Goal: Task Accomplishment & Management: Complete application form

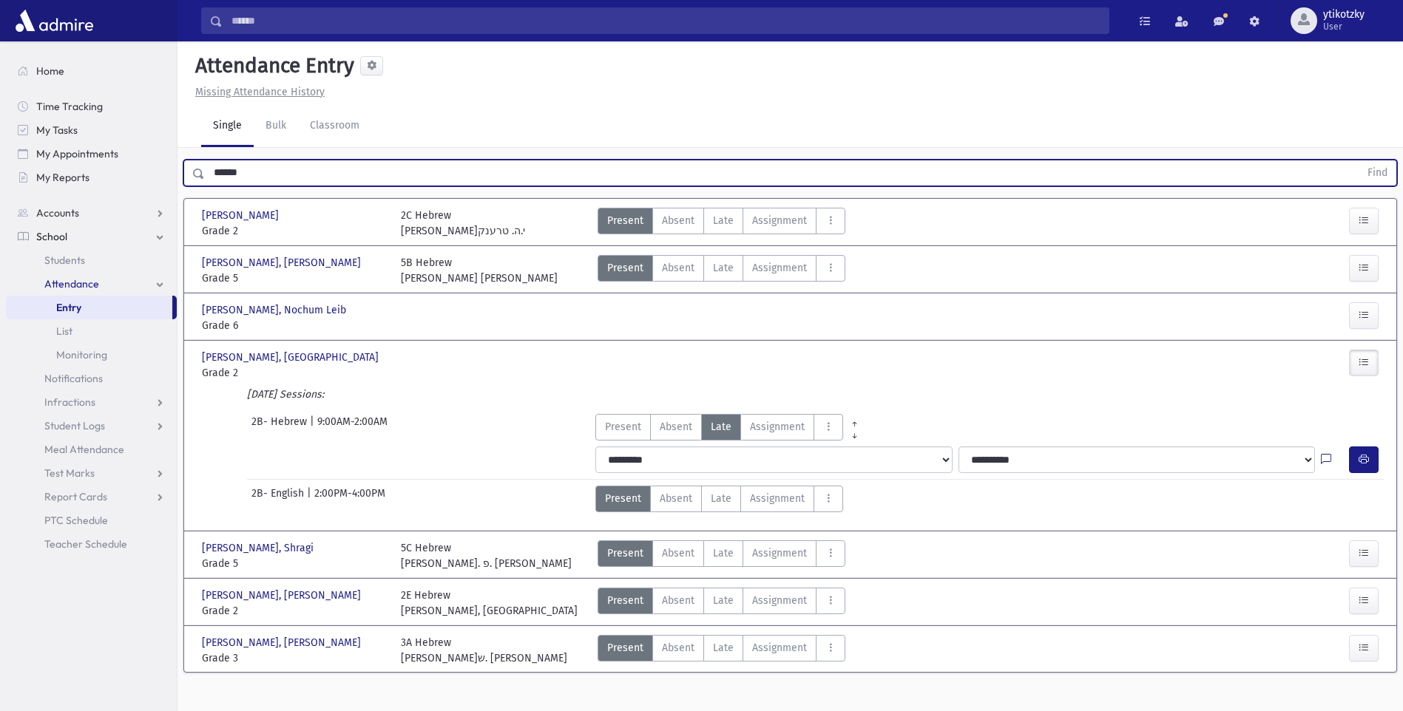
scroll to position [33, 0]
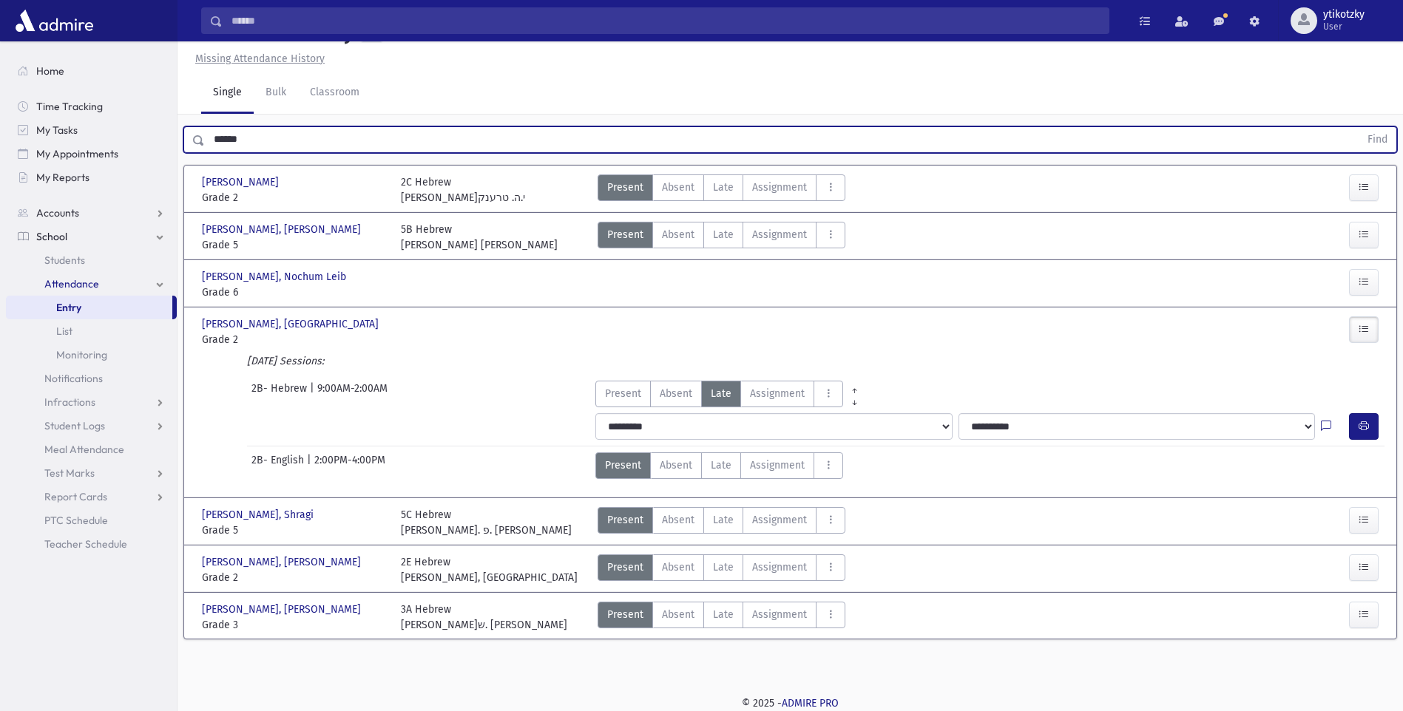
click at [1359, 127] on button "Find" at bounding box center [1378, 139] width 38 height 25
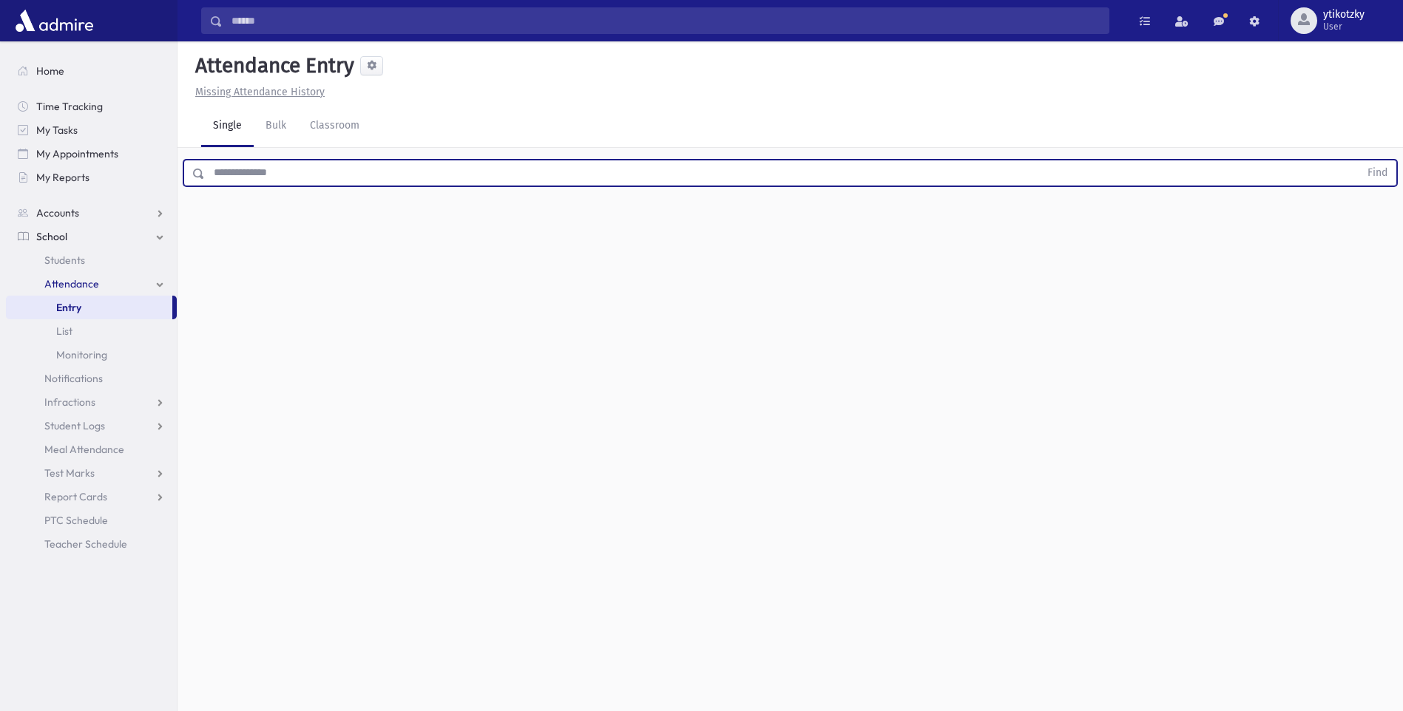
click at [308, 160] on input "text" at bounding box center [782, 173] width 1155 height 27
click at [1359, 160] on button "Find" at bounding box center [1378, 172] width 38 height 25
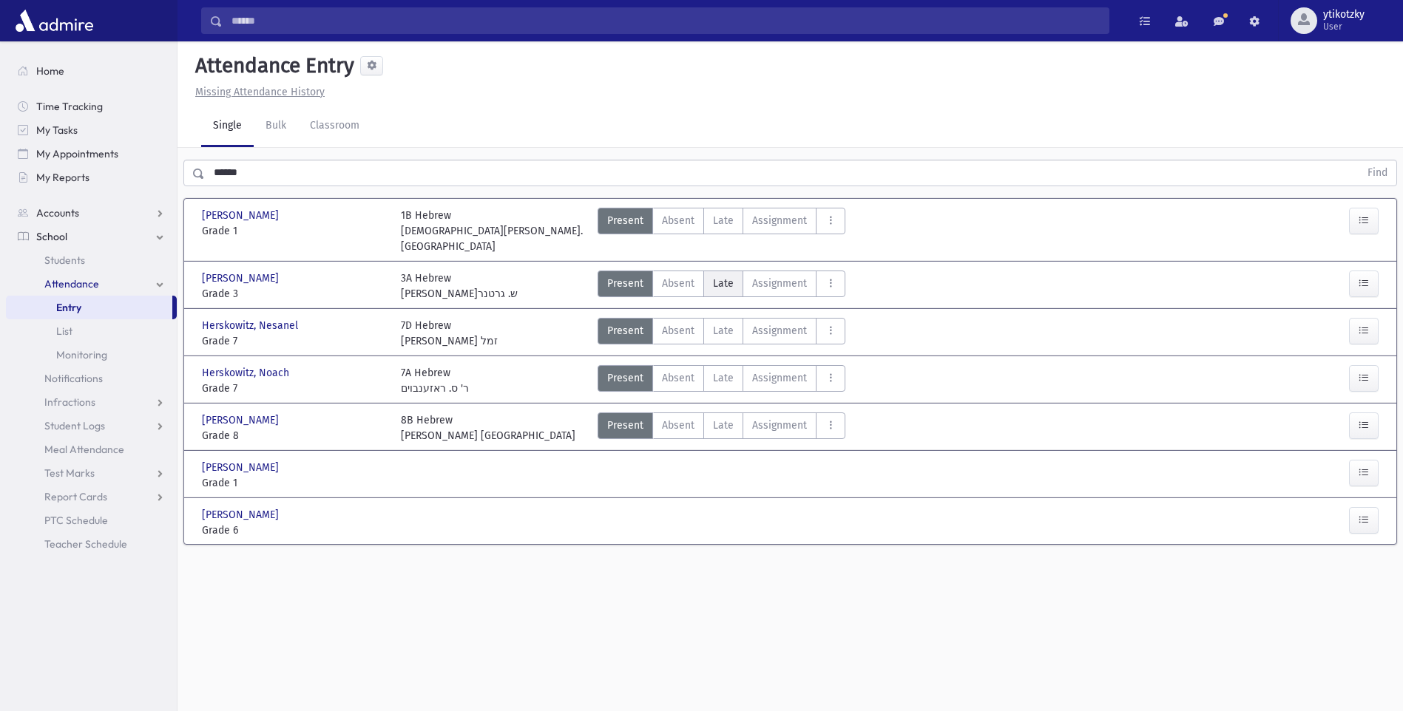
click at [720, 276] on span "Late" at bounding box center [723, 284] width 21 height 16
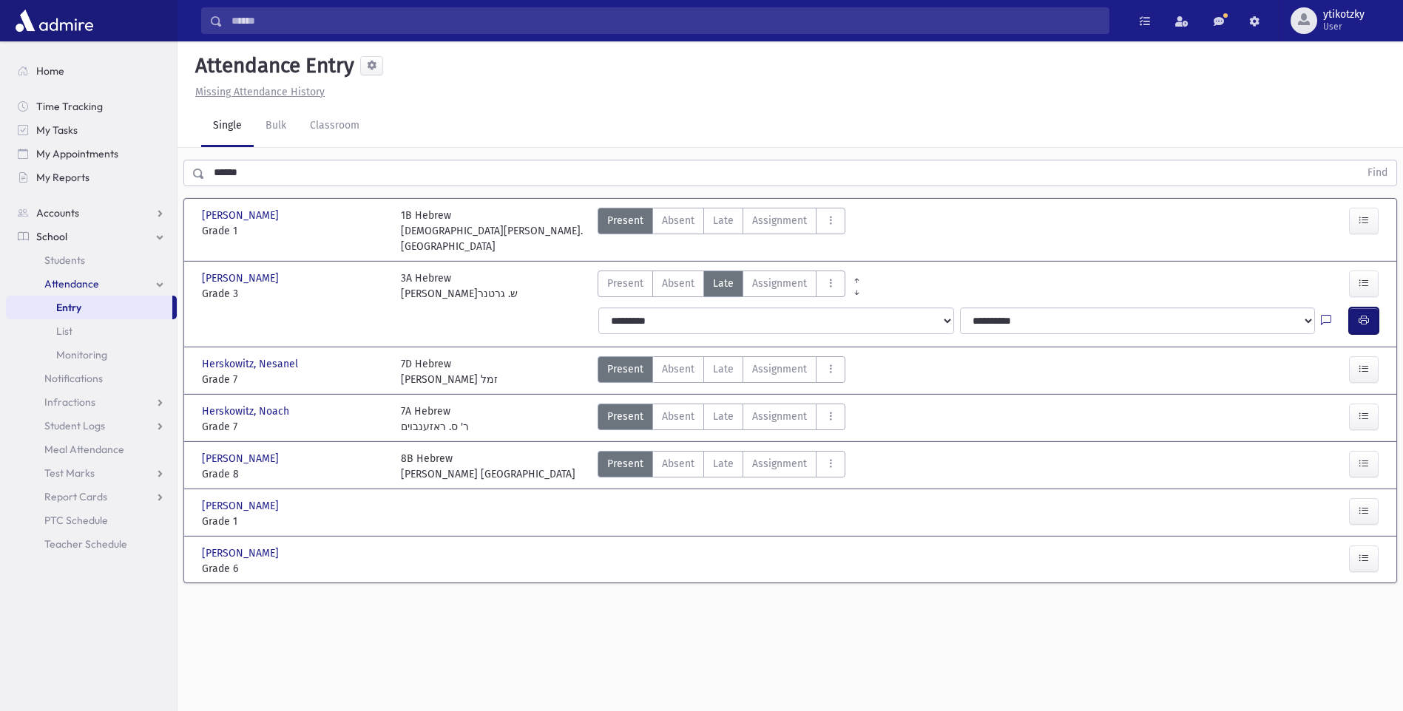
click at [1357, 308] on button "button" at bounding box center [1364, 321] width 30 height 27
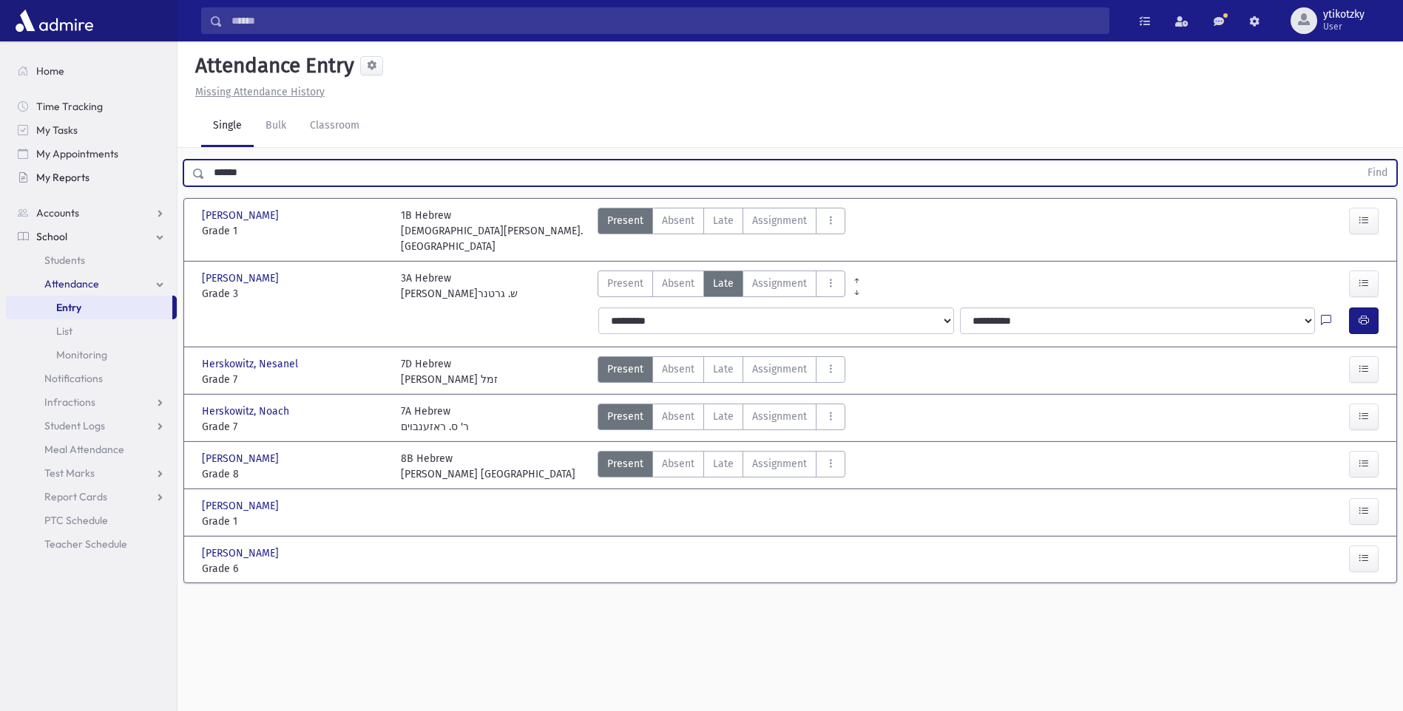
drag, startPoint x: 158, startPoint y: 170, endPoint x: 53, endPoint y: 173, distance: 105.1
click at [50, 174] on div "Search Results All Accounts" at bounding box center [701, 372] width 1403 height 745
click at [1359, 160] on button "Find" at bounding box center [1378, 172] width 38 height 25
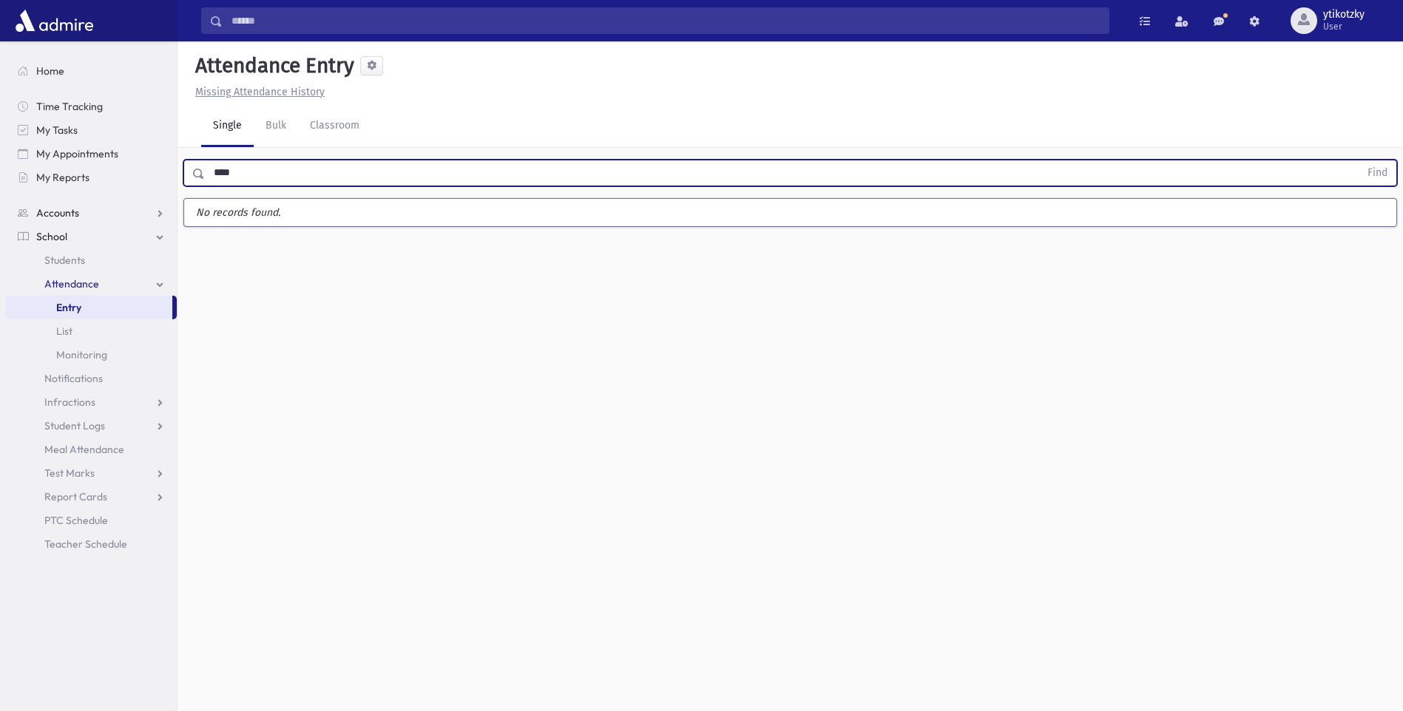
click at [1359, 160] on button "Find" at bounding box center [1378, 172] width 38 height 25
type input "*"
click at [1359, 160] on button "Find" at bounding box center [1378, 172] width 38 height 25
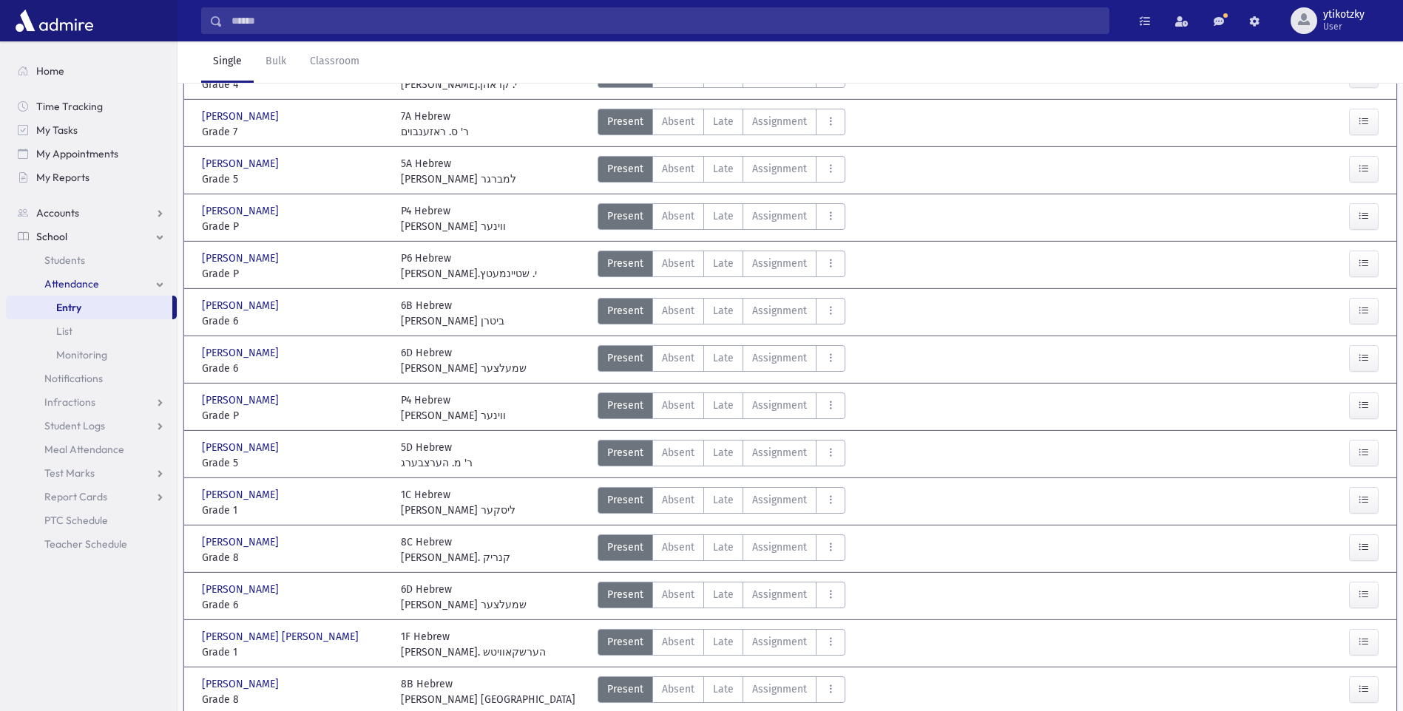
scroll to position [509, 0]
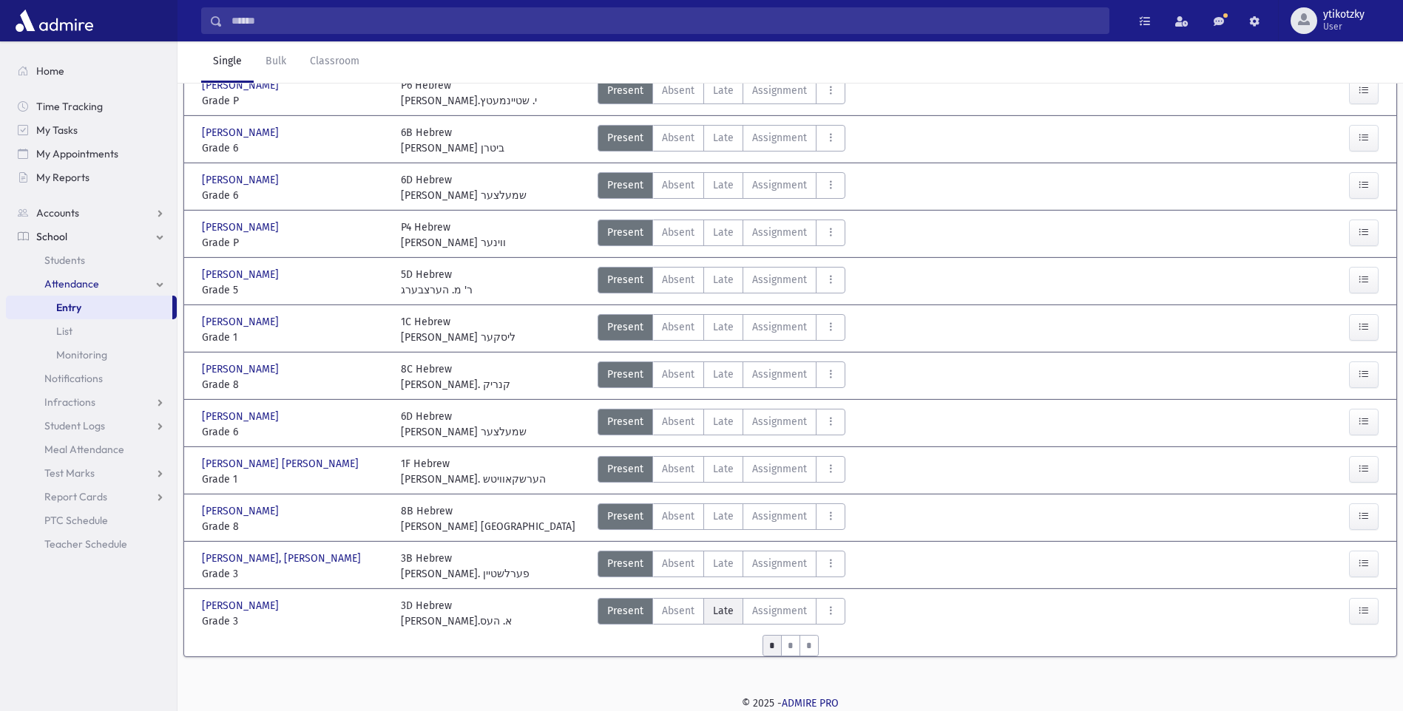
click at [726, 606] on span "Late" at bounding box center [723, 612] width 21 height 16
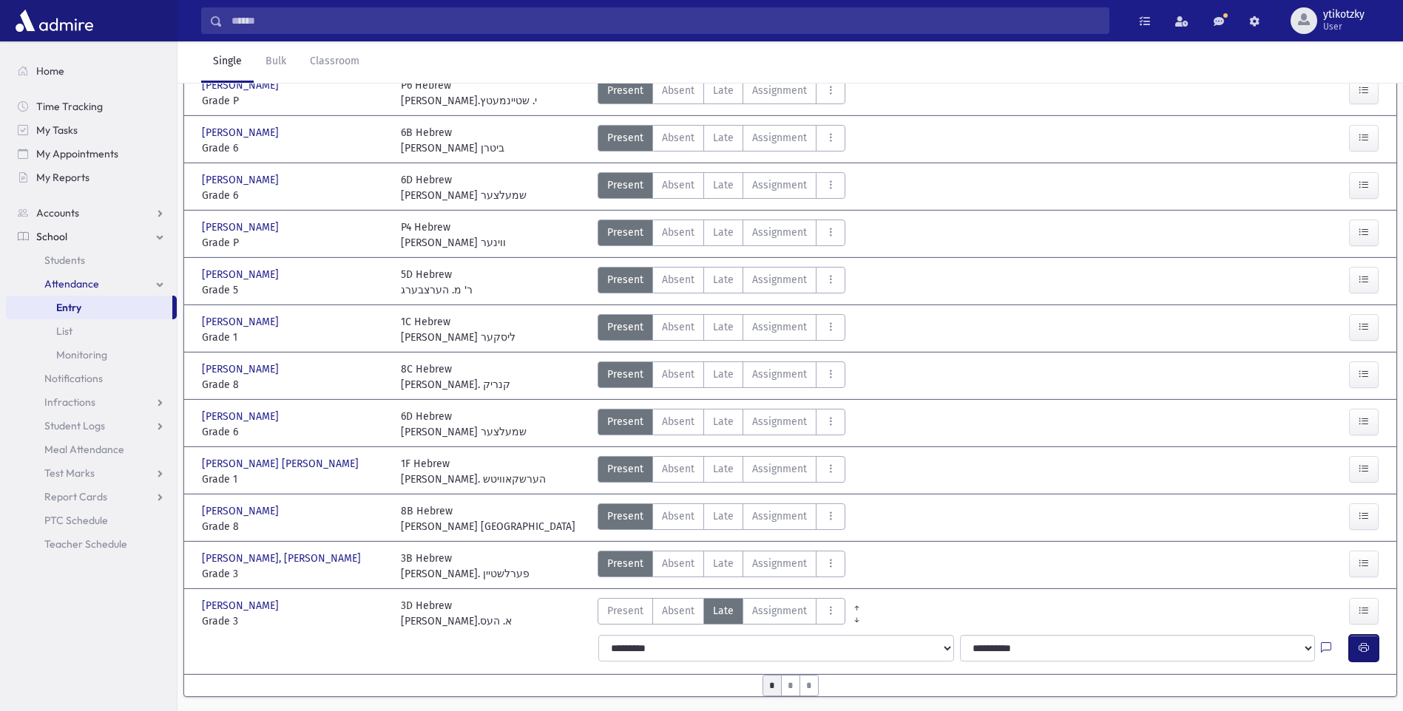
click at [1367, 655] on button "button" at bounding box center [1364, 648] width 30 height 27
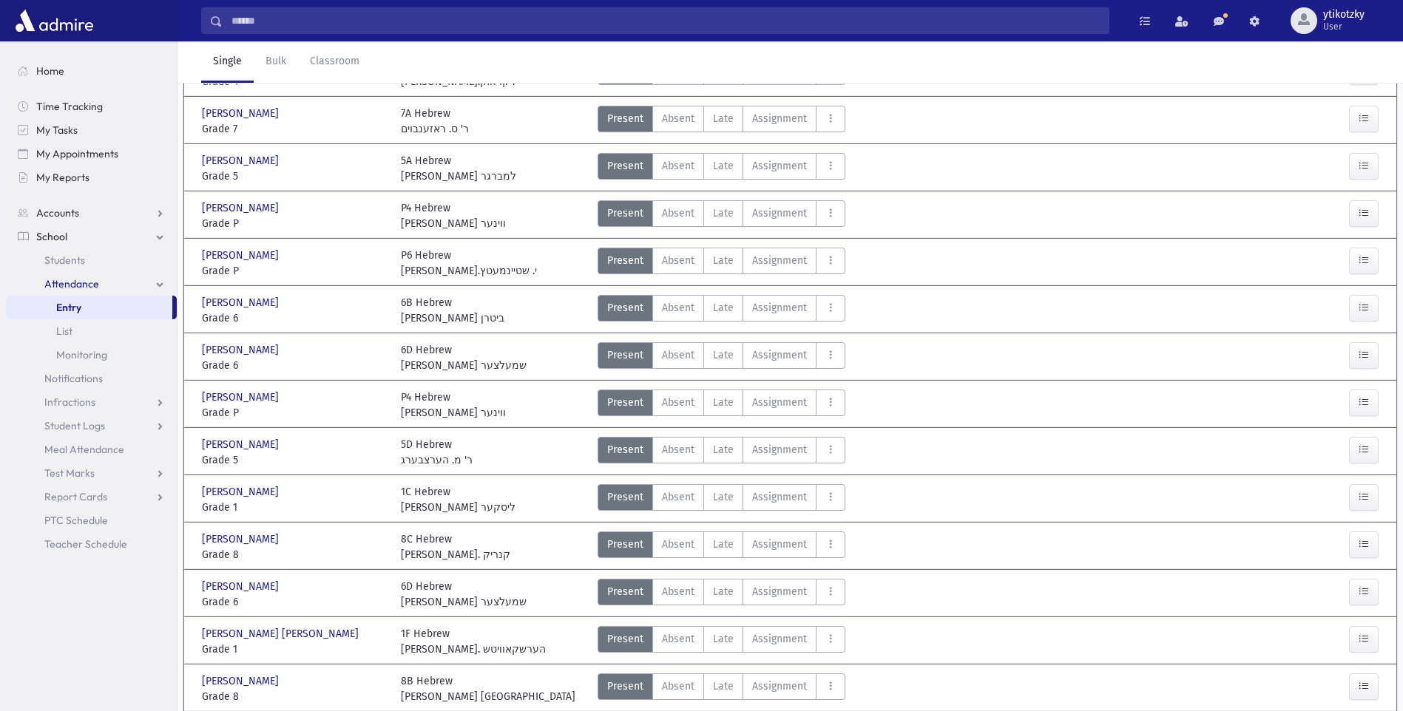
scroll to position [31, 0]
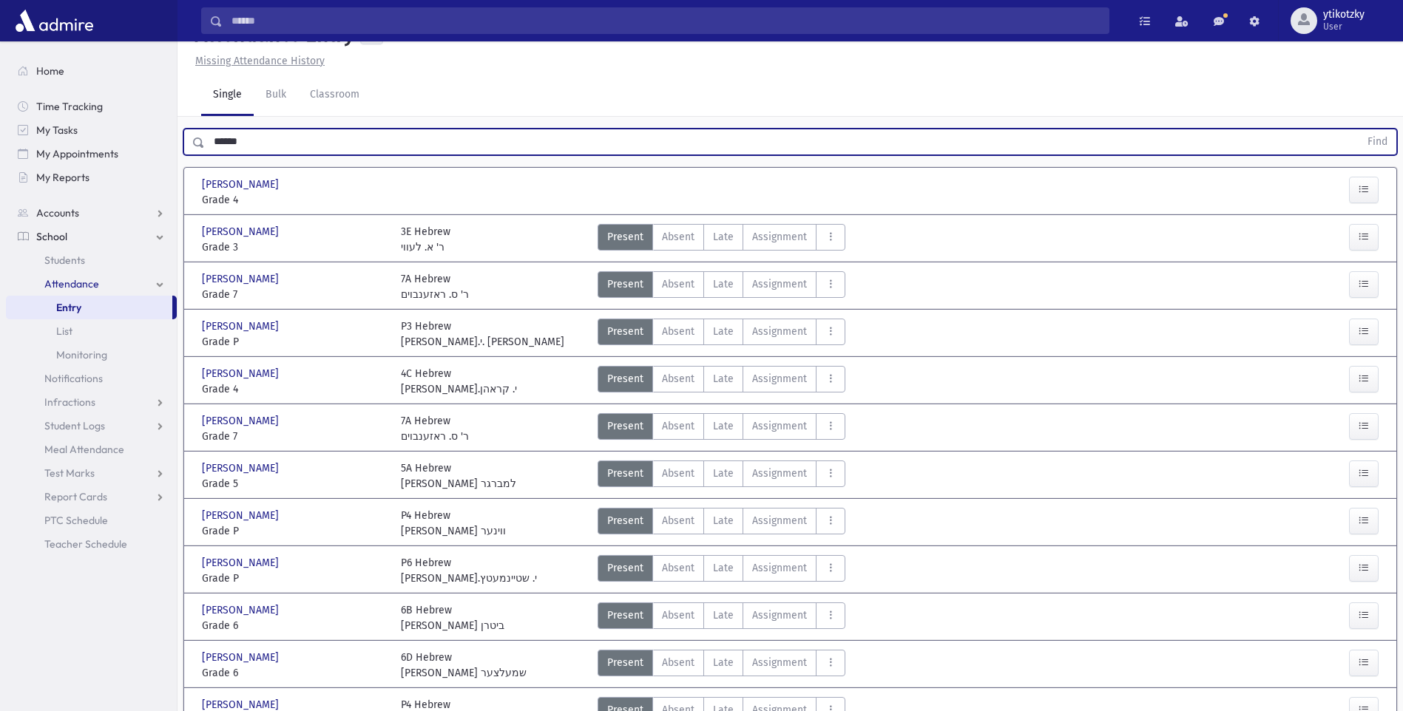
drag, startPoint x: 261, startPoint y: 140, endPoint x: 186, endPoint y: 137, distance: 74.8
click at [186, 137] on div "****** Find" at bounding box center [790, 142] width 1214 height 27
click at [1359, 129] on button "Find" at bounding box center [1378, 141] width 38 height 25
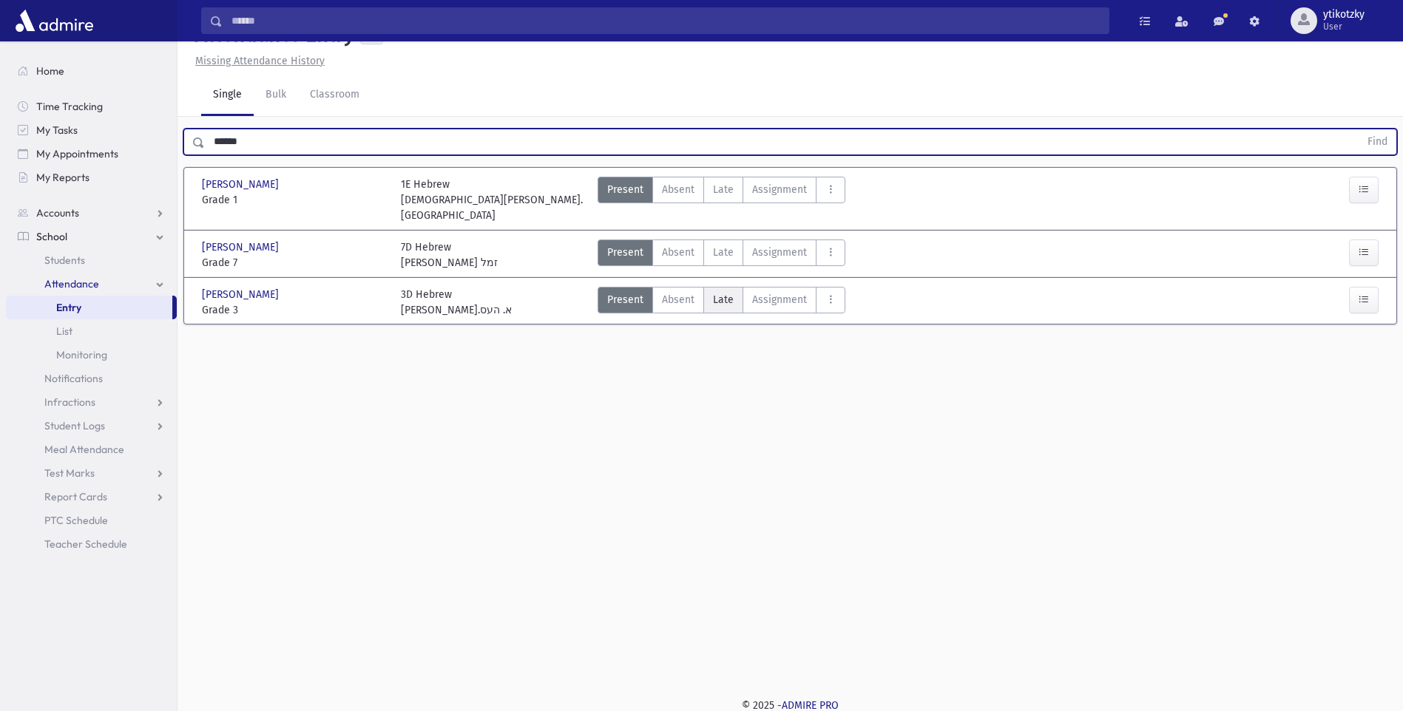
click at [734, 287] on label "Late Late" at bounding box center [723, 300] width 40 height 27
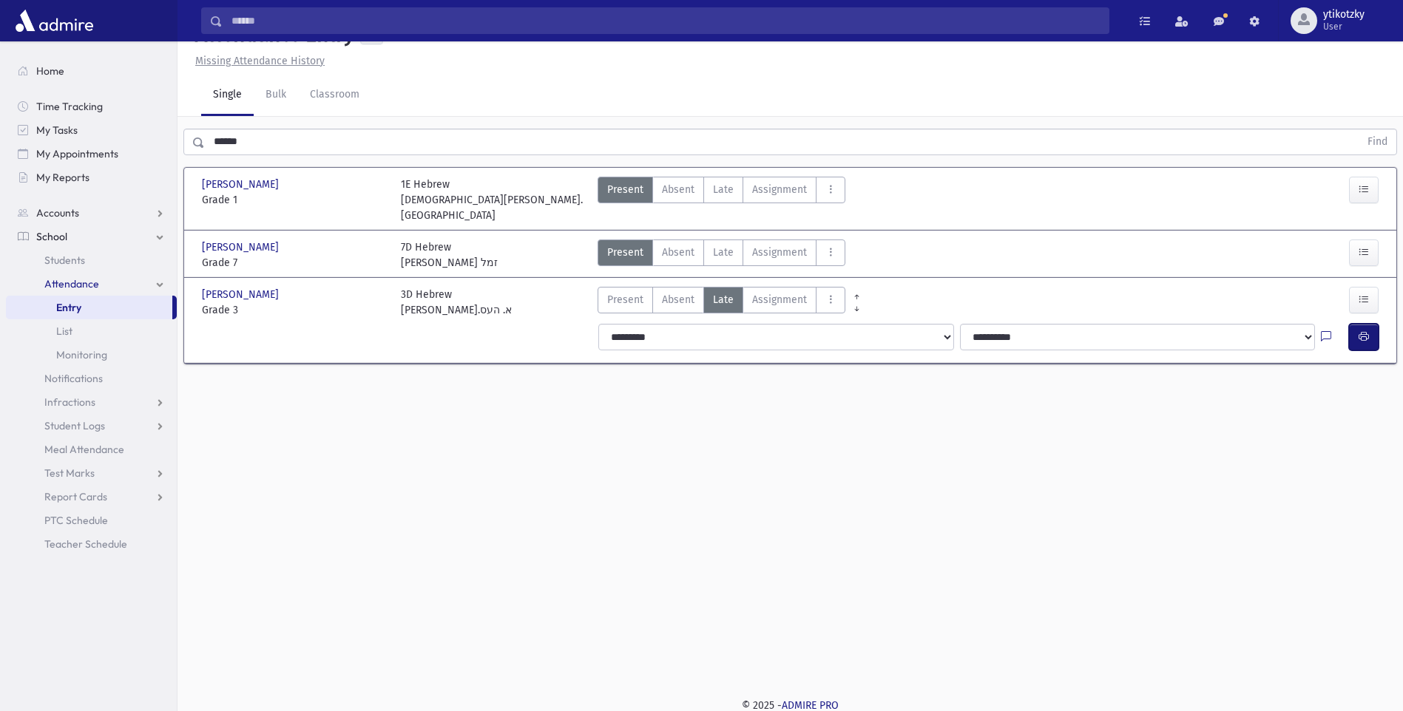
click at [1362, 331] on icon "button" at bounding box center [1364, 337] width 10 height 13
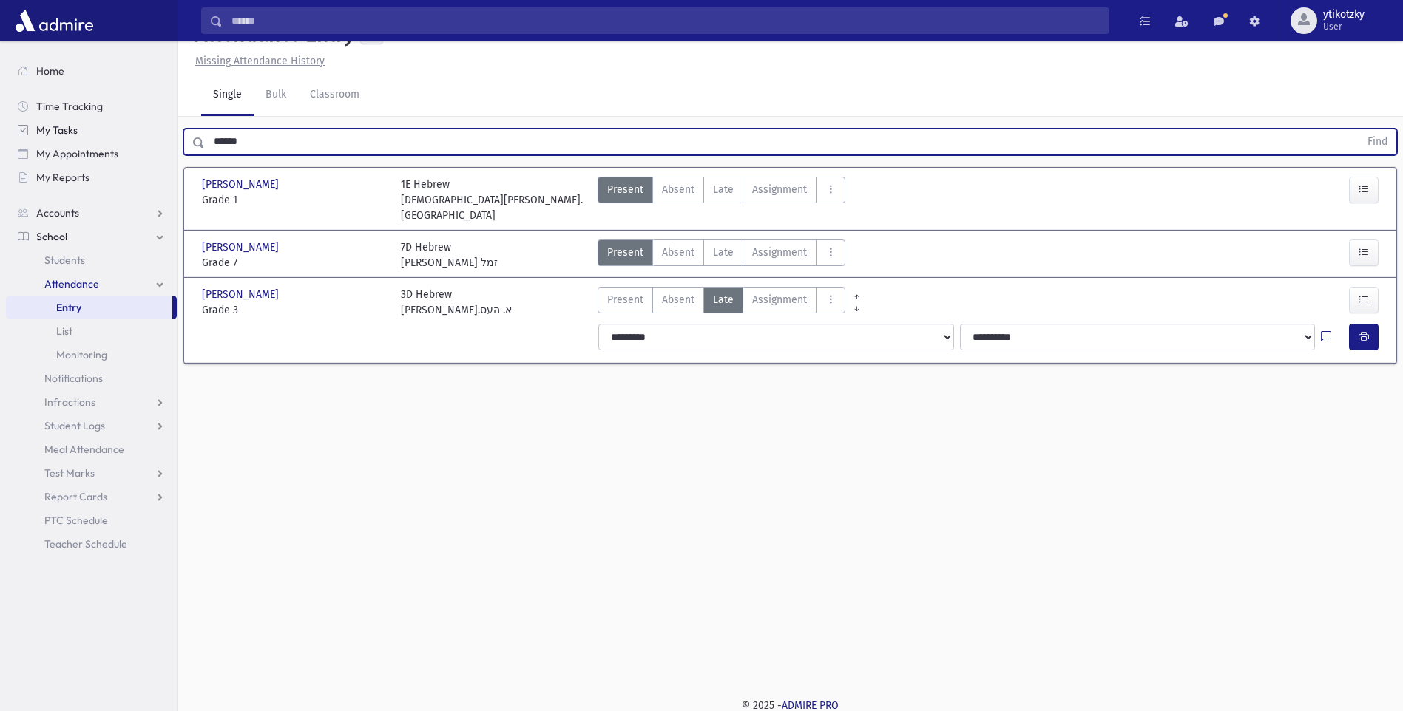
drag, startPoint x: 175, startPoint y: 137, endPoint x: 138, endPoint y: 138, distance: 36.2
click at [138, 138] on div "Search Results All Accounts" at bounding box center [701, 341] width 1403 height 745
click at [1359, 129] on button "Find" at bounding box center [1378, 141] width 38 height 25
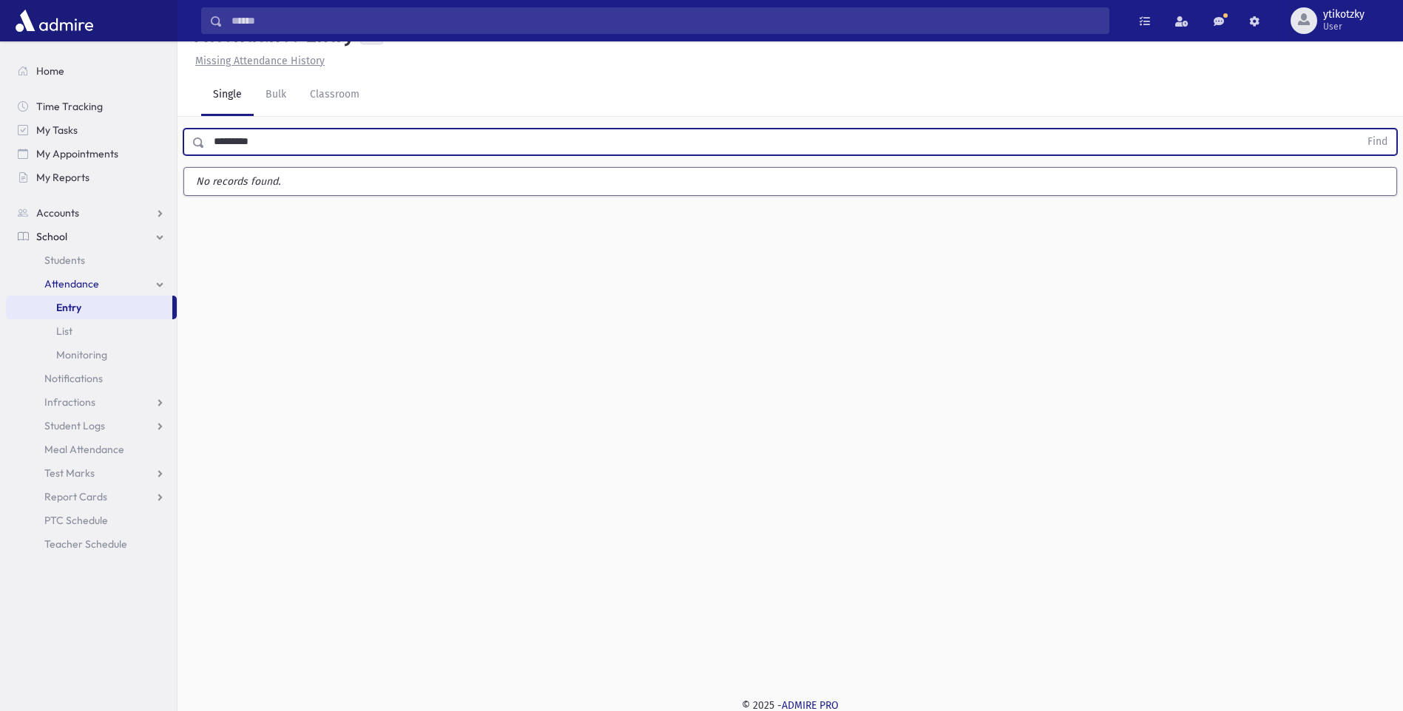
click at [1359, 129] on button "Find" at bounding box center [1378, 141] width 38 height 25
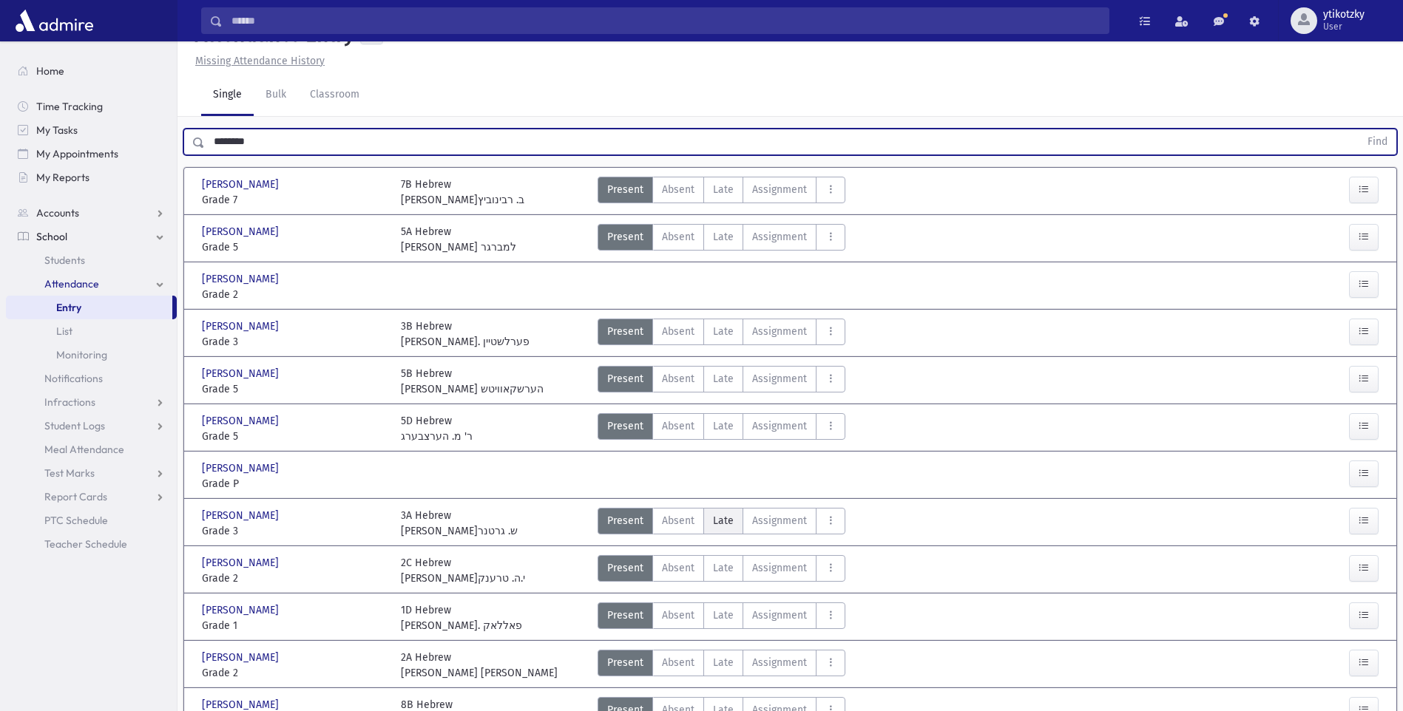
click at [720, 523] on span "Late" at bounding box center [723, 521] width 21 height 16
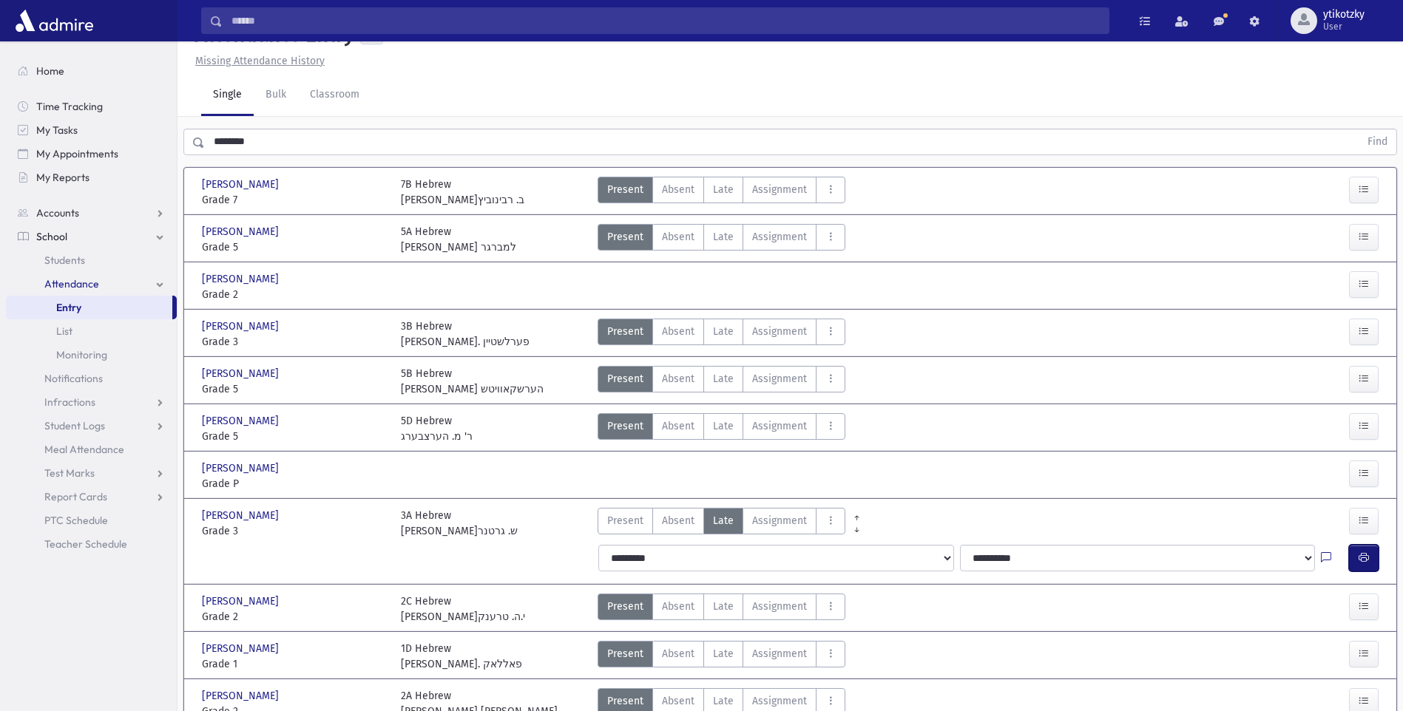
click at [1359, 552] on icon "button" at bounding box center [1364, 558] width 10 height 13
click at [723, 330] on span "Late" at bounding box center [723, 332] width 21 height 16
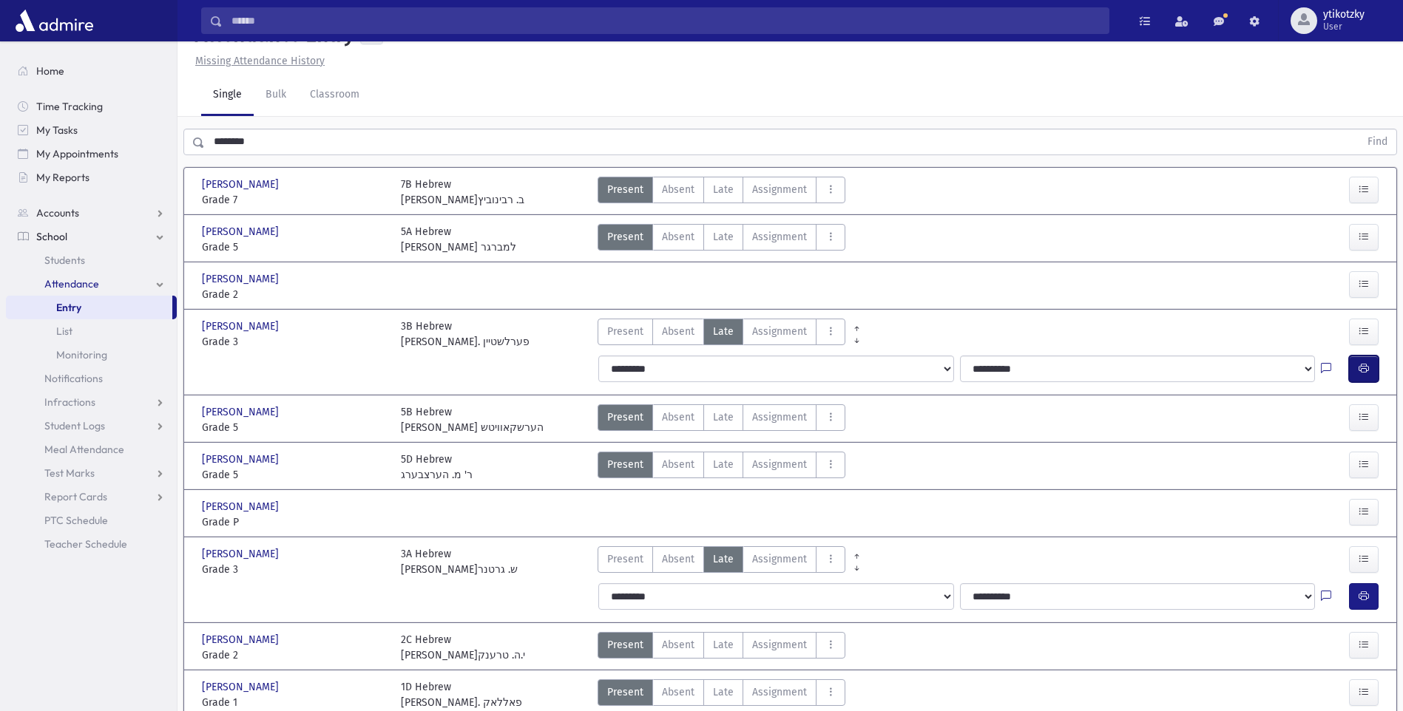
click at [1376, 373] on button "button" at bounding box center [1364, 369] width 30 height 27
drag, startPoint x: 265, startPoint y: 155, endPoint x: 162, endPoint y: 152, distance: 102.8
click at [162, 152] on div "Search Results All Accounts" at bounding box center [701, 465] width 1403 height 992
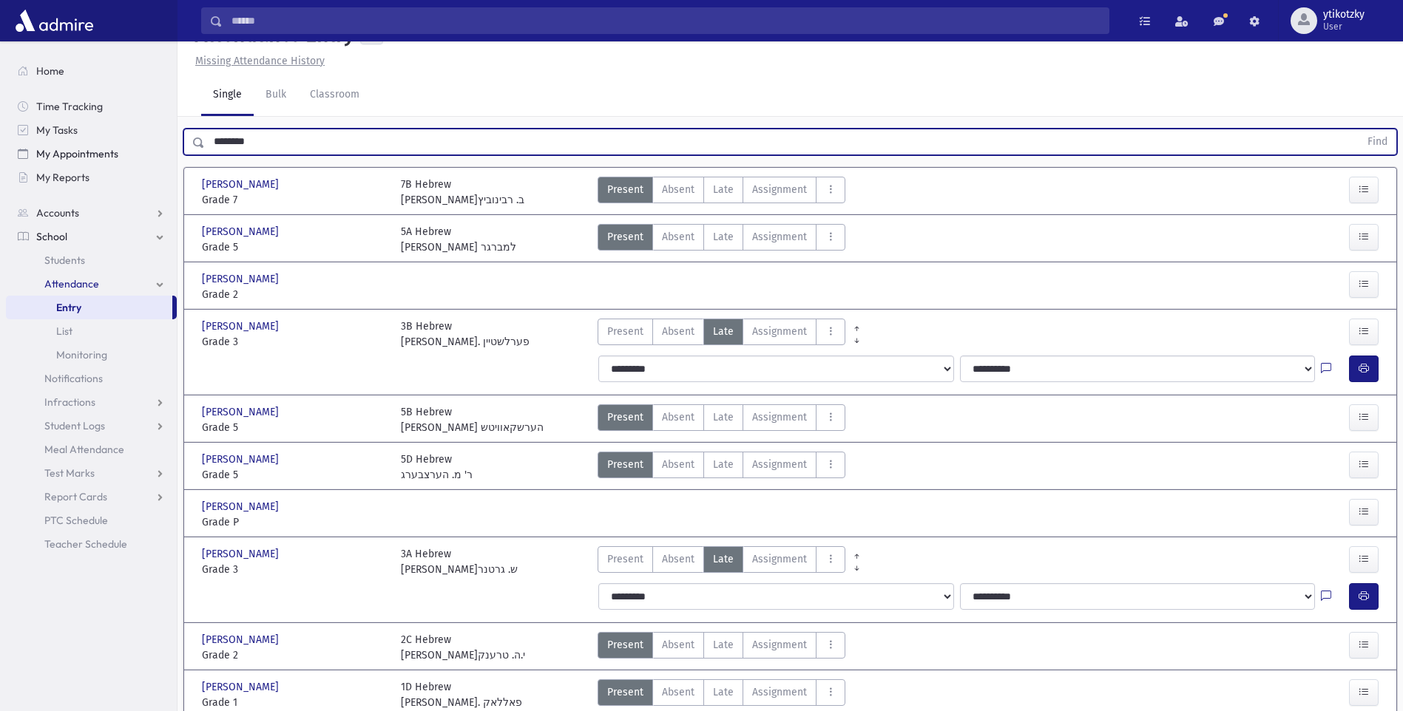
drag, startPoint x: 162, startPoint y: 152, endPoint x: 169, endPoint y: 143, distance: 12.1
click at [135, 146] on div "Search Results All Accounts" at bounding box center [701, 465] width 1403 height 992
click at [168, 140] on div "Search Results All Accounts" at bounding box center [701, 465] width 1403 height 992
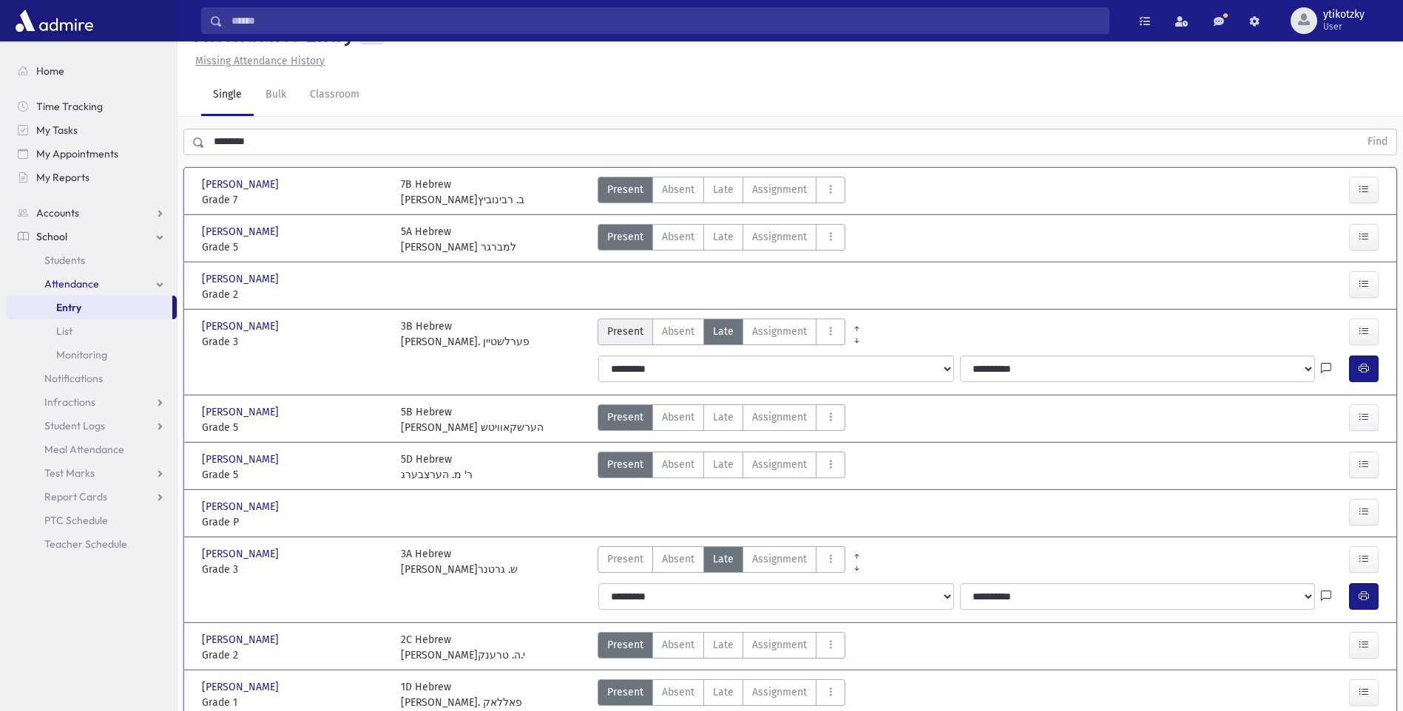
click at [633, 337] on span "Present" at bounding box center [625, 332] width 36 height 16
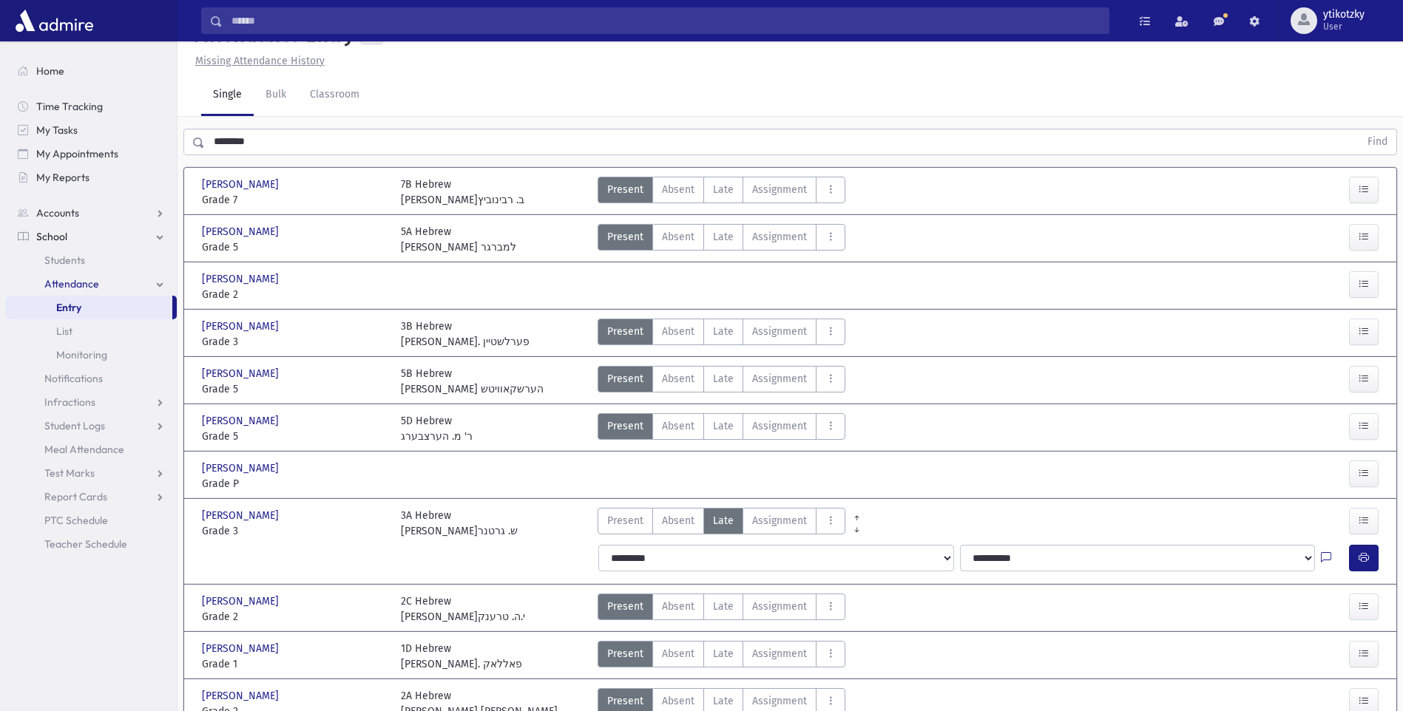
click at [1333, 302] on div at bounding box center [1336, 286] width 99 height 31
click at [1365, 291] on icon "button" at bounding box center [1364, 284] width 10 height 13
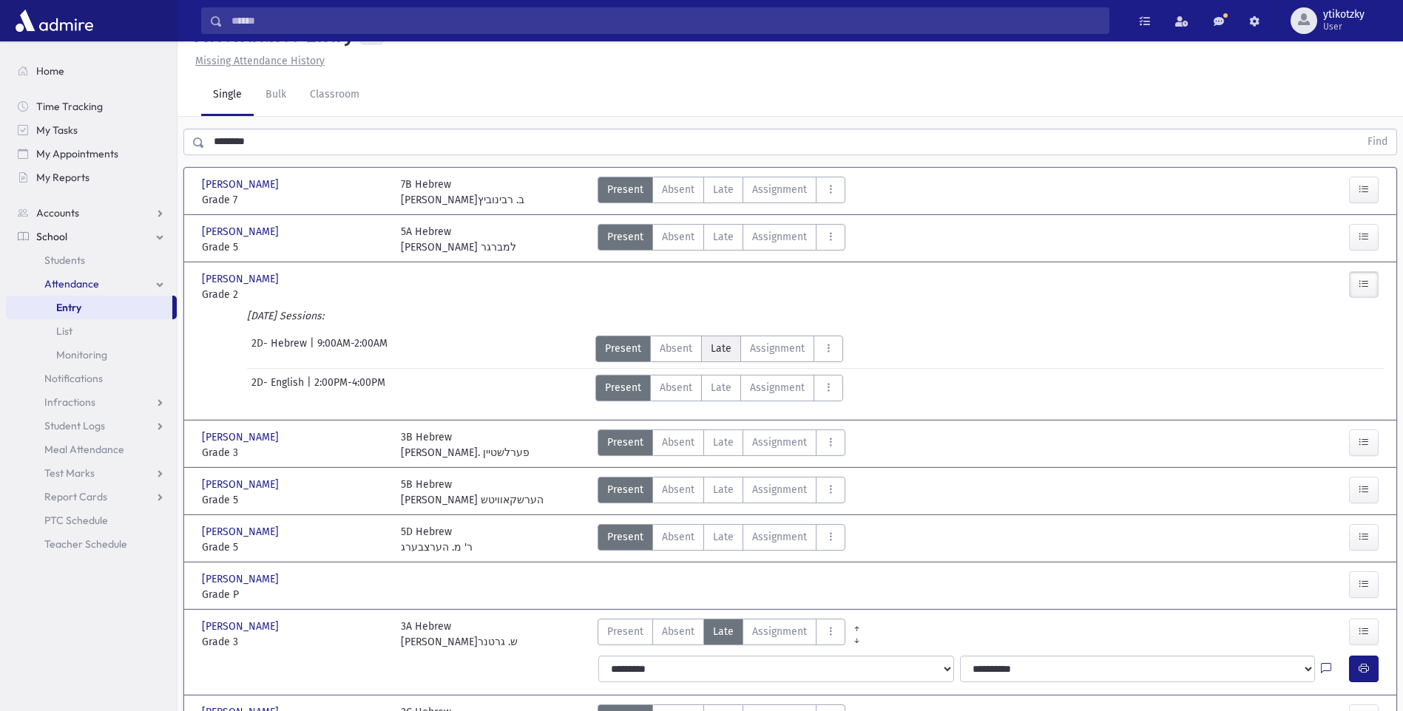
click at [710, 362] on label "Late Late" at bounding box center [721, 349] width 40 height 27
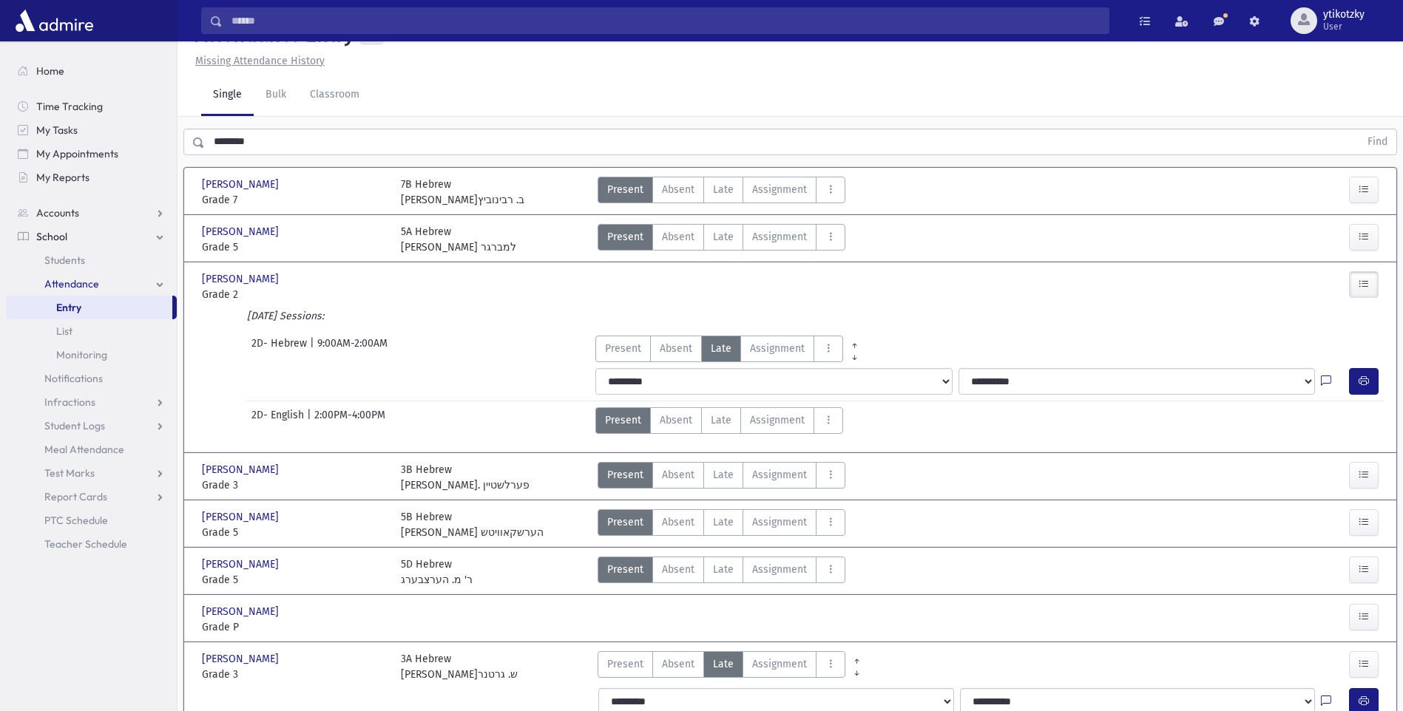
click at [1379, 395] on div at bounding box center [1367, 381] width 36 height 27
click at [1370, 395] on button "button" at bounding box center [1364, 381] width 30 height 27
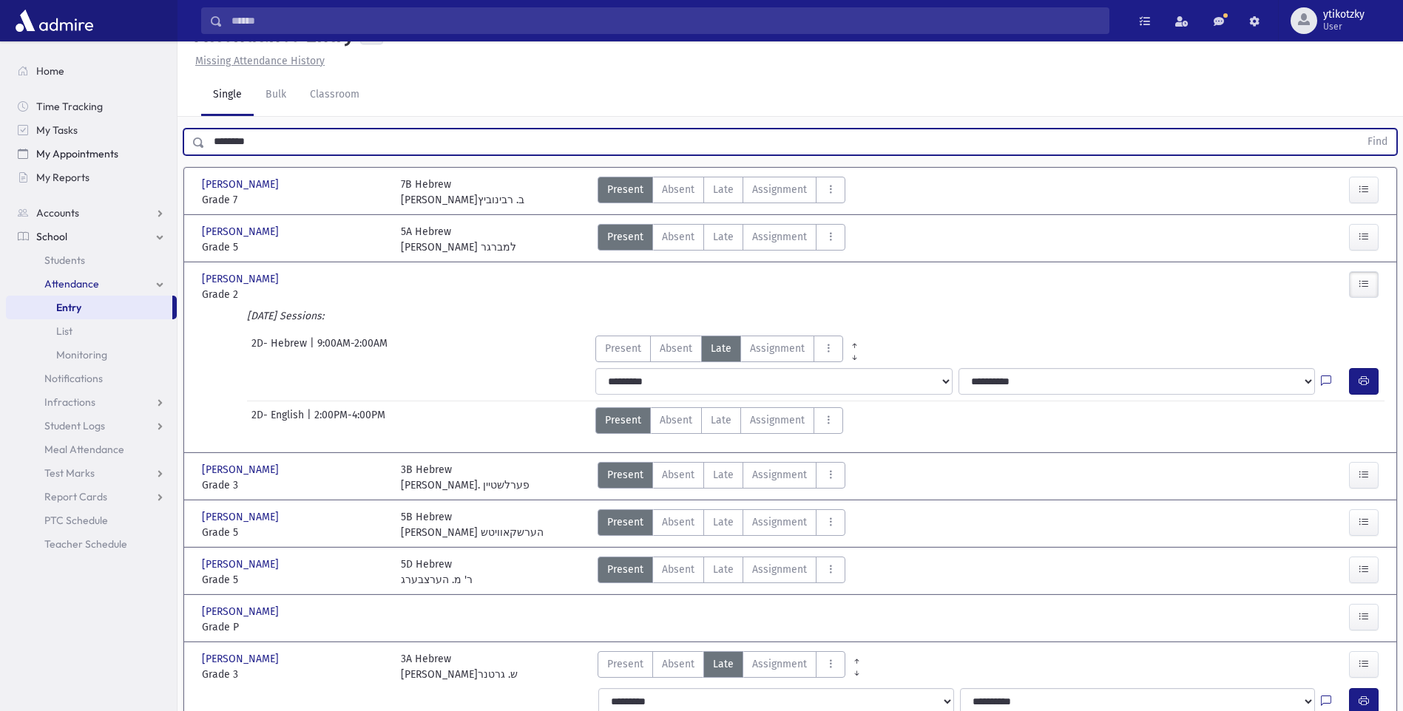
drag, startPoint x: 253, startPoint y: 169, endPoint x: 149, endPoint y: 151, distance: 105.1
click at [149, 151] on div "Search Results All Accounts" at bounding box center [701, 517] width 1403 height 1097
click at [1359, 129] on button "Find" at bounding box center [1378, 141] width 38 height 25
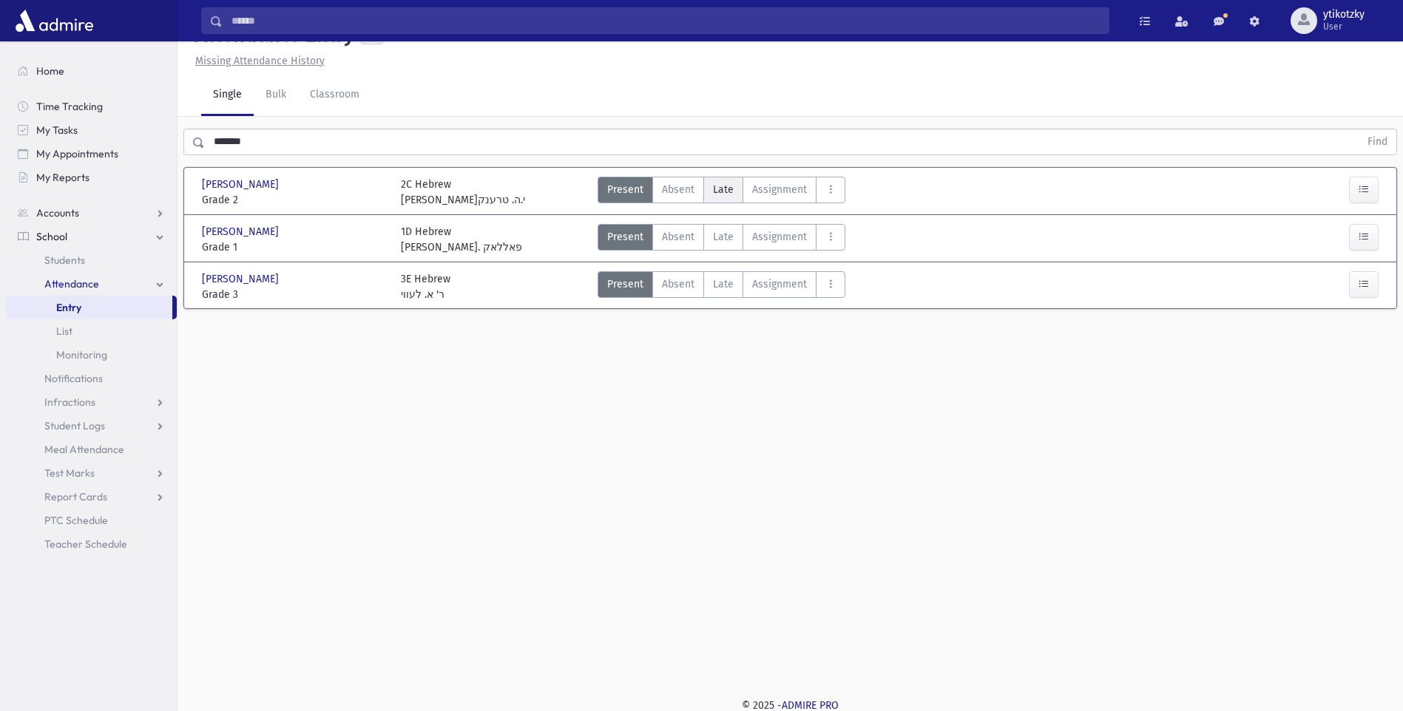
click at [717, 197] on span "Late" at bounding box center [723, 190] width 21 height 16
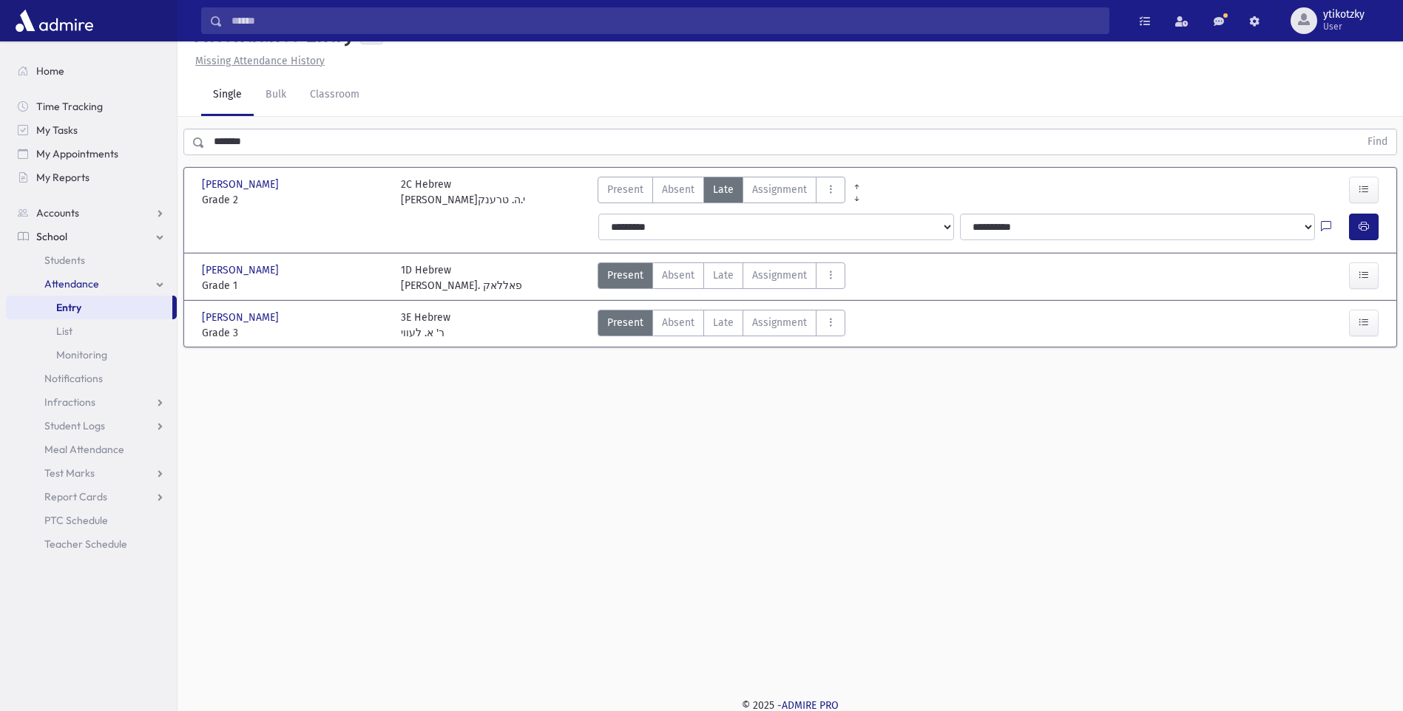
click at [1379, 240] on div at bounding box center [1367, 227] width 36 height 27
click at [1378, 240] on div at bounding box center [1367, 227] width 36 height 27
click at [1373, 240] on button "button" at bounding box center [1364, 227] width 30 height 27
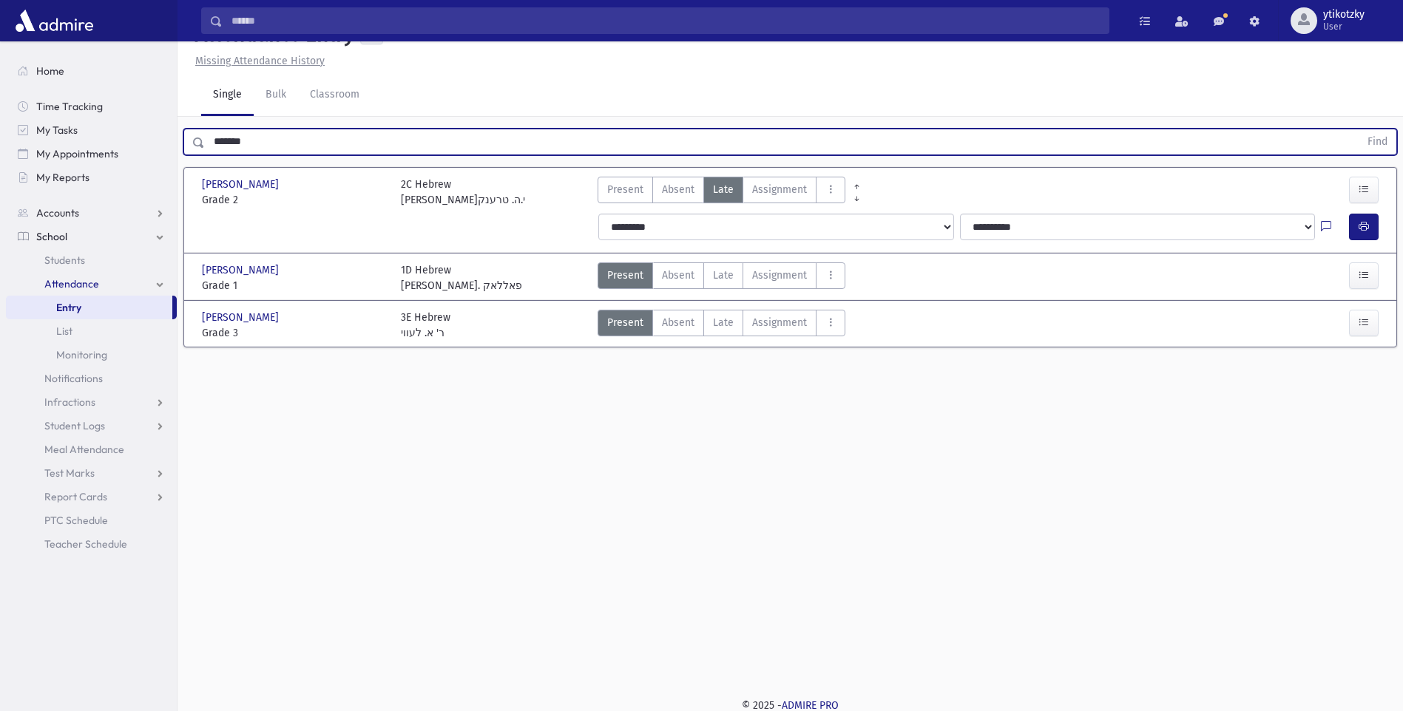
click at [245, 155] on input "*******" at bounding box center [782, 142] width 1155 height 27
drag, startPoint x: 214, startPoint y: 179, endPoint x: 156, endPoint y: 175, distance: 57.9
click at [156, 175] on div "Search Results All Accounts" at bounding box center [701, 341] width 1403 height 745
drag, startPoint x: 257, startPoint y: 175, endPoint x: 169, endPoint y: 175, distance: 87.3
click at [169, 175] on div "Search Results All Accounts" at bounding box center [701, 341] width 1403 height 745
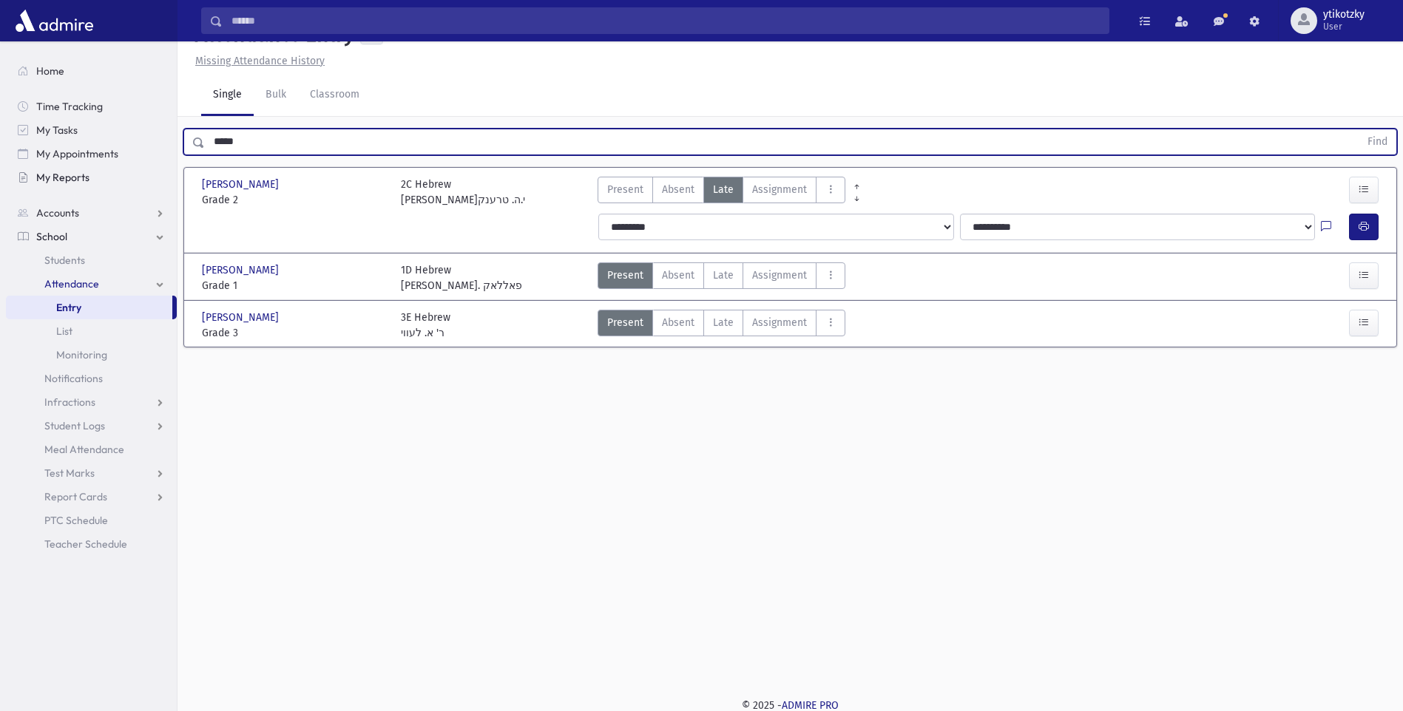
click at [1359, 129] on button "Find" at bounding box center [1378, 141] width 38 height 25
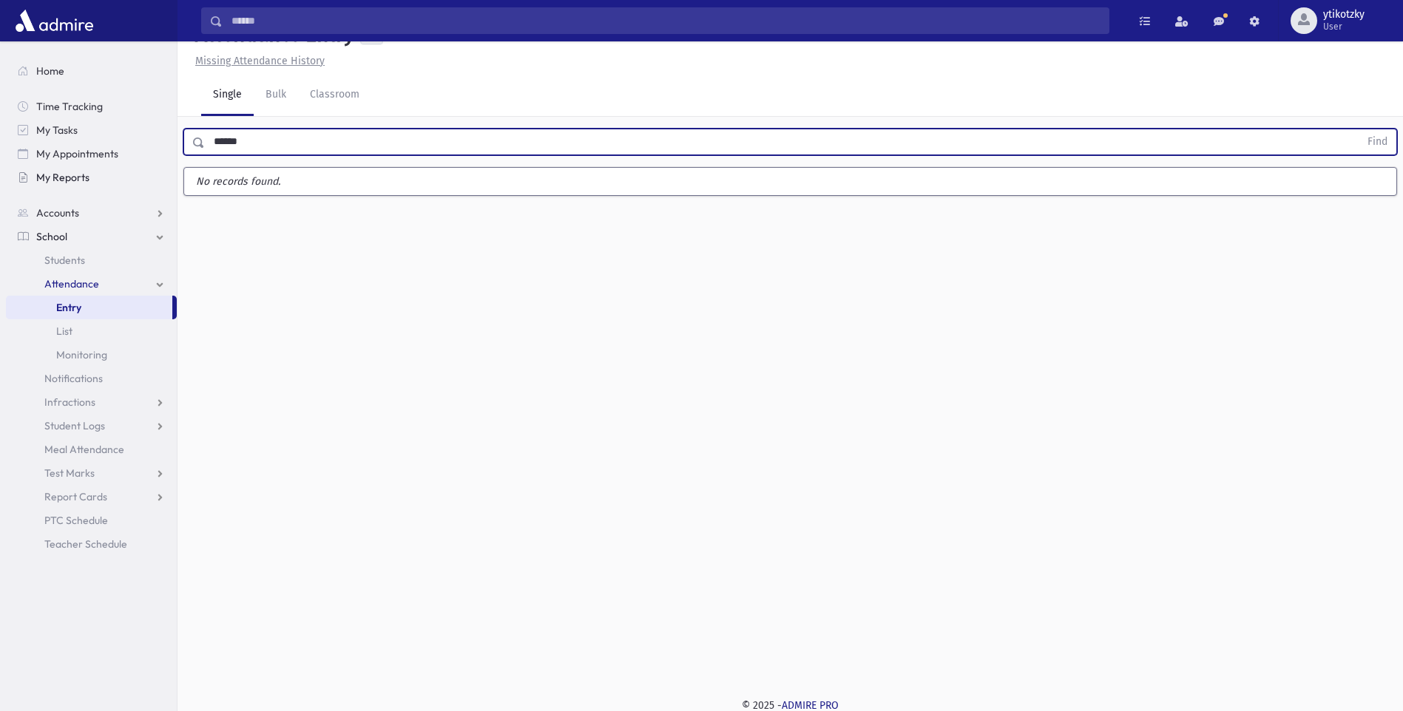
click at [1359, 129] on button "Find" at bounding box center [1378, 141] width 38 height 25
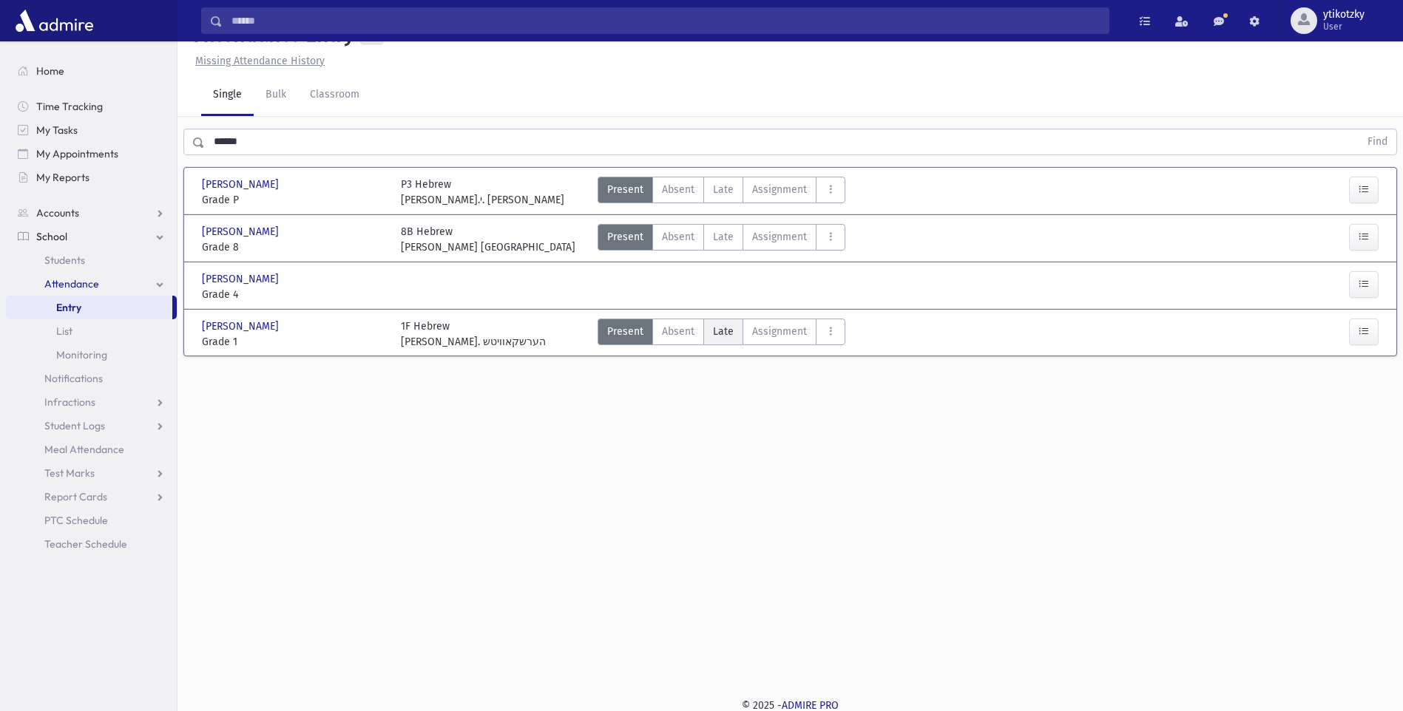
click at [707, 345] on label "Late Late" at bounding box center [723, 332] width 40 height 27
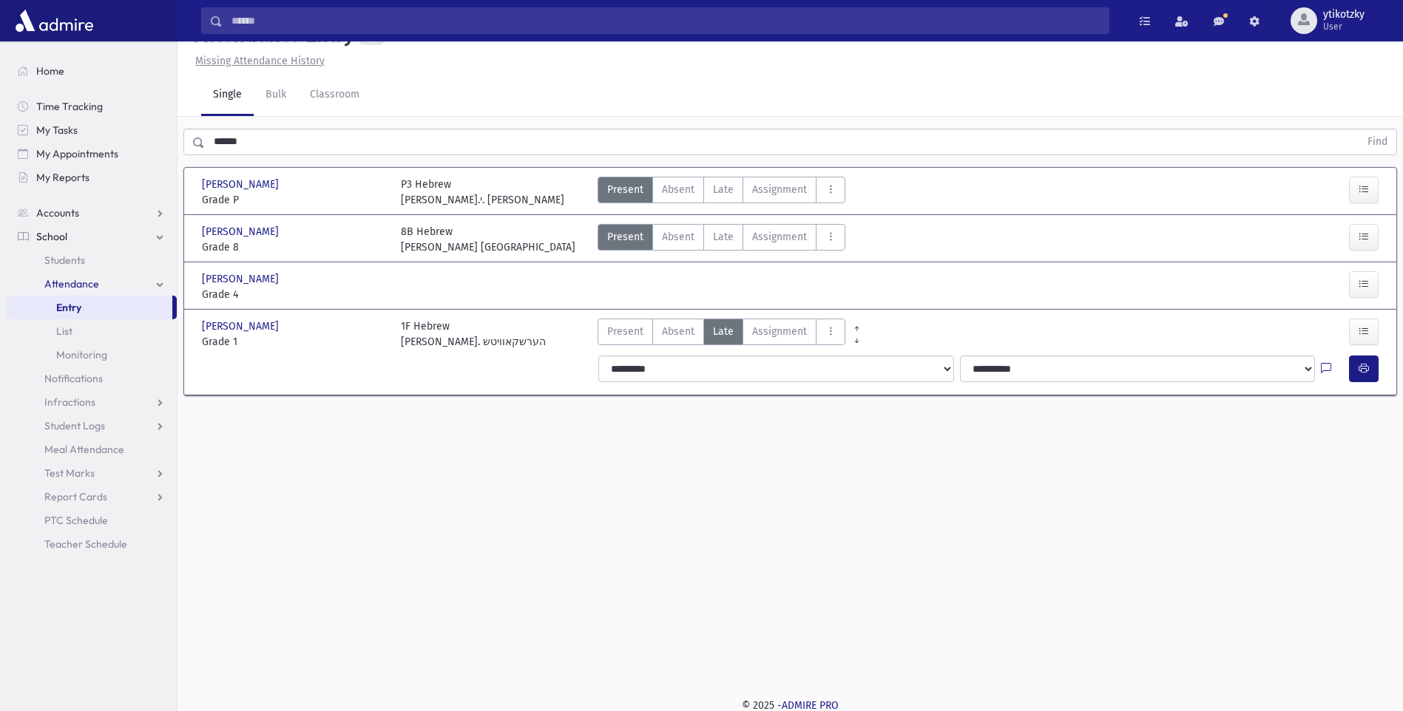
click at [1348, 382] on div at bounding box center [1335, 369] width 28 height 27
click at [1350, 382] on button "button" at bounding box center [1364, 369] width 30 height 27
click at [593, 350] on div "Present P Absent A Late Late Assignment Assignment Cut C Disrespectful" at bounding box center [939, 334] width 695 height 31
click at [605, 345] on label "Present P" at bounding box center [625, 332] width 55 height 27
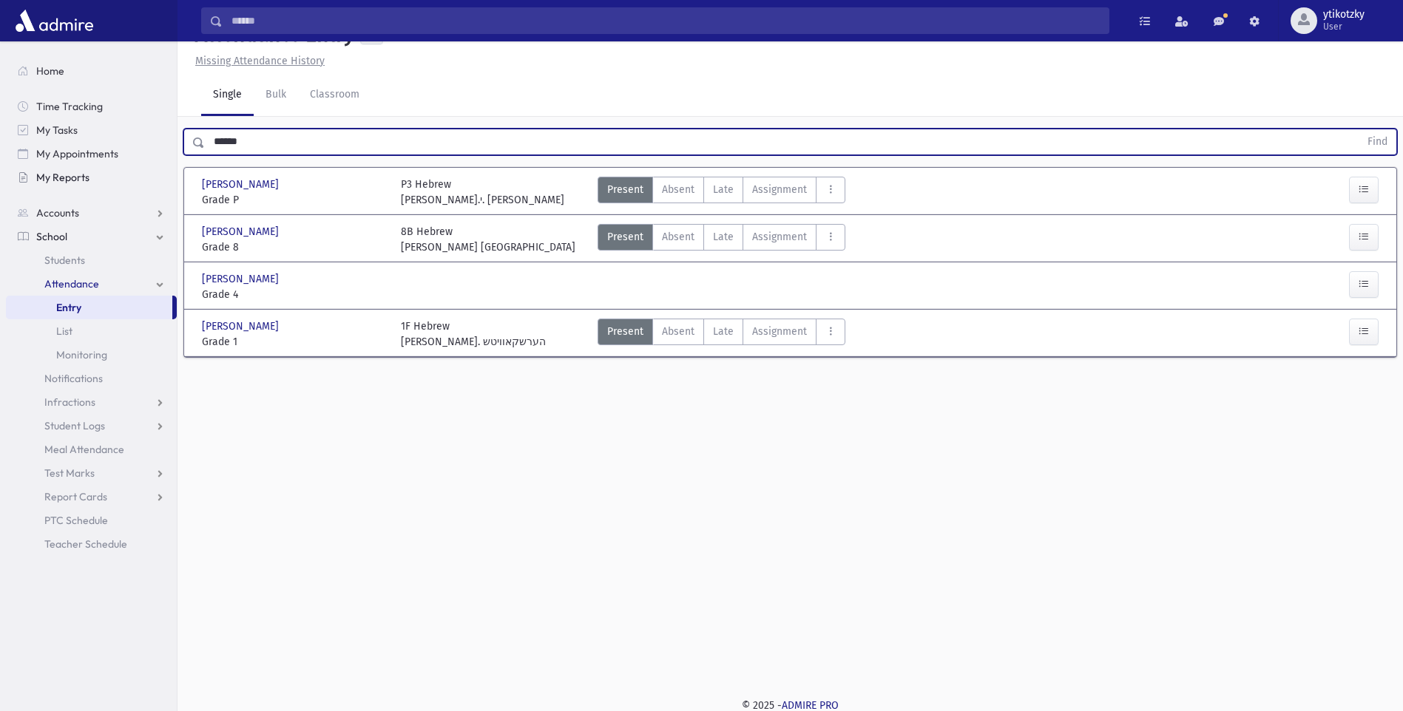
drag, startPoint x: 257, startPoint y: 172, endPoint x: 150, endPoint y: 168, distance: 107.3
click at [189, 155] on div "****** Find" at bounding box center [790, 142] width 1214 height 27
click at [1359, 129] on button "Find" at bounding box center [1378, 141] width 38 height 25
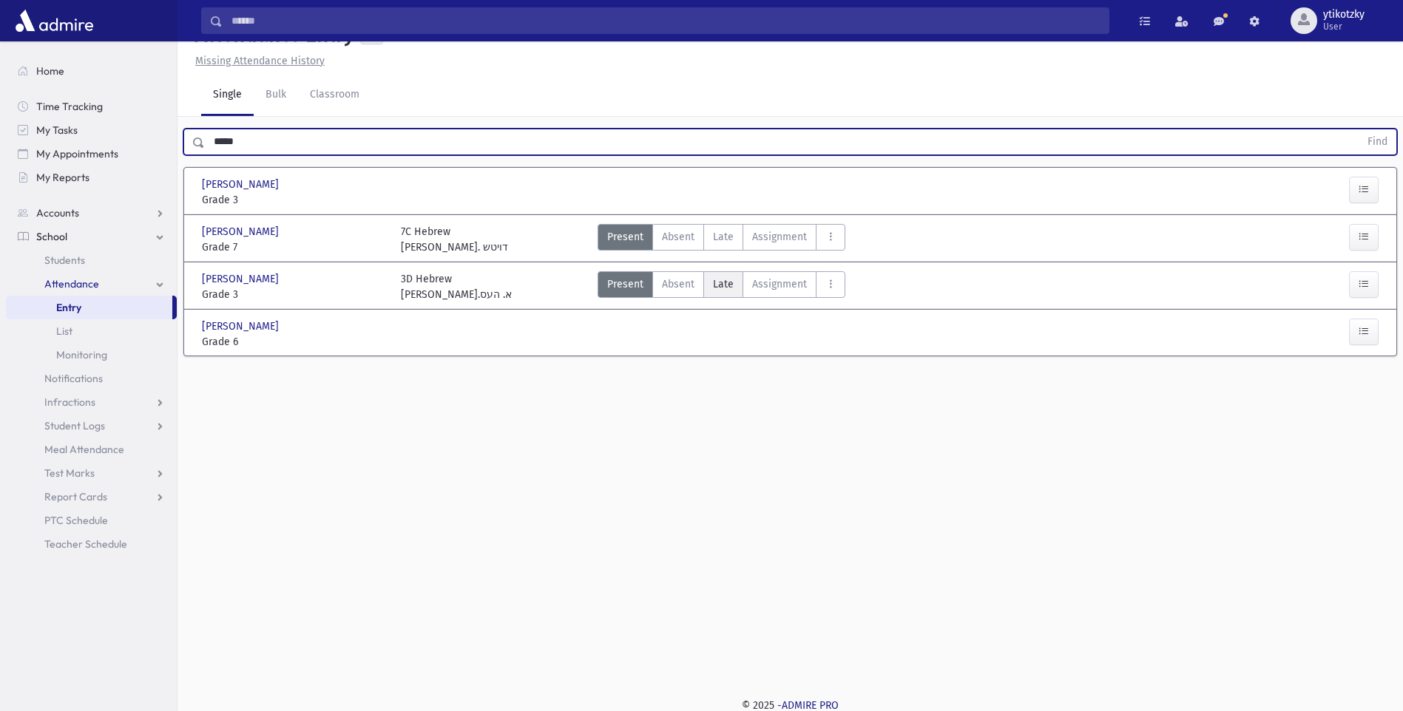
click at [713, 292] on span "Late" at bounding box center [723, 285] width 21 height 16
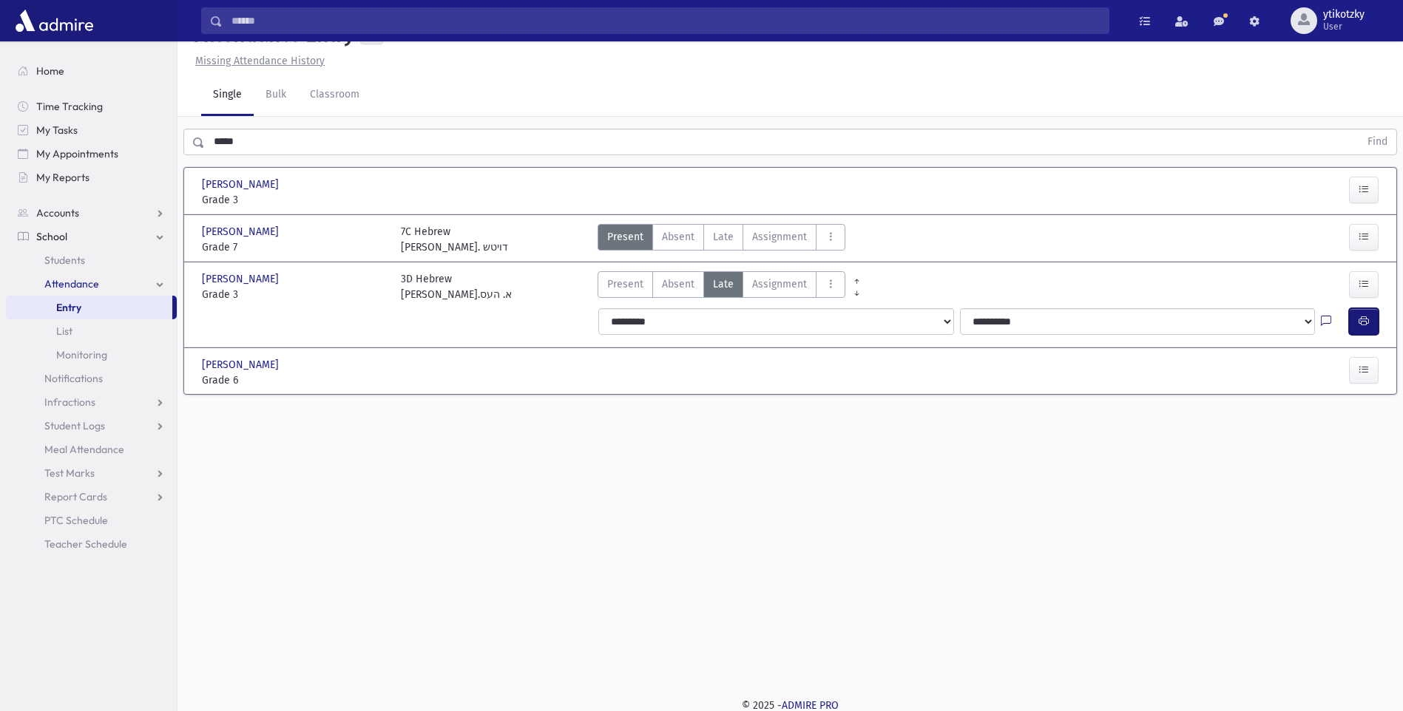
click at [1356, 335] on button "button" at bounding box center [1364, 321] width 30 height 27
drag, startPoint x: 175, startPoint y: 177, endPoint x: 164, endPoint y: 177, distance: 10.4
click at [167, 177] on div "Search Results All Accounts" at bounding box center [701, 341] width 1403 height 745
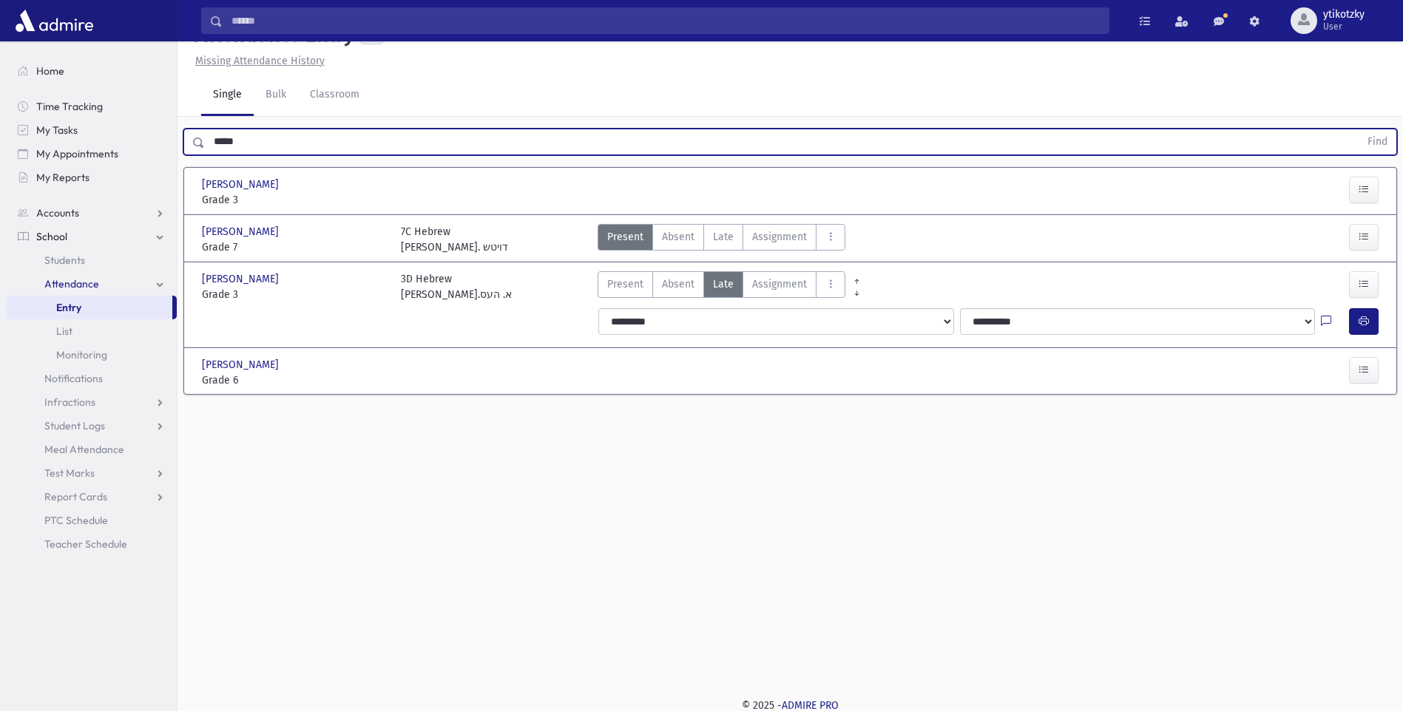
click at [1359, 129] on button "Find" at bounding box center [1378, 141] width 38 height 25
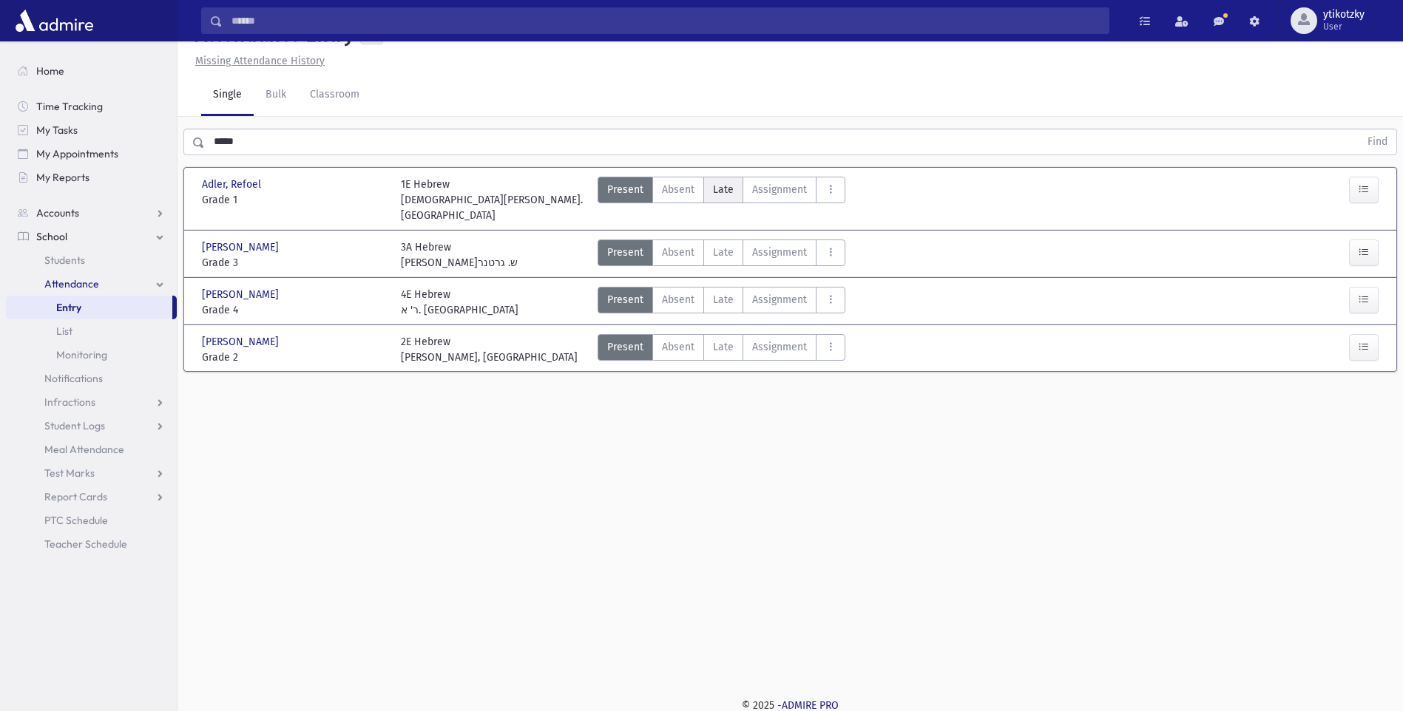
click at [714, 203] on label "Late Late" at bounding box center [723, 190] width 40 height 27
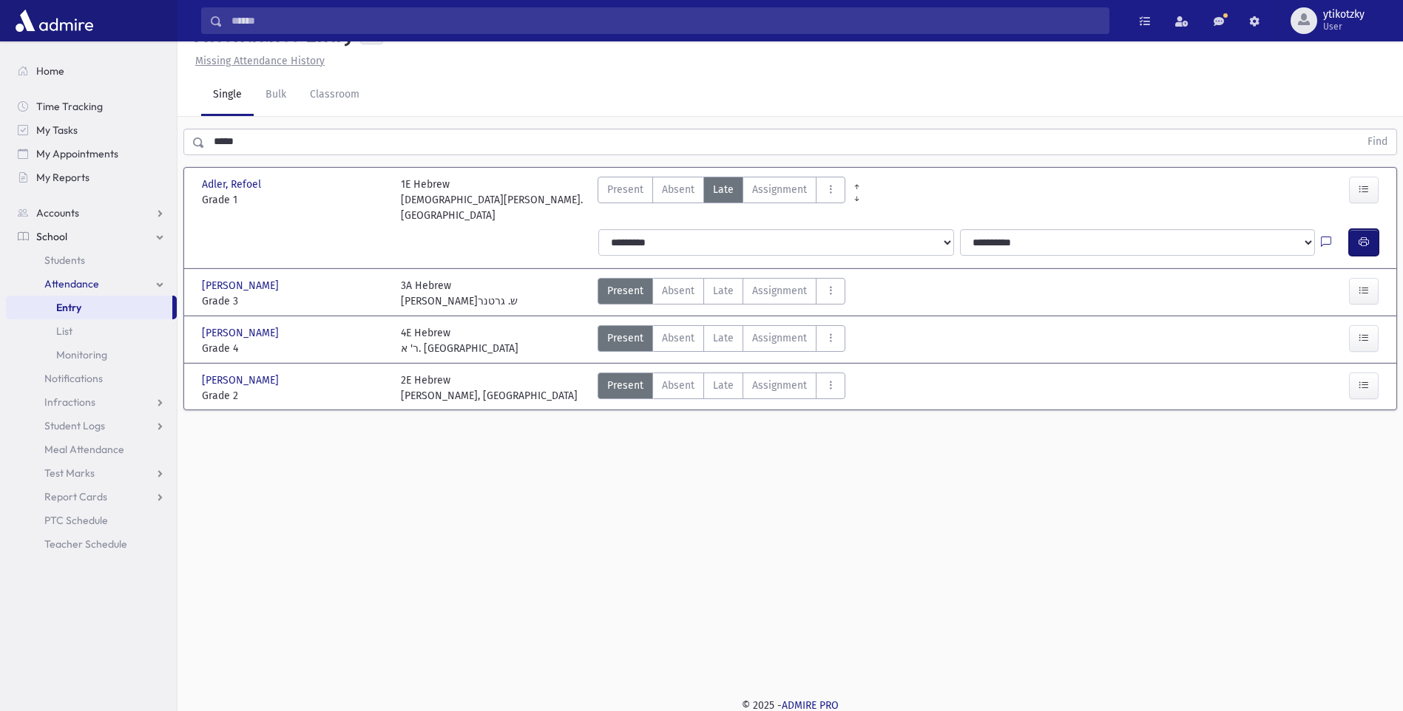
click at [1362, 249] on icon "button" at bounding box center [1364, 242] width 10 height 13
click at [723, 299] on span "Late" at bounding box center [723, 291] width 21 height 16
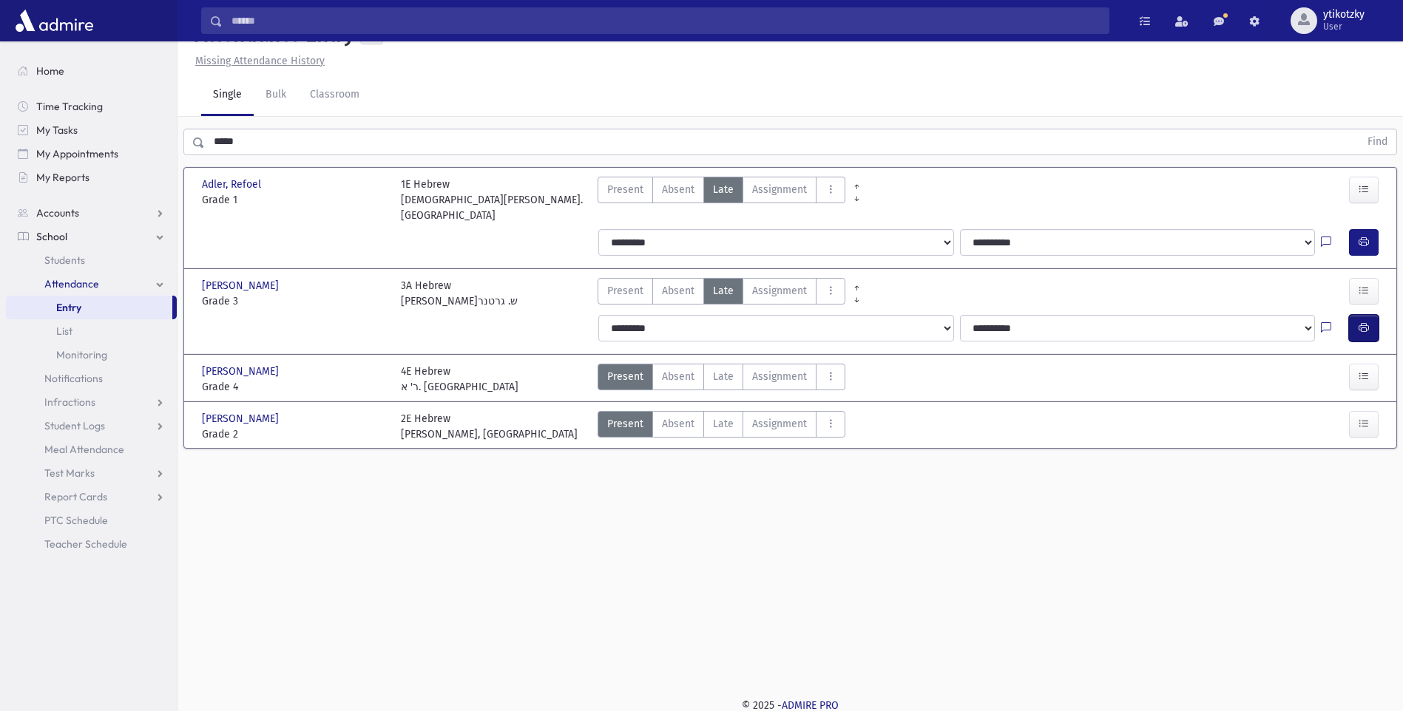
click at [1362, 339] on button "button" at bounding box center [1364, 328] width 30 height 27
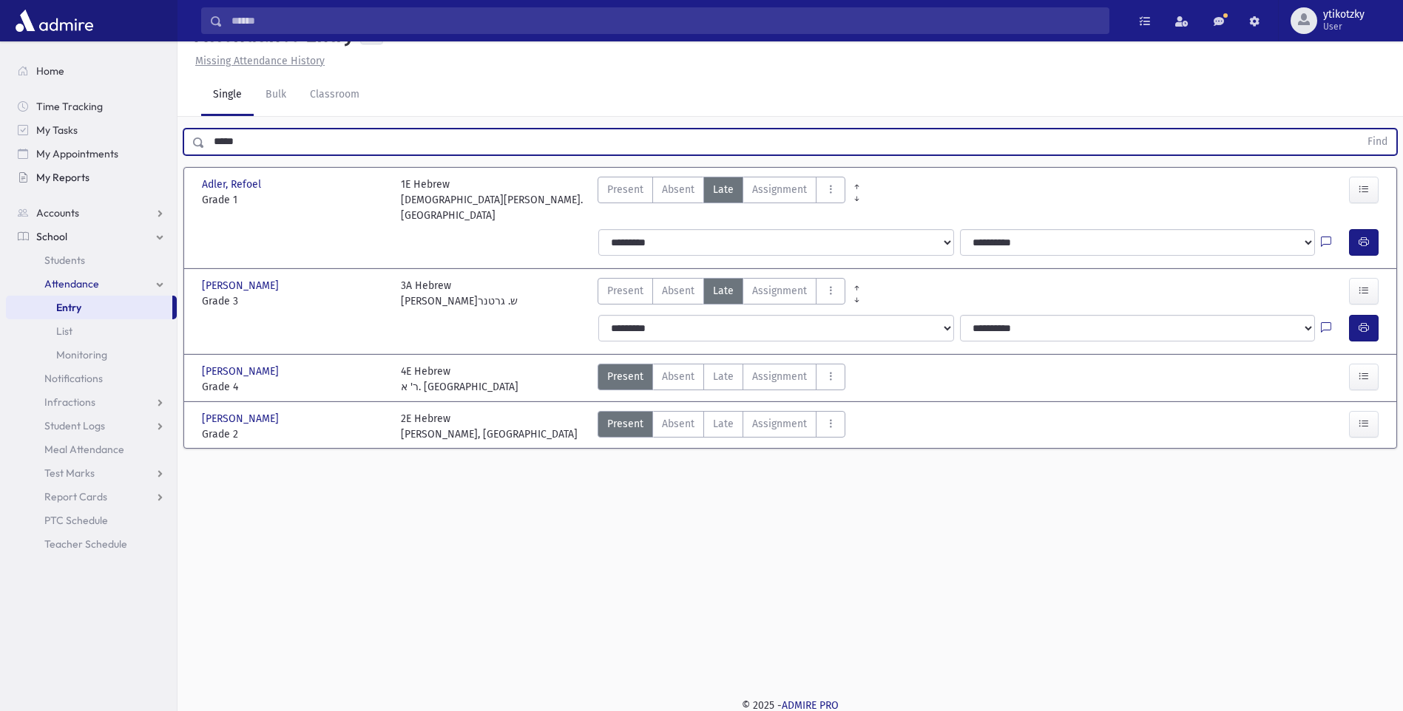
drag, startPoint x: 229, startPoint y: 169, endPoint x: 152, endPoint y: 168, distance: 76.9
click at [153, 168] on div "Search Results All Accounts" at bounding box center [701, 341] width 1403 height 745
click at [1359, 129] on button "Find" at bounding box center [1378, 141] width 38 height 25
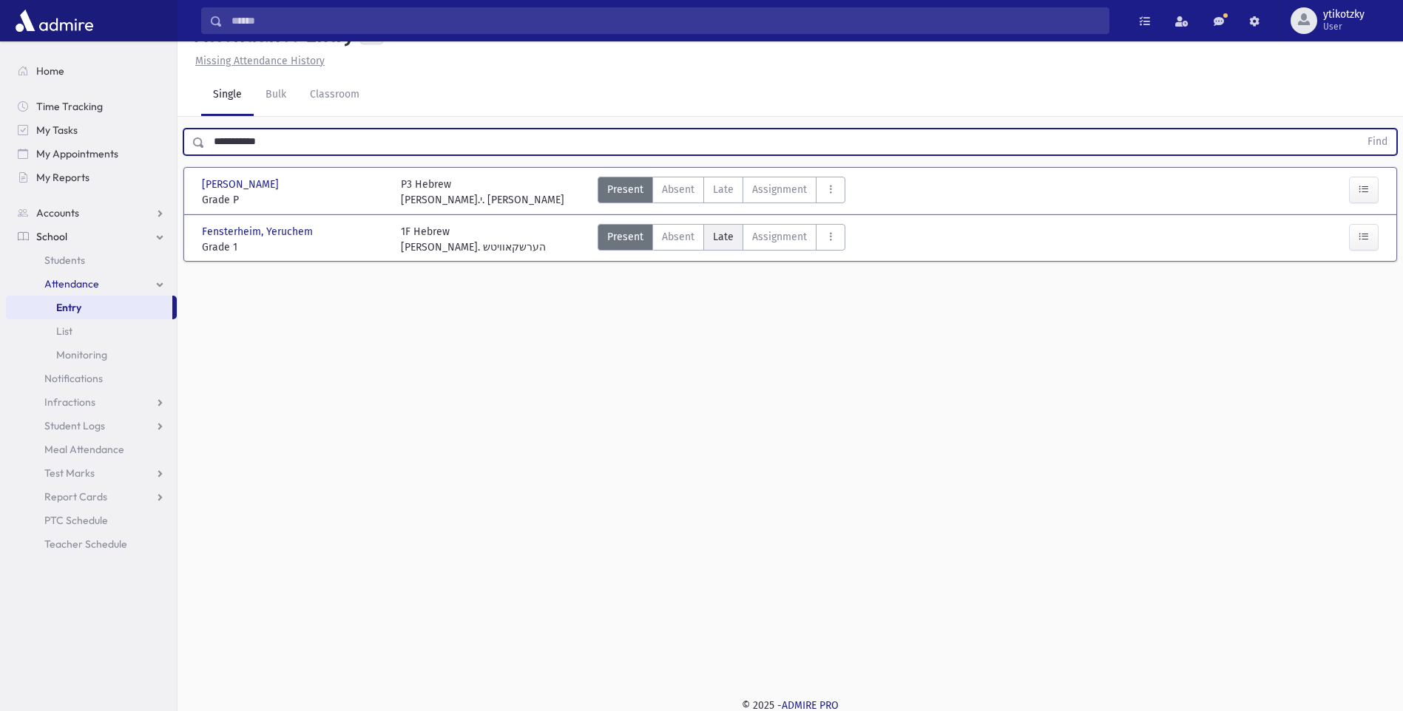
click at [734, 251] on label "Late Late" at bounding box center [723, 237] width 40 height 27
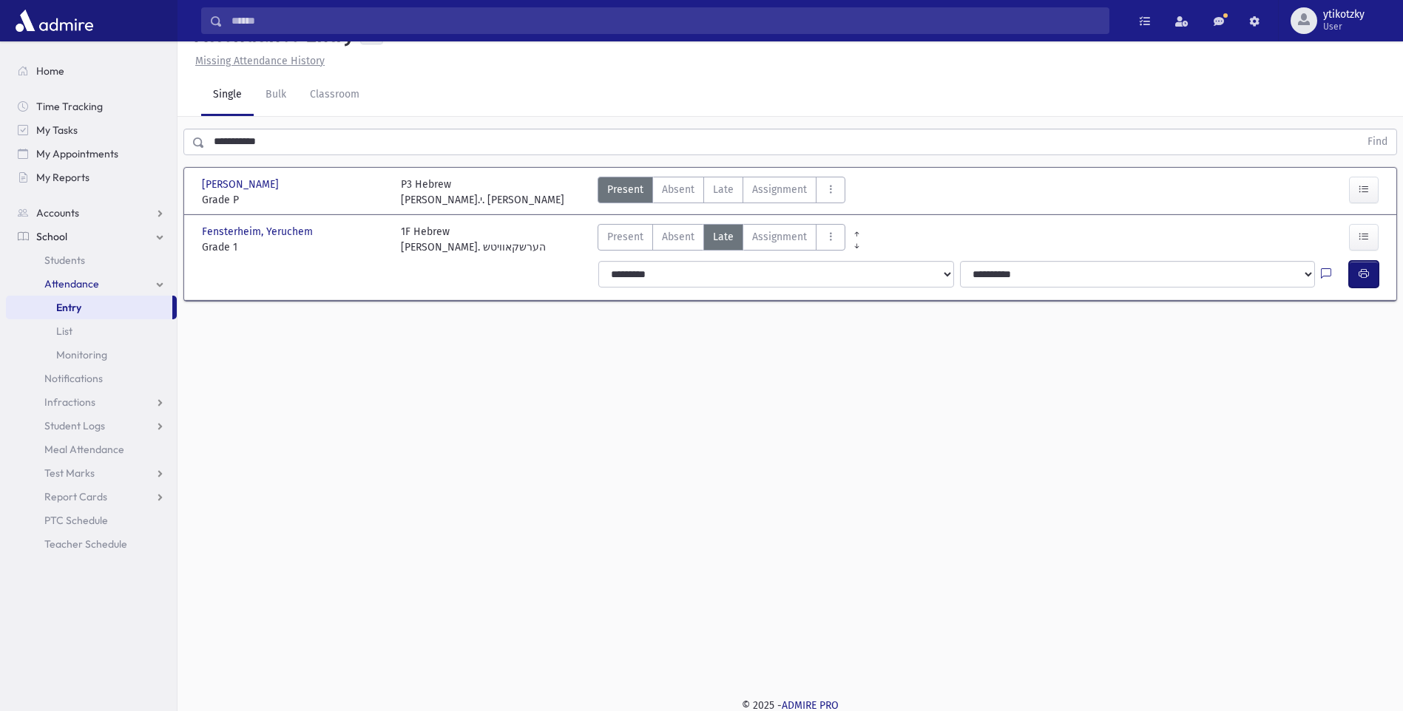
click at [1370, 288] on button "button" at bounding box center [1364, 274] width 30 height 27
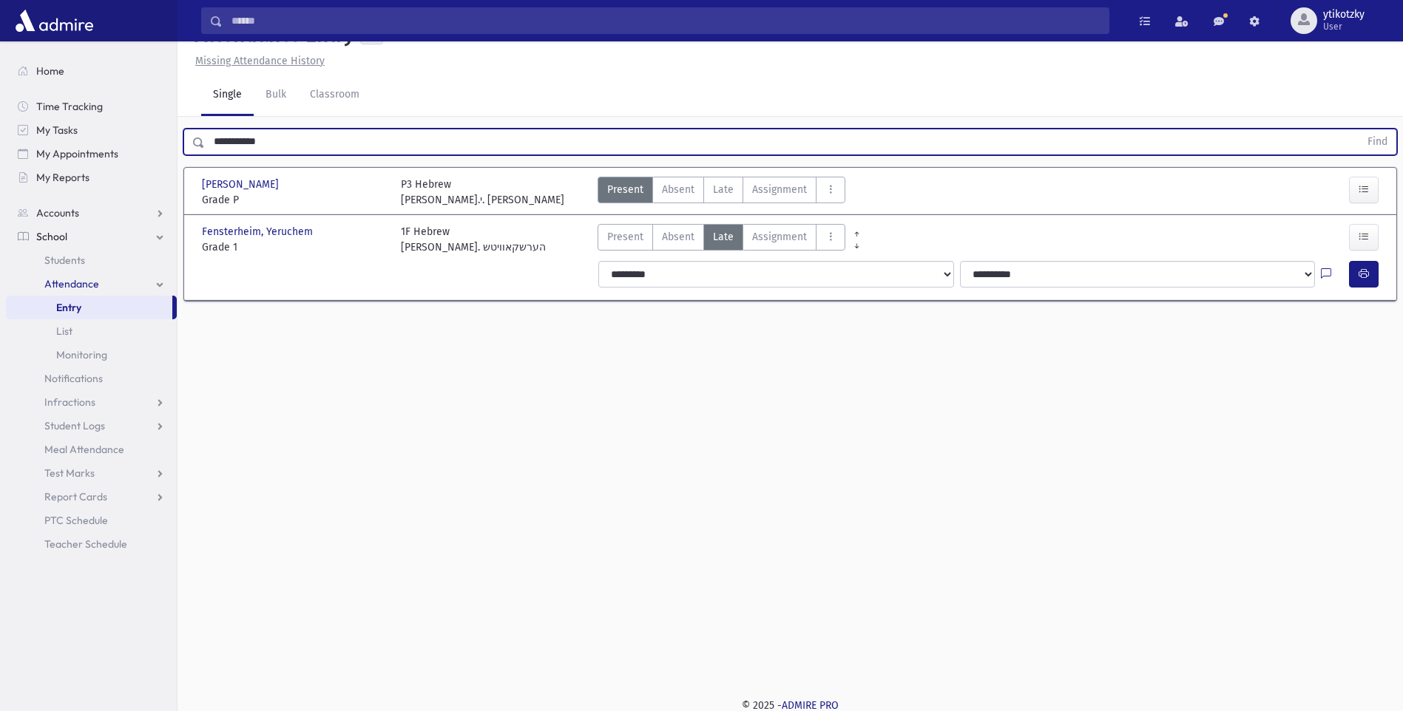
drag, startPoint x: 252, startPoint y: 175, endPoint x: 188, endPoint y: 177, distance: 64.4
click at [188, 155] on div "**********" at bounding box center [790, 142] width 1214 height 27
click at [1359, 129] on button "Find" at bounding box center [1378, 141] width 38 height 25
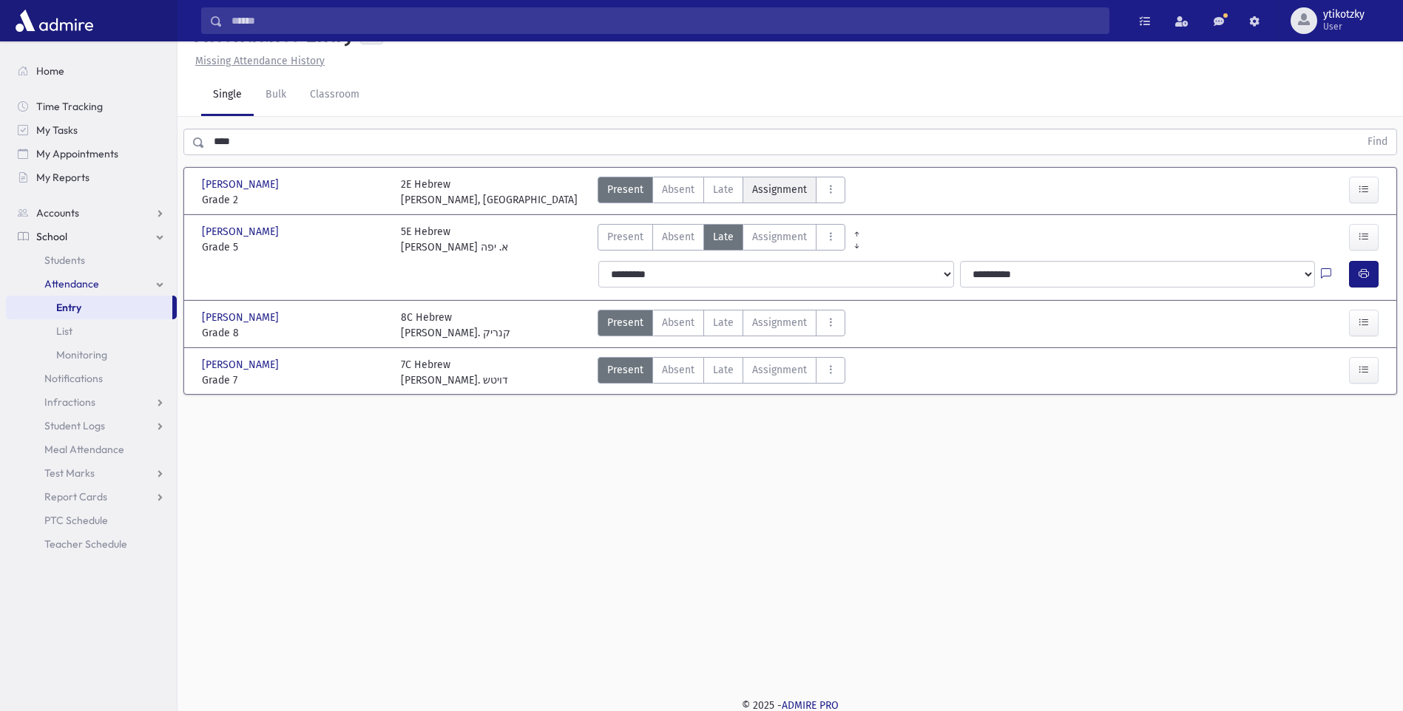
drag, startPoint x: 714, startPoint y: 218, endPoint x: 777, endPoint y: 217, distance: 63.6
click at [714, 197] on span "Late" at bounding box center [723, 190] width 21 height 16
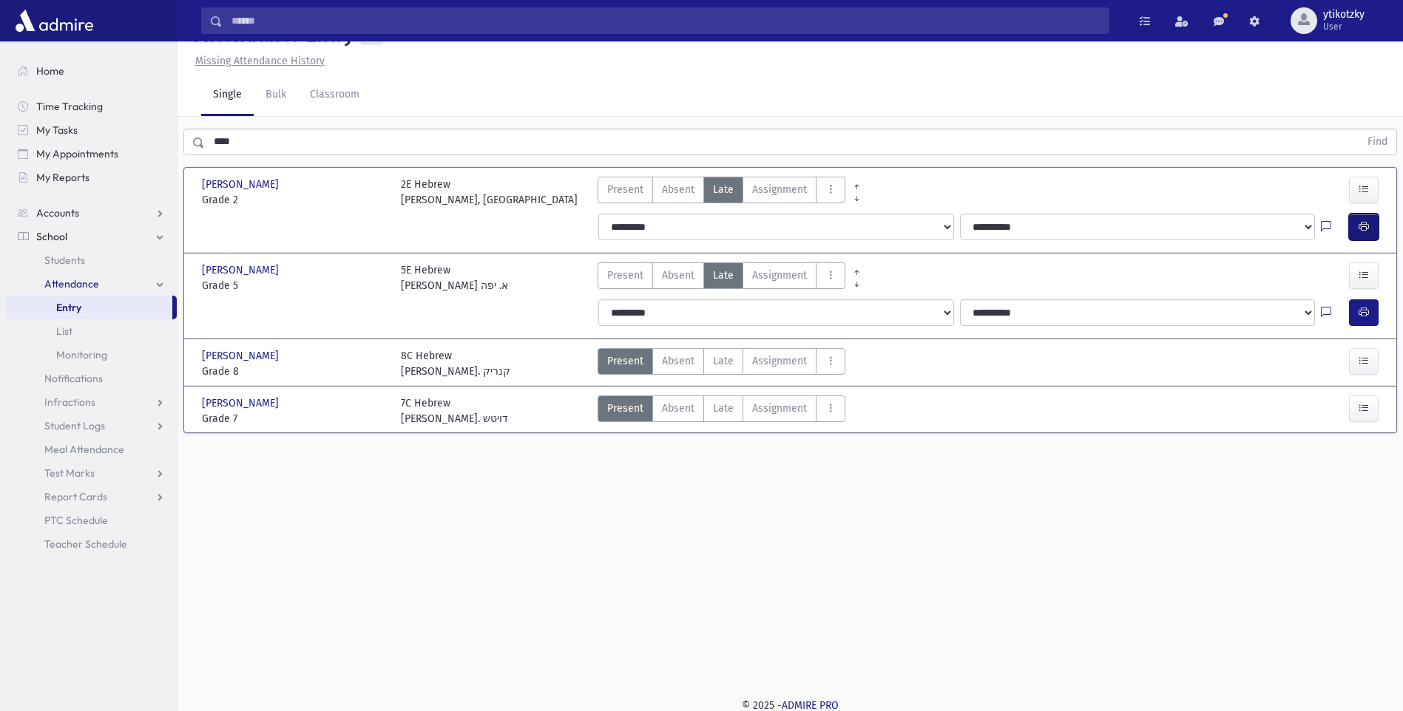
click at [1371, 240] on button "button" at bounding box center [1364, 227] width 30 height 27
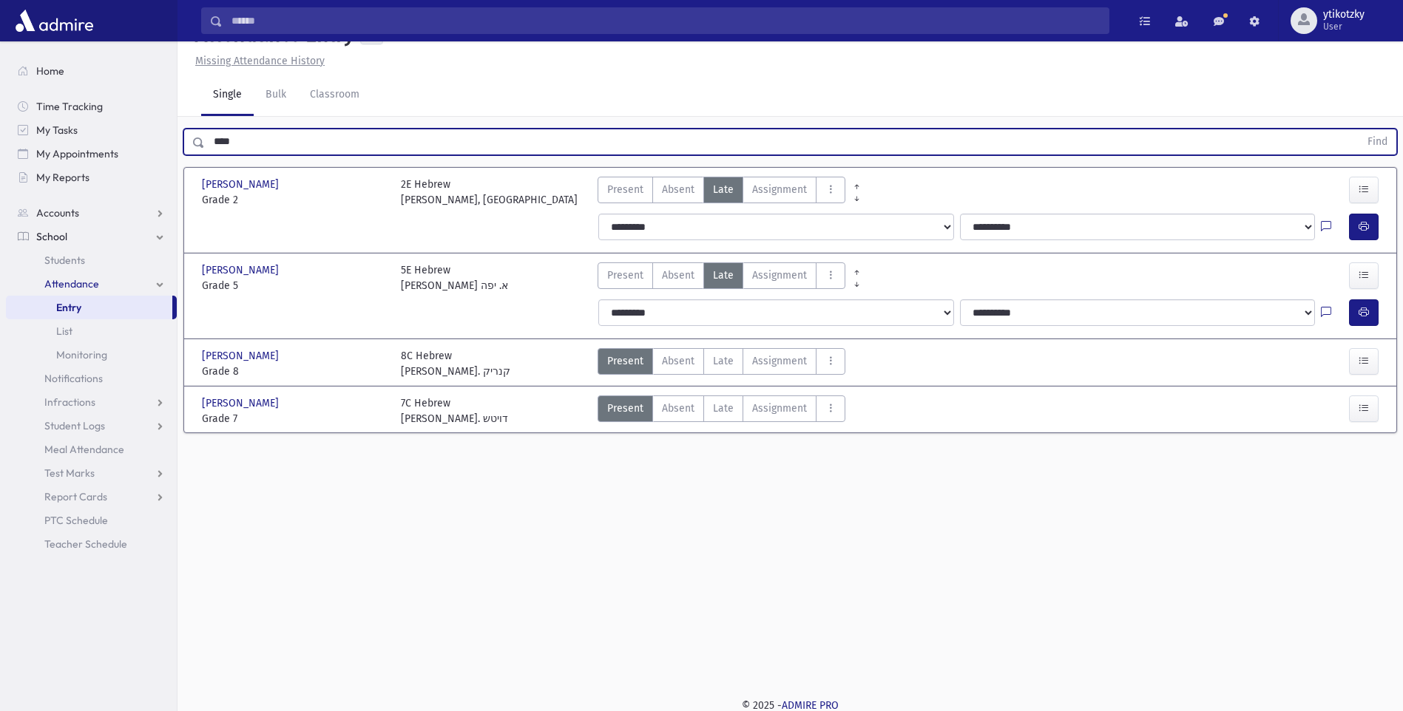
drag, startPoint x: 200, startPoint y: 175, endPoint x: 178, endPoint y: 175, distance: 22.9
click at [178, 161] on div "**** Find" at bounding box center [791, 139] width 1226 height 44
click at [1359, 129] on button "Find" at bounding box center [1378, 141] width 38 height 25
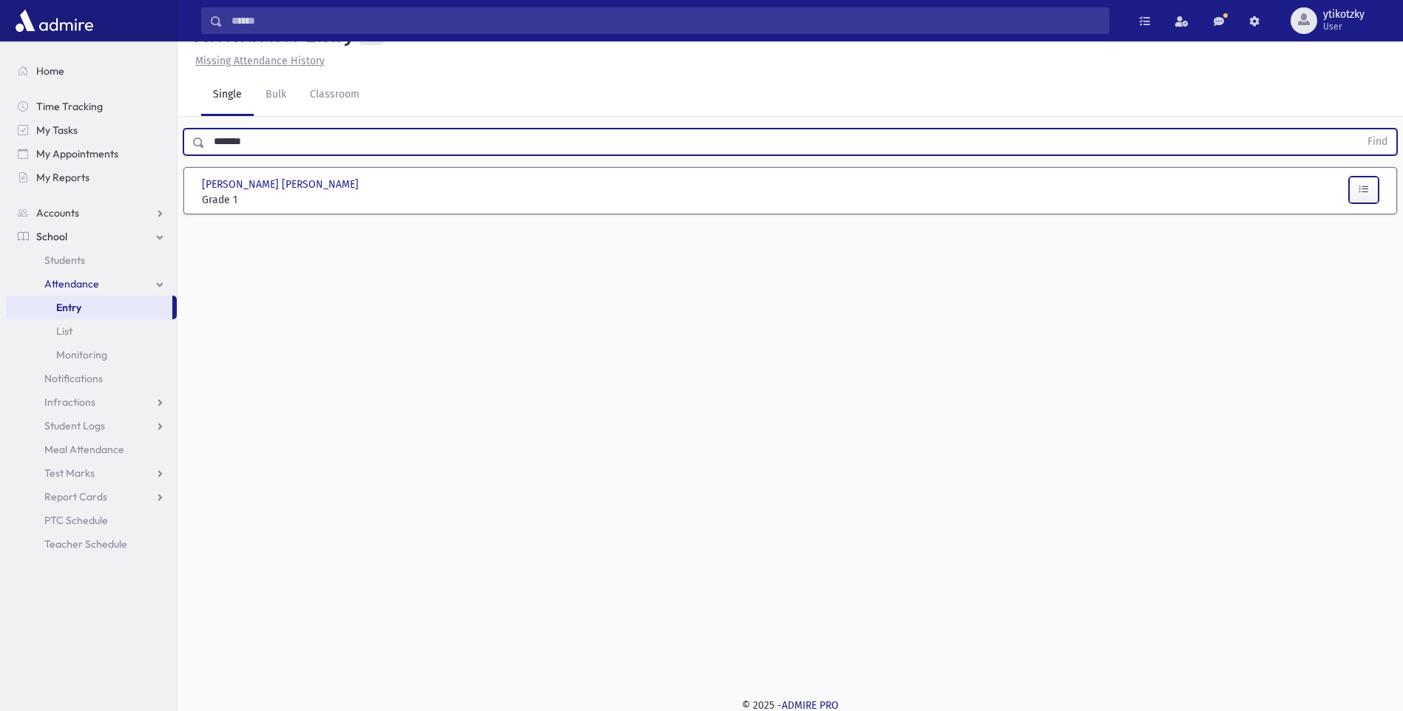
click at [1353, 203] on button "button" at bounding box center [1364, 190] width 30 height 27
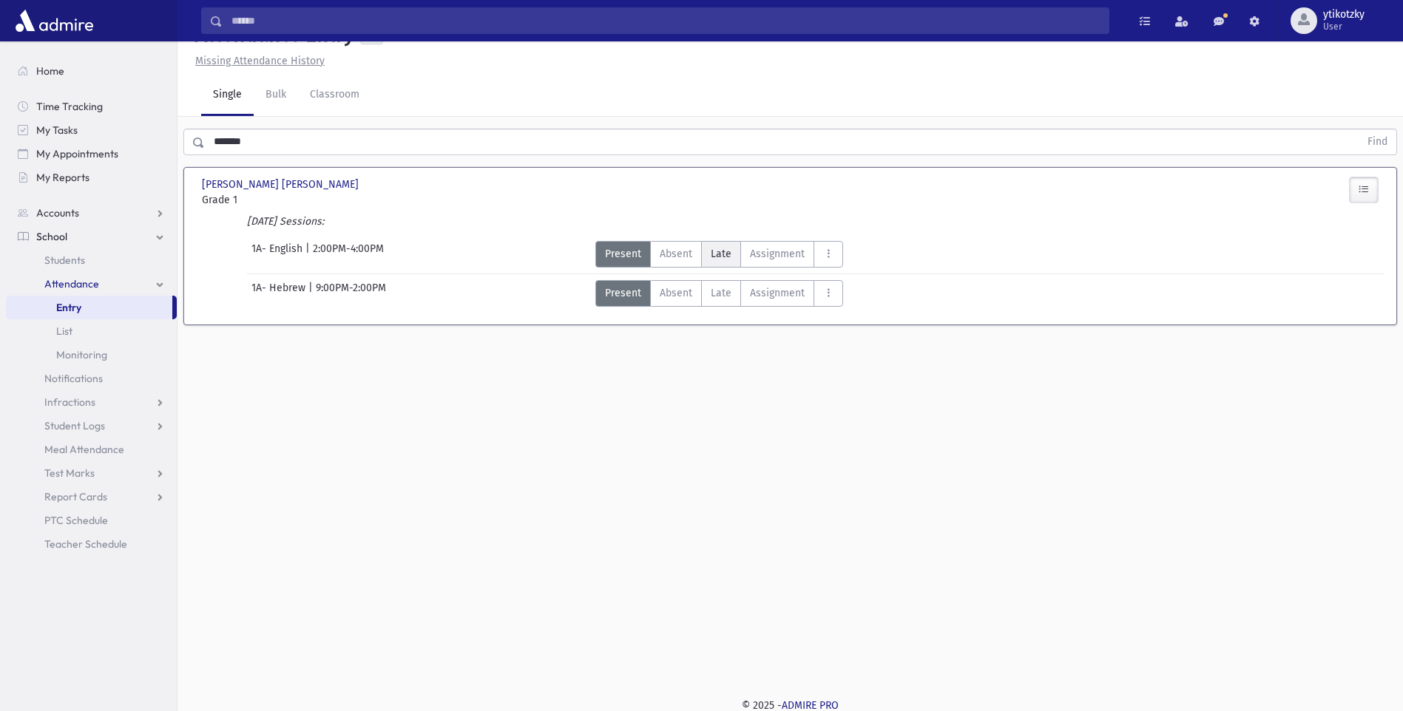
click at [720, 262] on span "Late" at bounding box center [721, 254] width 21 height 16
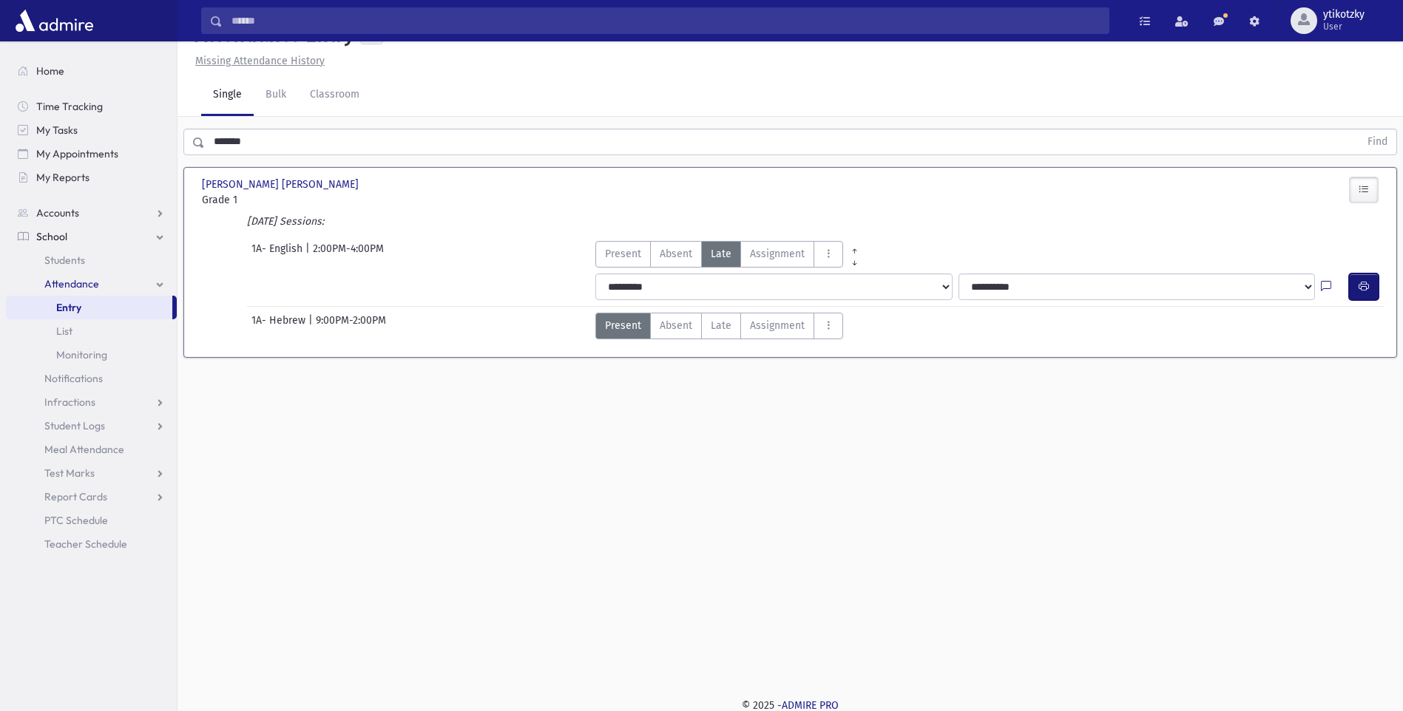
click at [1373, 300] on button "button" at bounding box center [1364, 287] width 30 height 27
drag, startPoint x: 284, startPoint y: 179, endPoint x: 122, endPoint y: 178, distance: 162.0
click at [122, 178] on div "Search Results All Accounts" at bounding box center [701, 341] width 1403 height 745
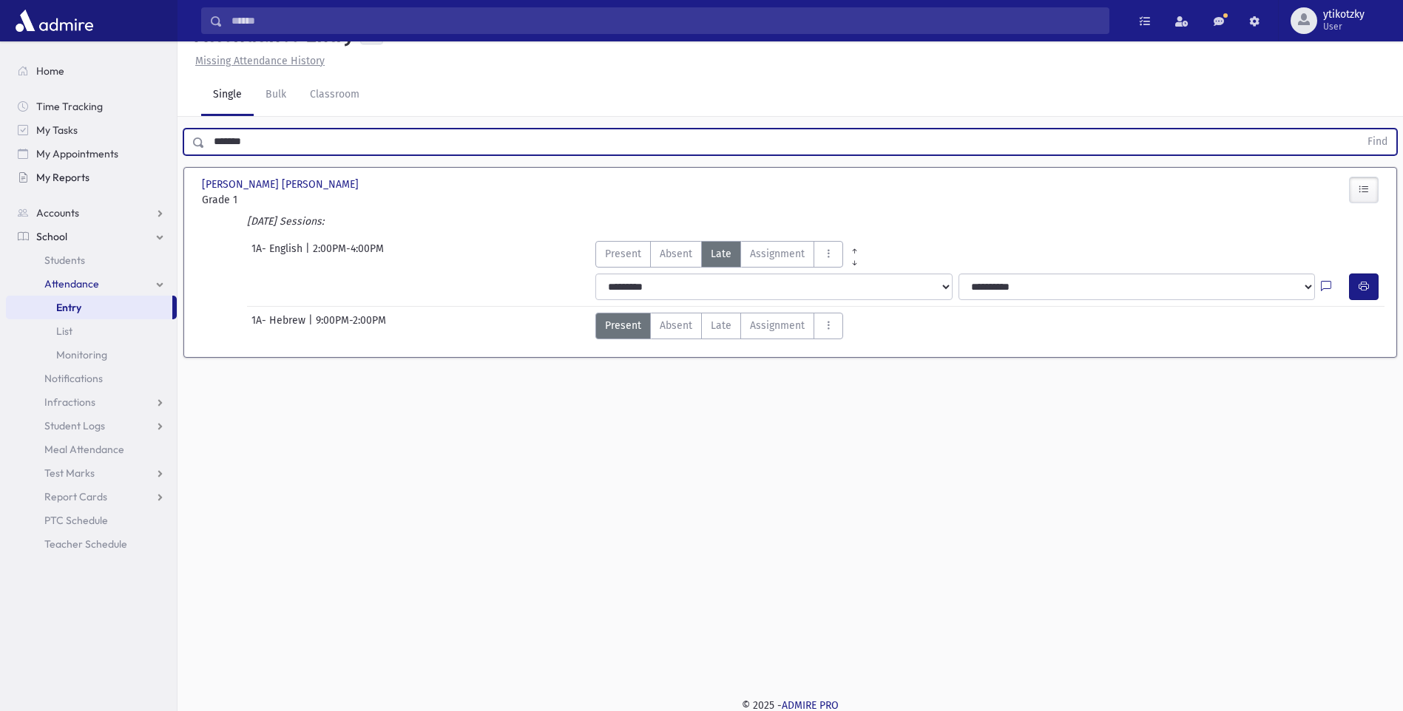
type input "*******"
click at [1359, 129] on button "Find" at bounding box center [1378, 141] width 38 height 25
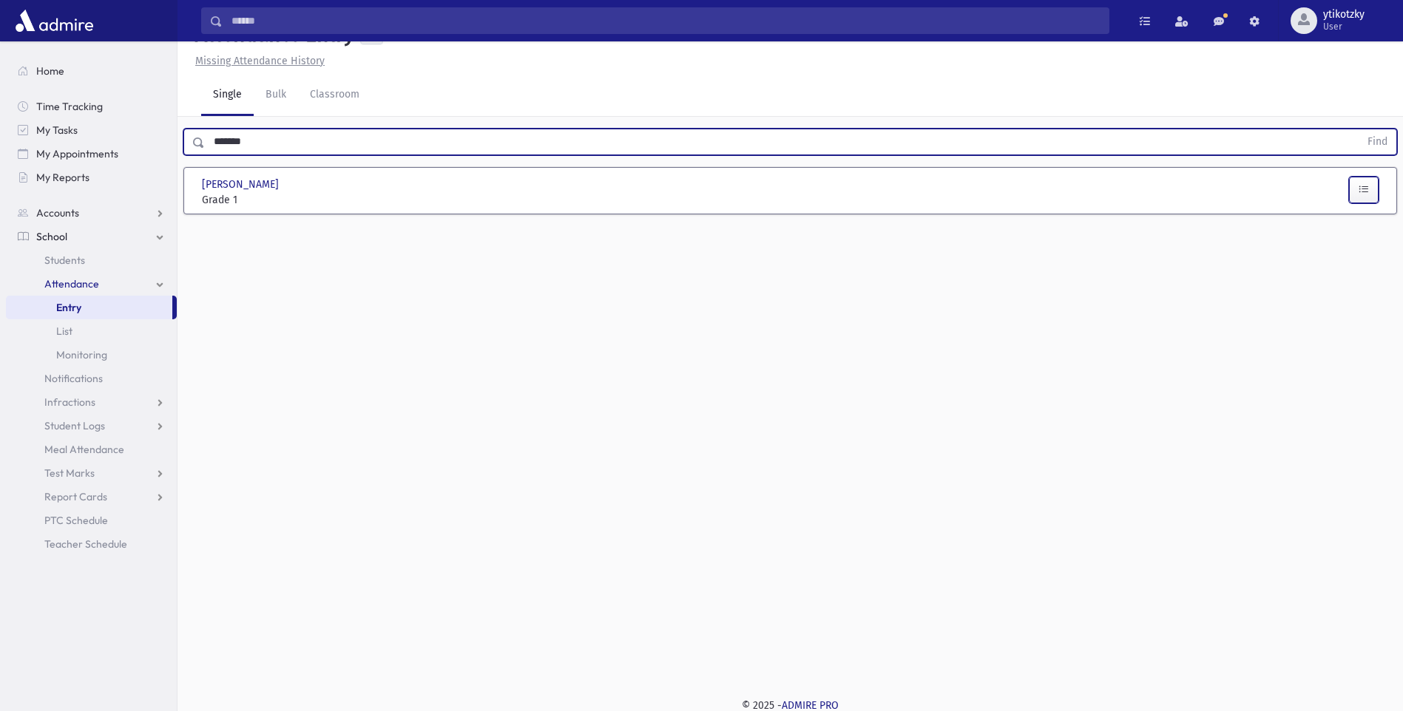
click at [1356, 203] on button "button" at bounding box center [1364, 190] width 30 height 27
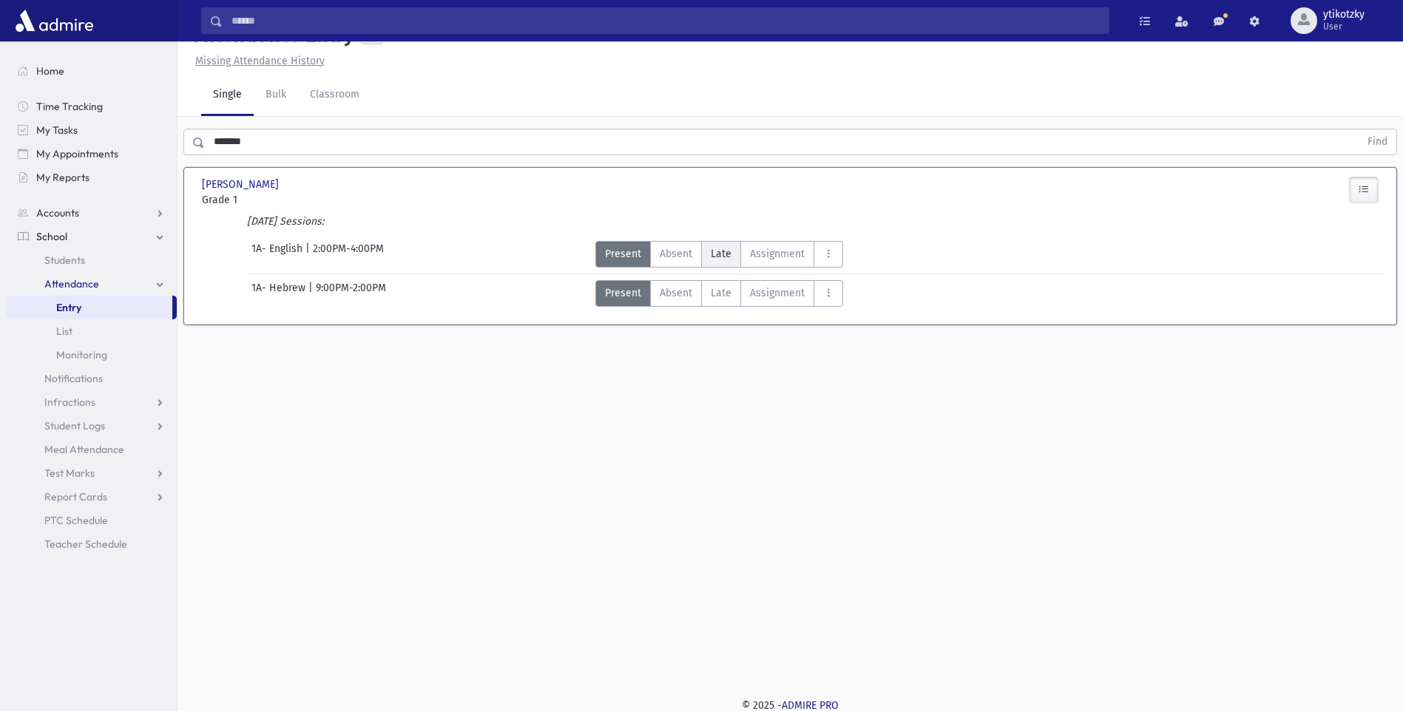
click at [734, 268] on label "Late Late" at bounding box center [721, 254] width 40 height 27
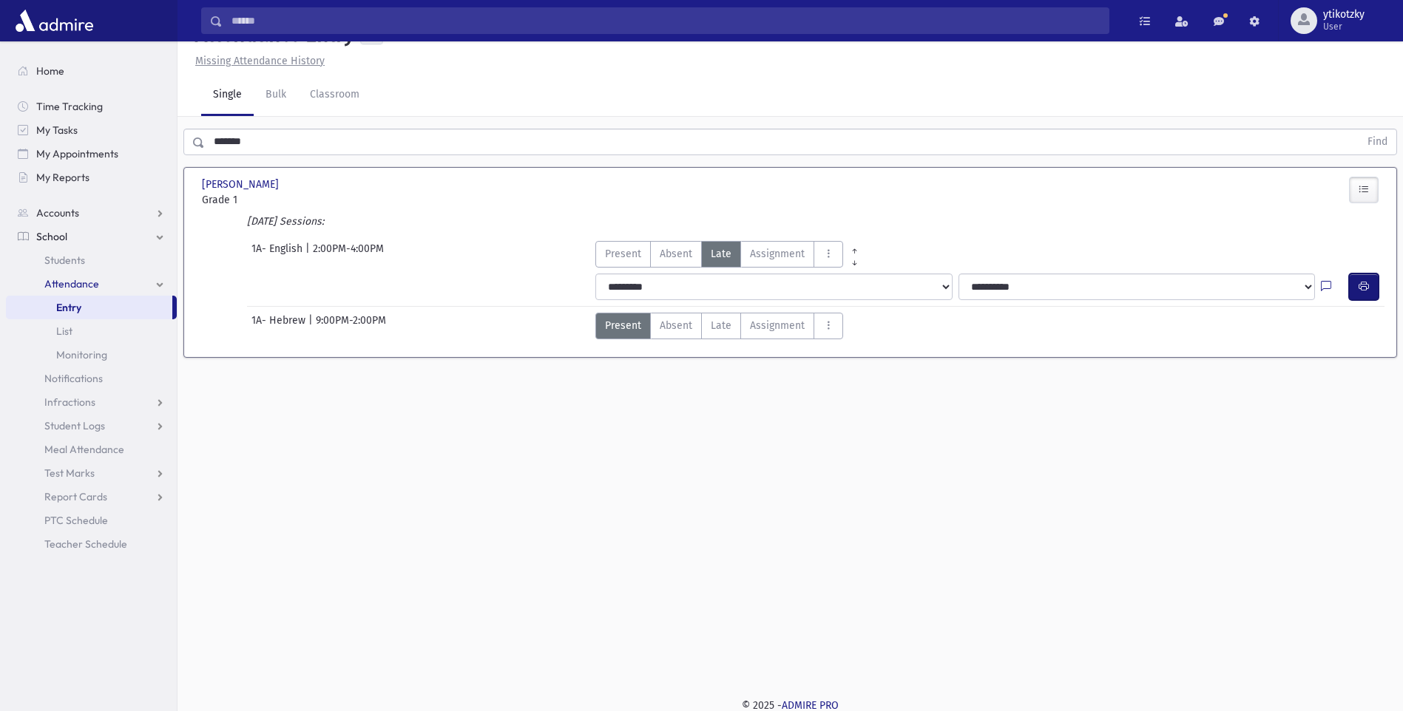
click at [1359, 293] on icon "button" at bounding box center [1364, 286] width 10 height 13
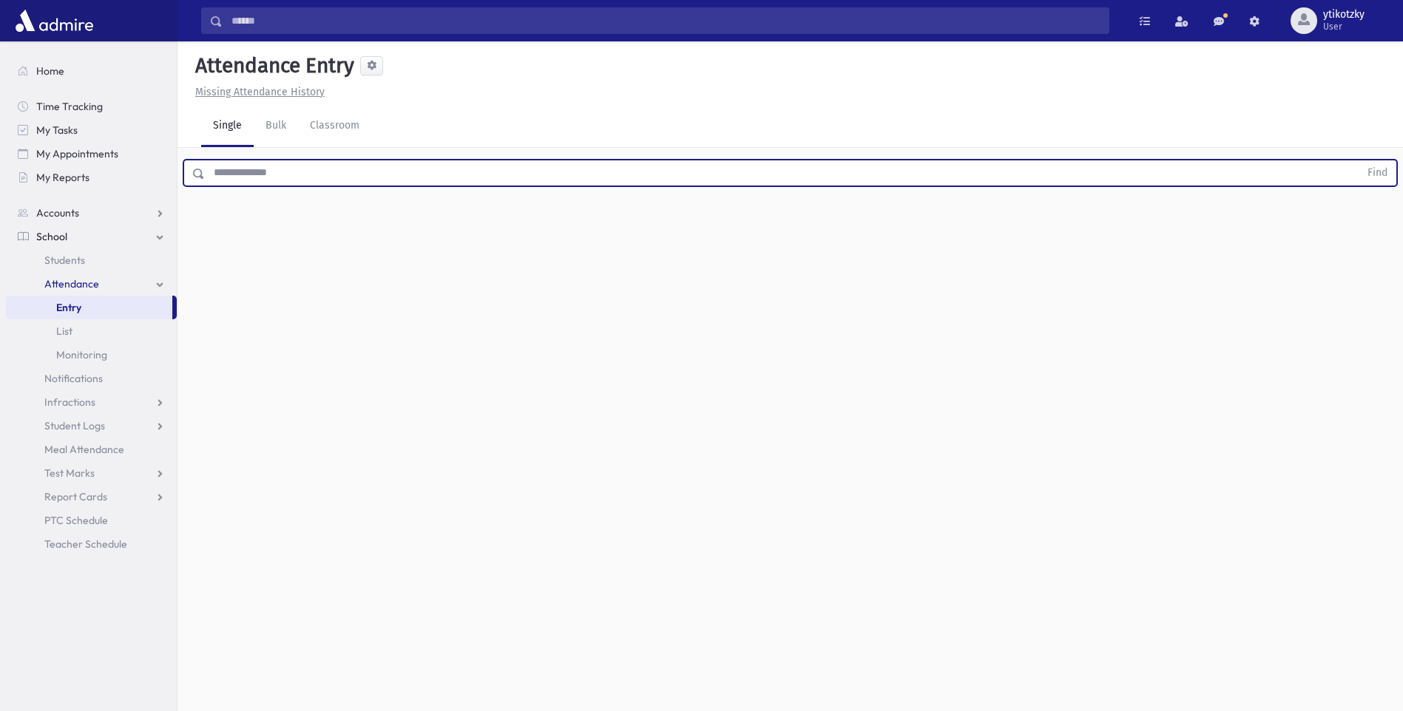
click at [280, 173] on input "text" at bounding box center [782, 173] width 1155 height 27
click at [1359, 160] on button "Find" at bounding box center [1378, 172] width 38 height 25
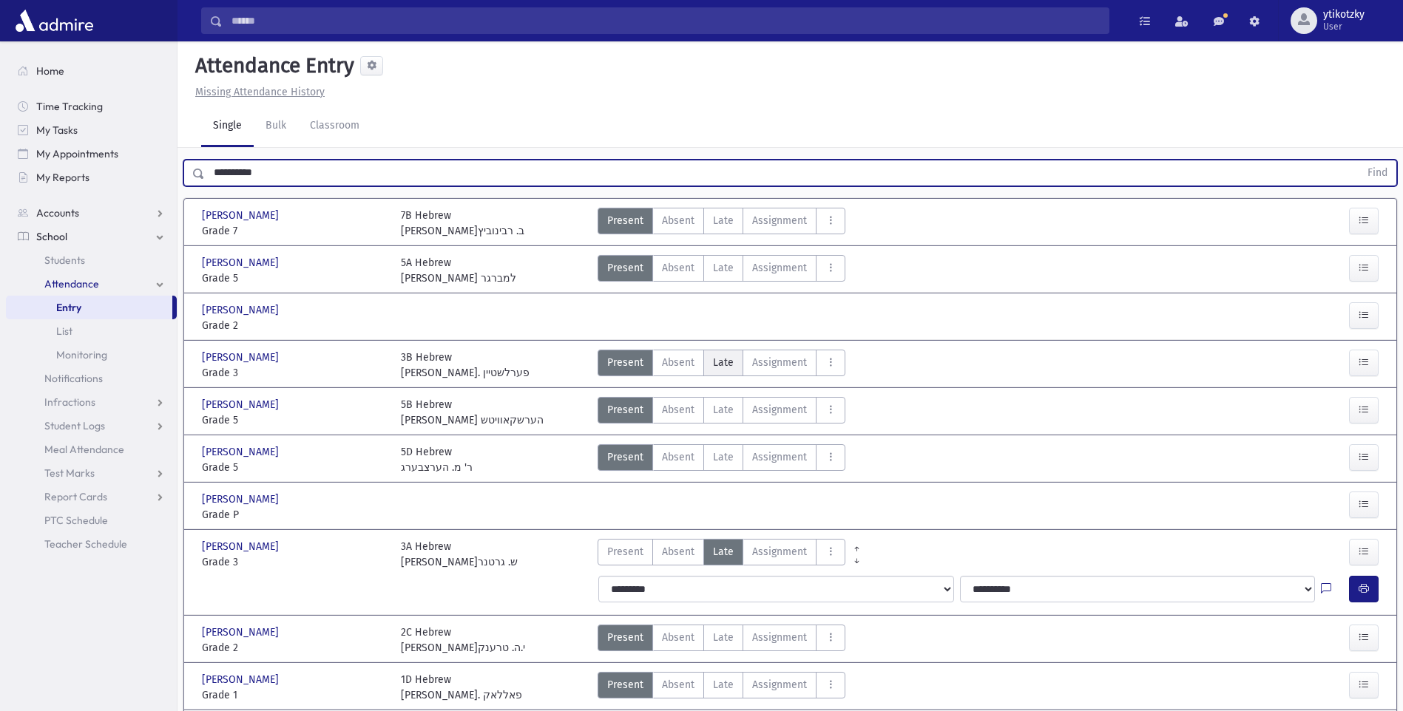
click at [729, 364] on span "Late" at bounding box center [723, 363] width 21 height 16
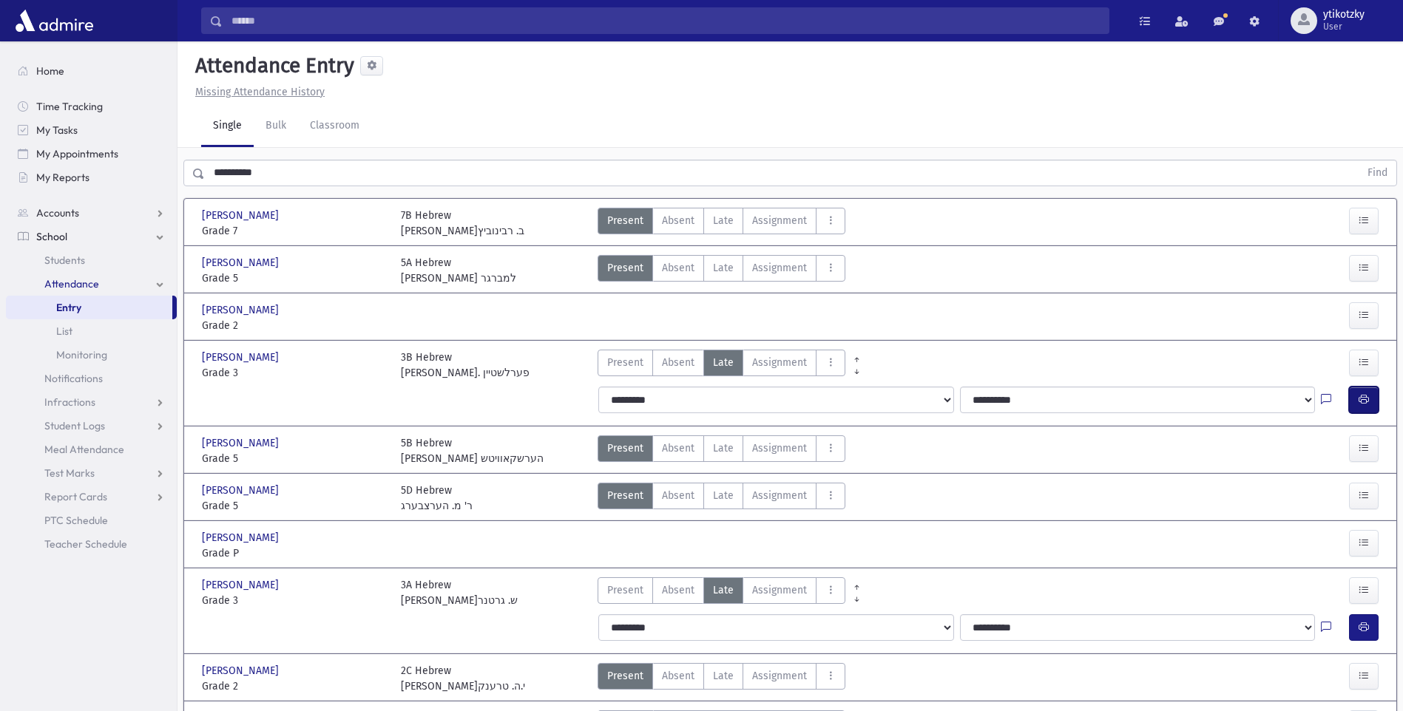
click at [1373, 400] on button "button" at bounding box center [1364, 400] width 30 height 27
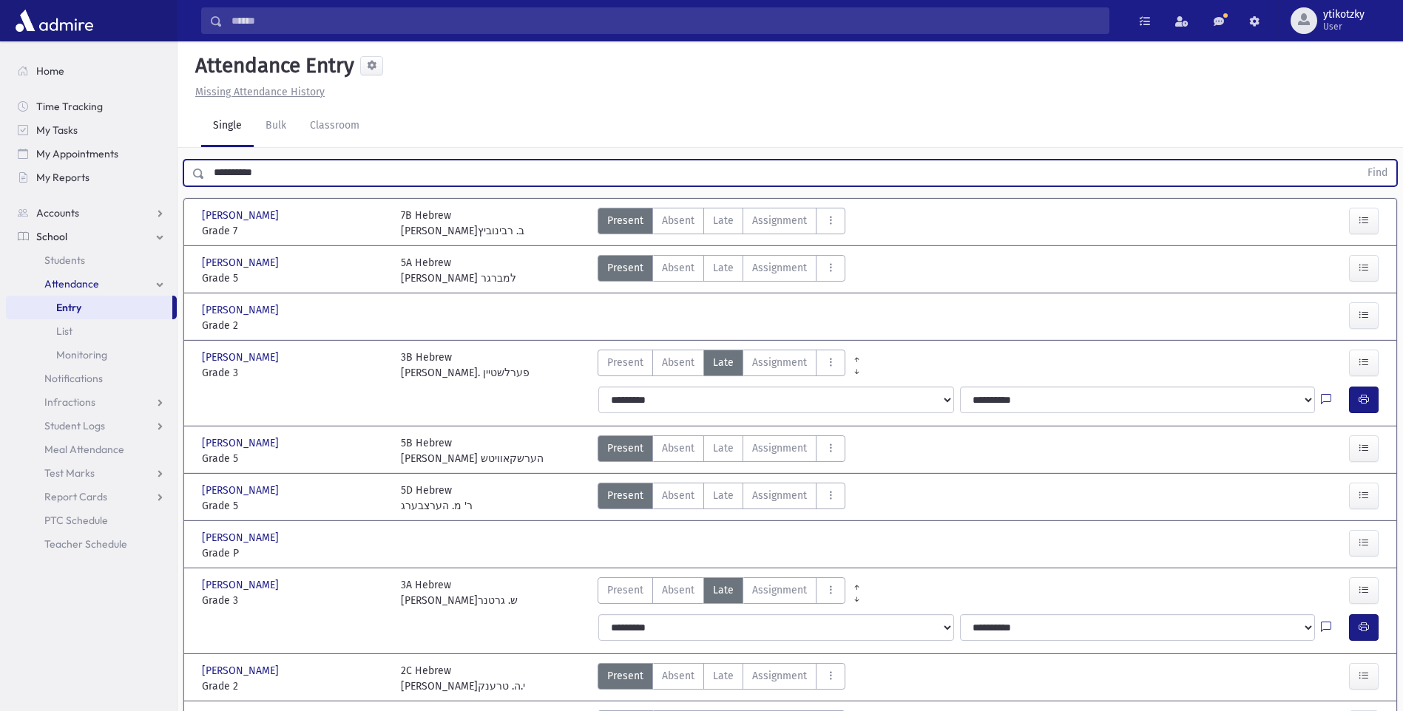
drag, startPoint x: 288, startPoint y: 163, endPoint x: -3, endPoint y: 148, distance: 291.8
click at [0, 148] on html "Search Results All Accounts Students" at bounding box center [701, 355] width 1403 height 711
type input "*"
click at [1359, 160] on button "Find" at bounding box center [1378, 172] width 38 height 25
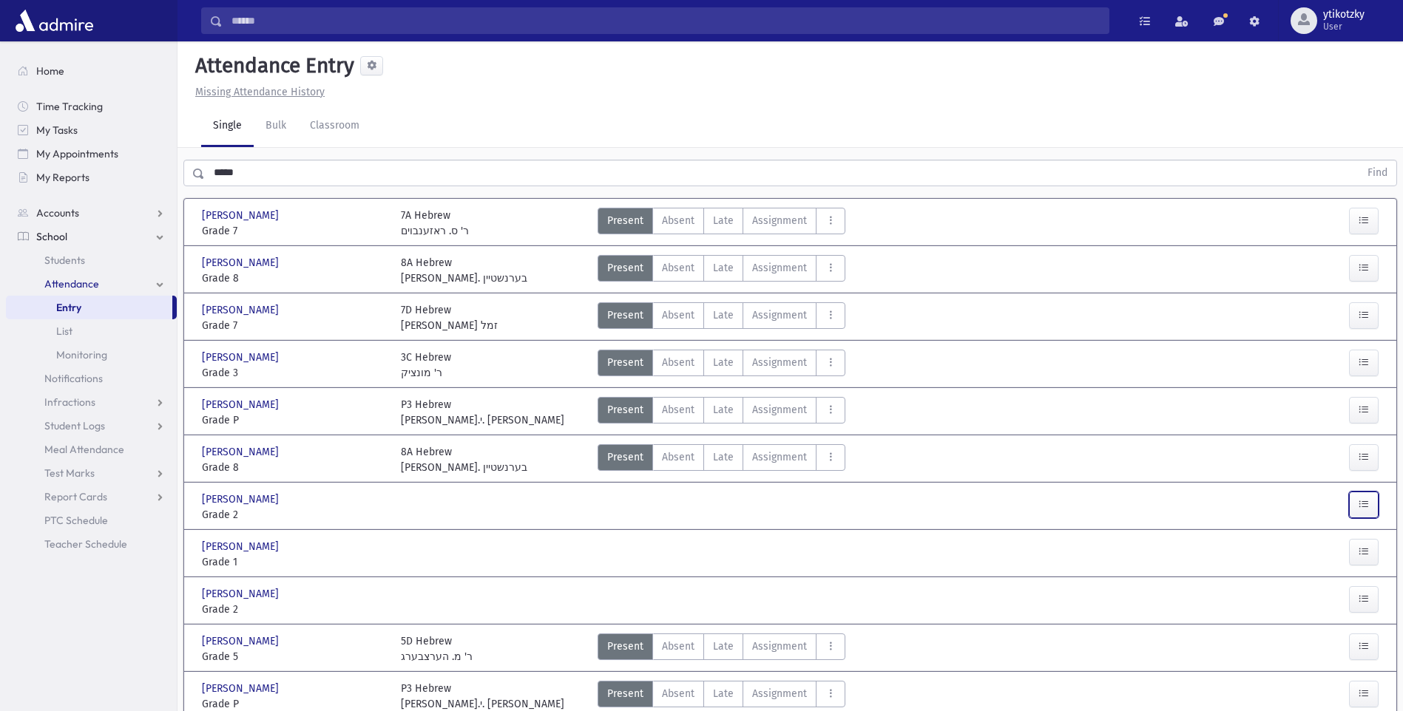
click at [1356, 509] on button "button" at bounding box center [1364, 505] width 30 height 27
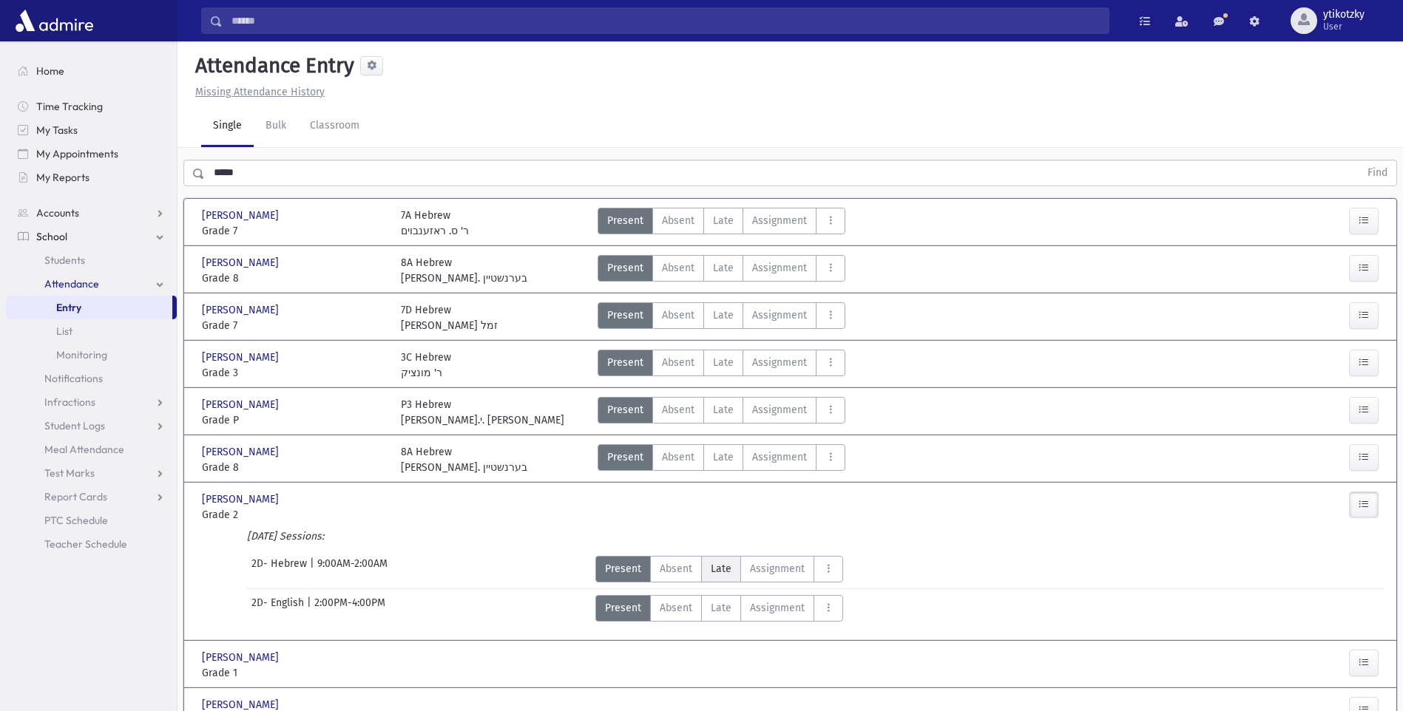
click at [724, 562] on span "Late" at bounding box center [721, 569] width 21 height 16
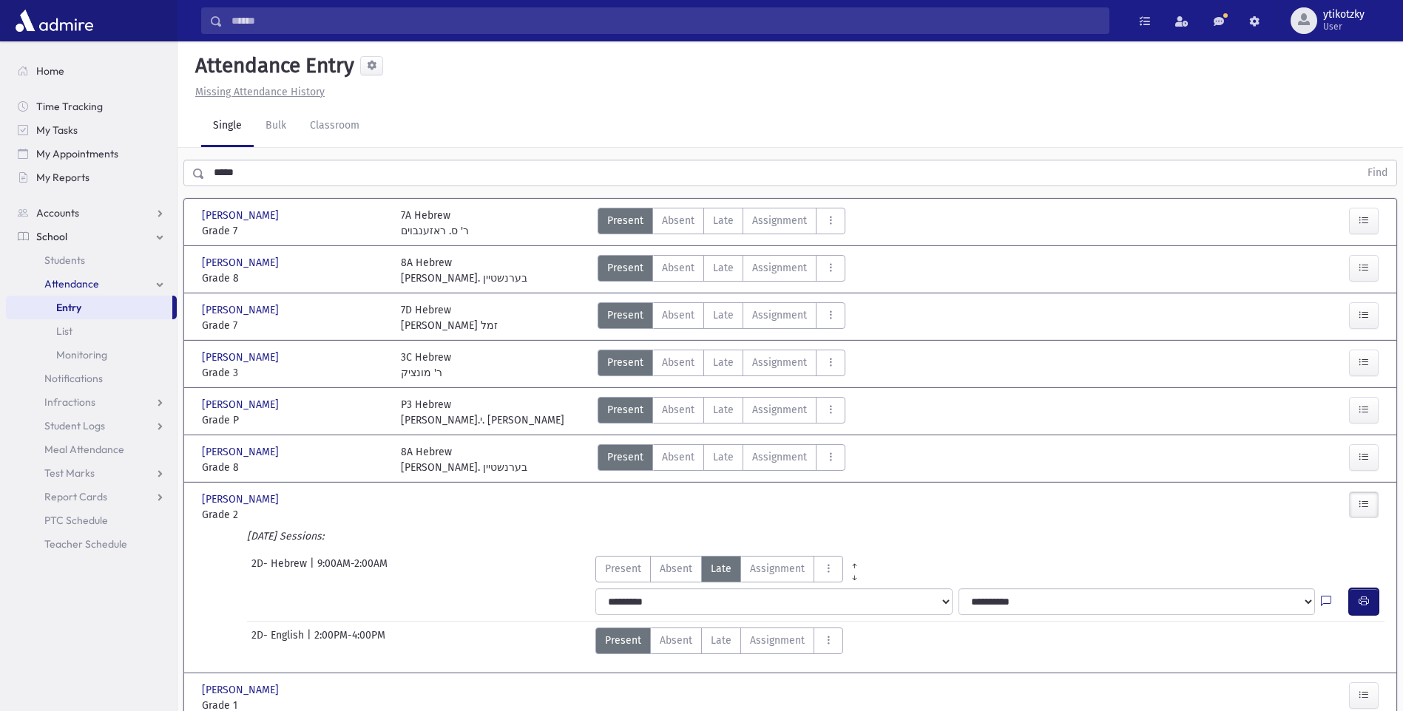
click at [1355, 595] on button "button" at bounding box center [1364, 602] width 30 height 27
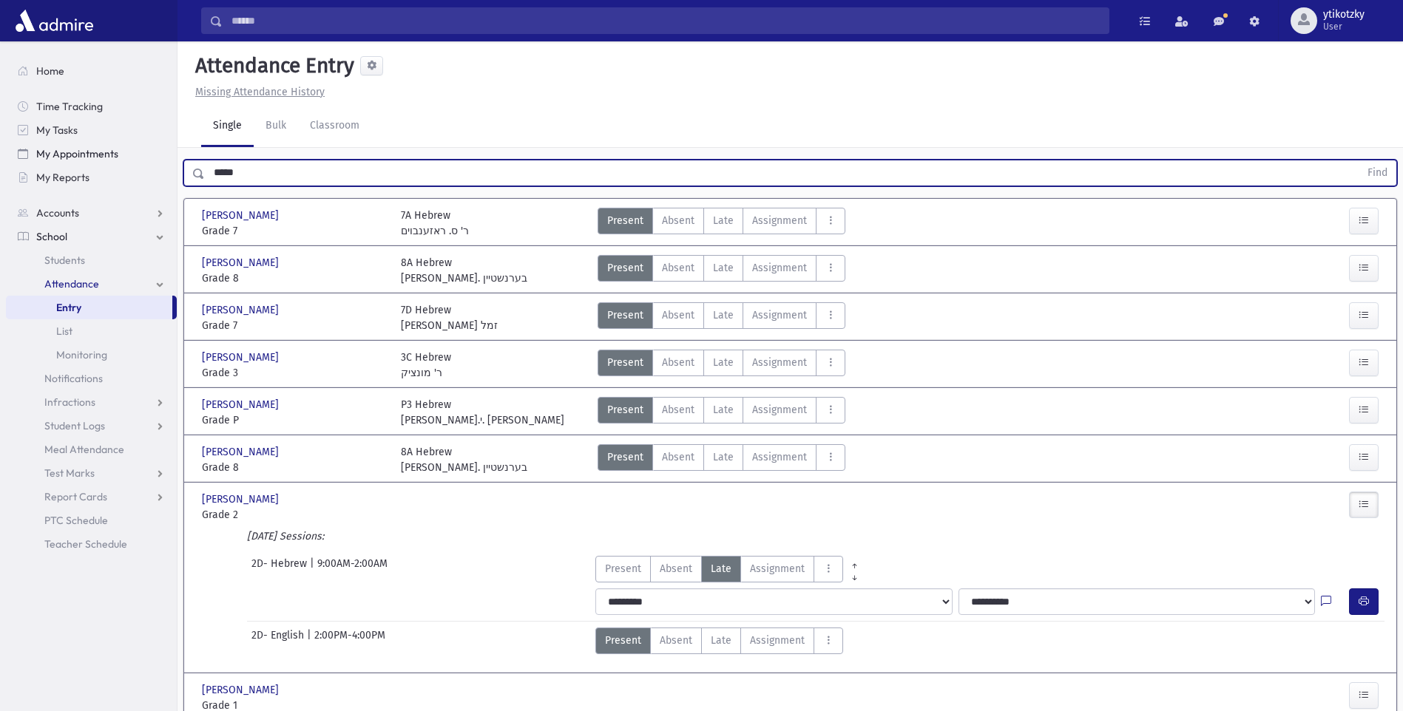
drag, startPoint x: 266, startPoint y: 169, endPoint x: 161, endPoint y: 156, distance: 105.9
click at [161, 156] on div "Search Results All Accounts" at bounding box center [701, 600] width 1403 height 1200
click at [736, 364] on label "Late Late" at bounding box center [723, 363] width 40 height 27
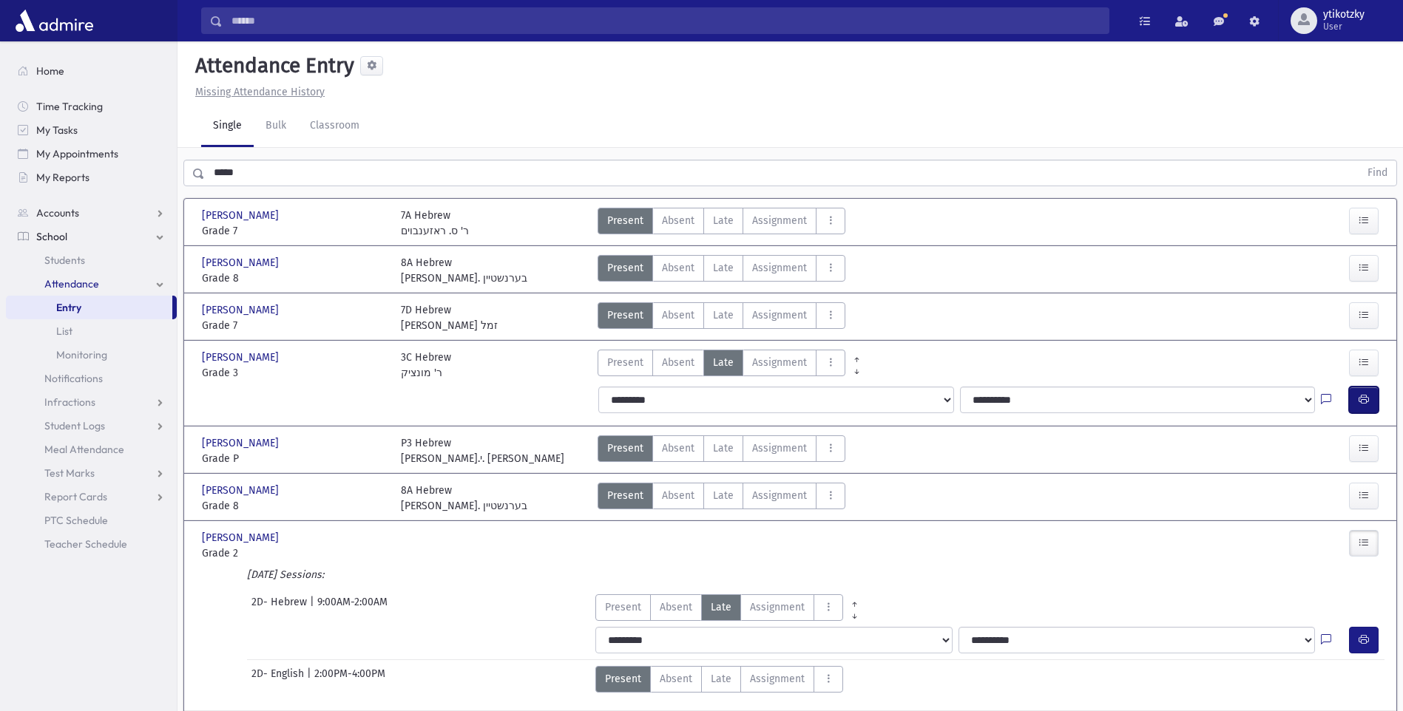
click at [1375, 404] on button "button" at bounding box center [1364, 400] width 30 height 27
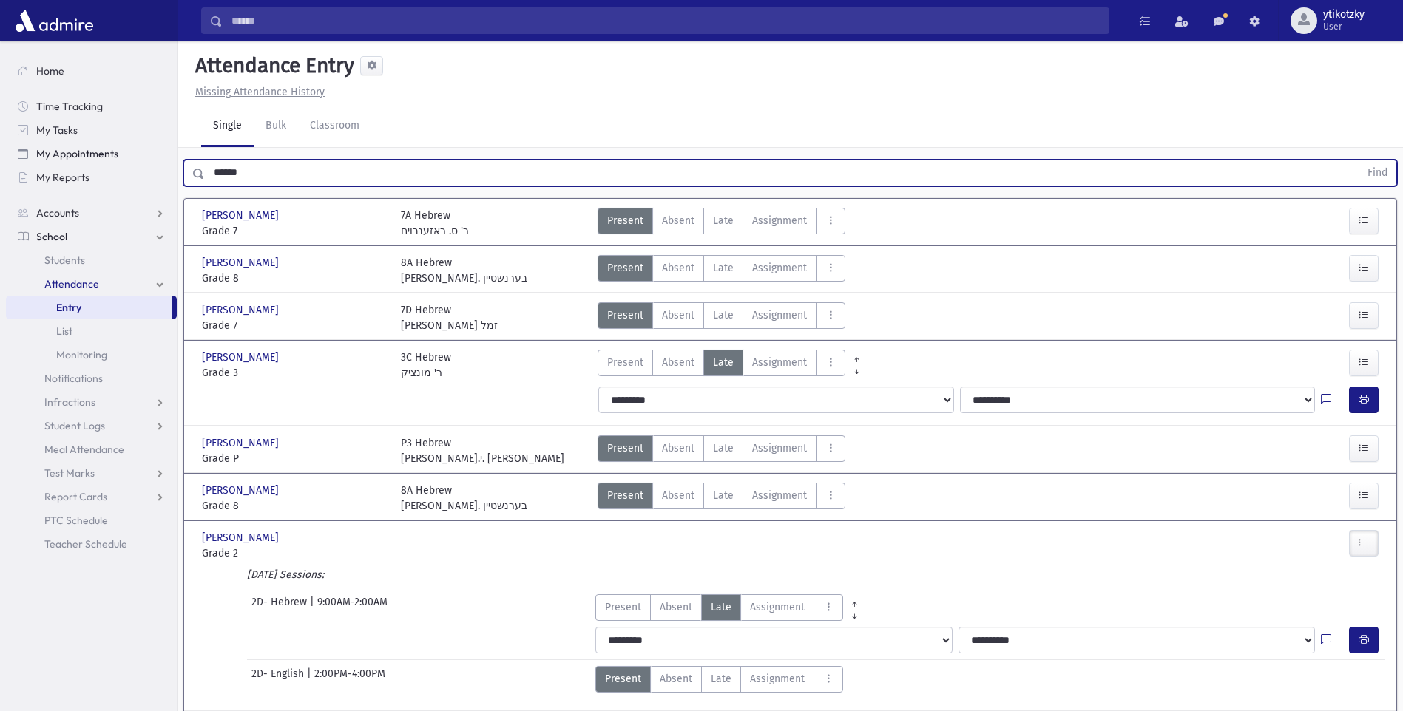
click at [1359, 160] on button "Find" at bounding box center [1378, 172] width 38 height 25
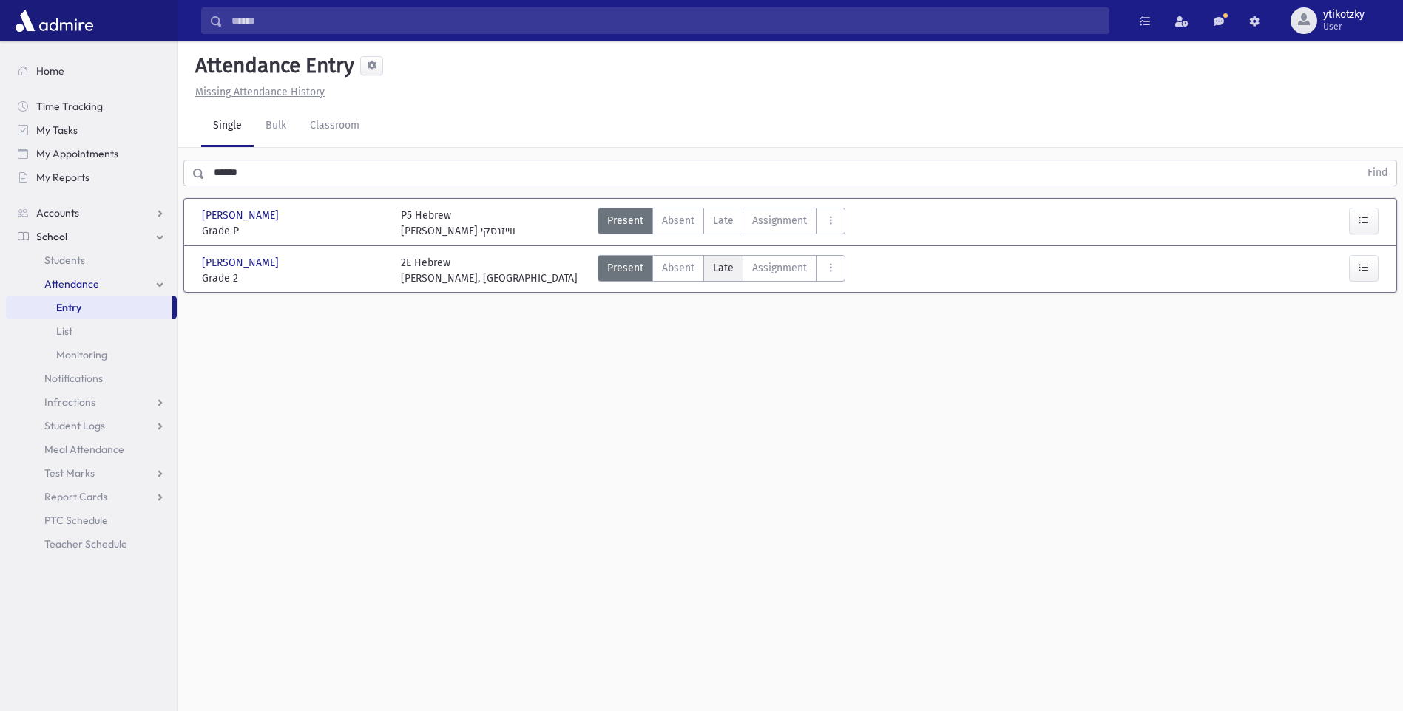
click at [715, 265] on span "Late" at bounding box center [723, 268] width 21 height 16
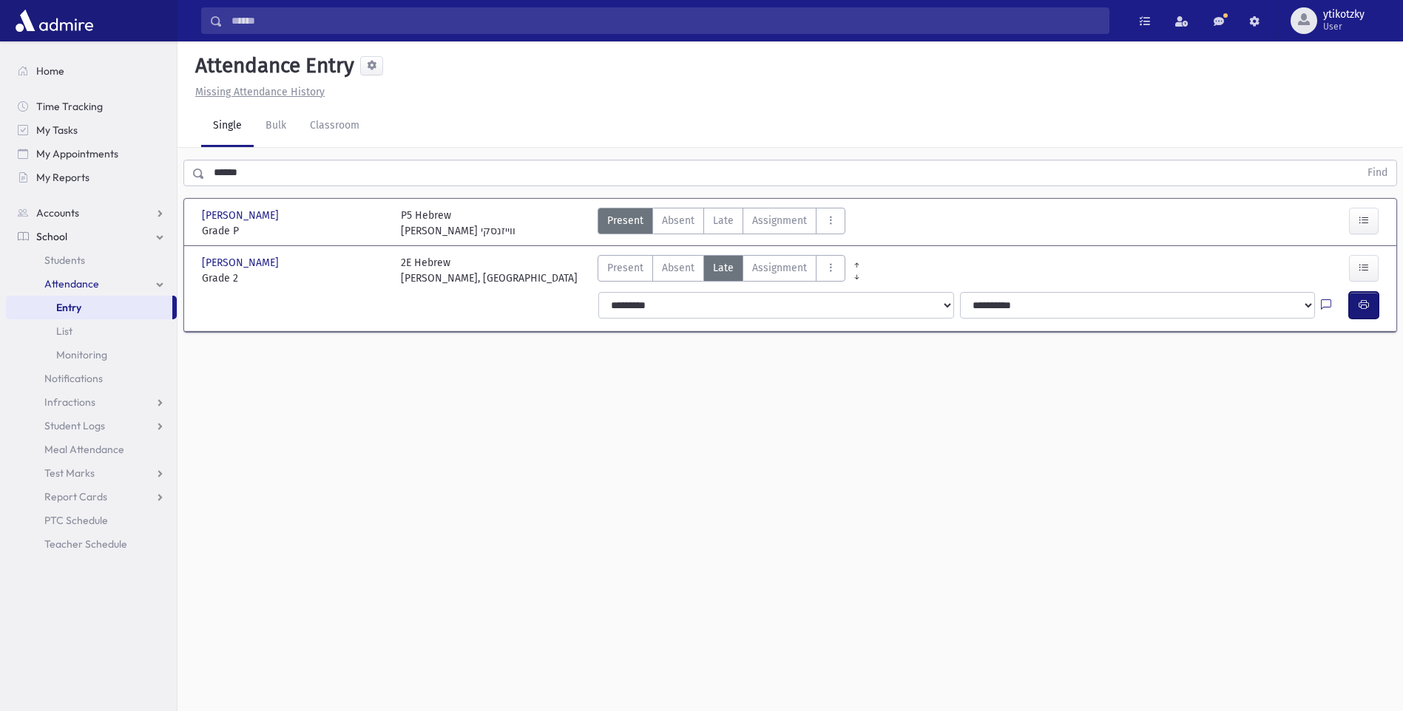
click at [1354, 295] on button "button" at bounding box center [1364, 305] width 30 height 27
drag, startPoint x: 274, startPoint y: 253, endPoint x: 323, endPoint y: 323, distance: 86.0
click at [323, 323] on div "Herzog, Dovid Aryeh Herzog, Dovid Aryeh Grade 2 Grade 2 2E Hebrew רבי י, קראסנע…" at bounding box center [790, 288] width 1189 height 84
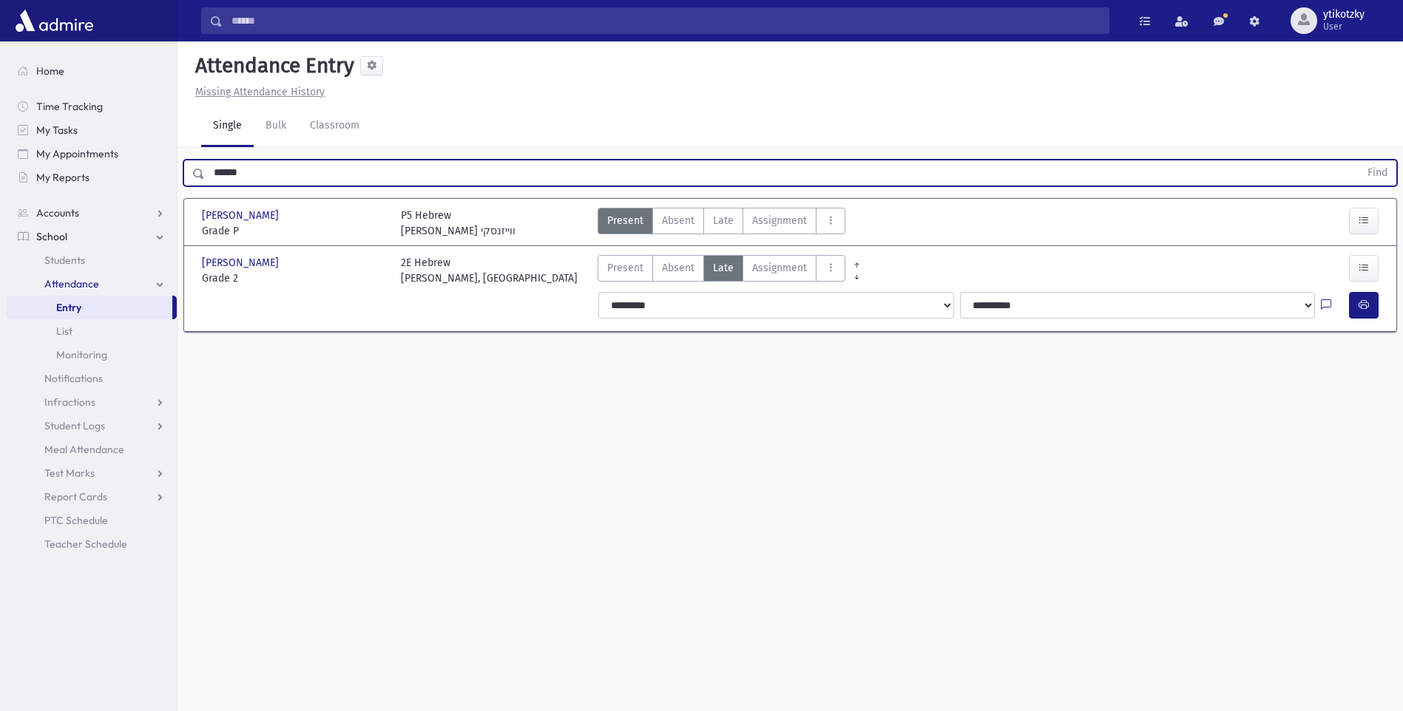
drag, startPoint x: 269, startPoint y: 175, endPoint x: 191, endPoint y: 166, distance: 78.8
click at [191, 166] on div "****** Find" at bounding box center [790, 173] width 1214 height 27
click at [1359, 160] on button "Find" at bounding box center [1378, 172] width 38 height 25
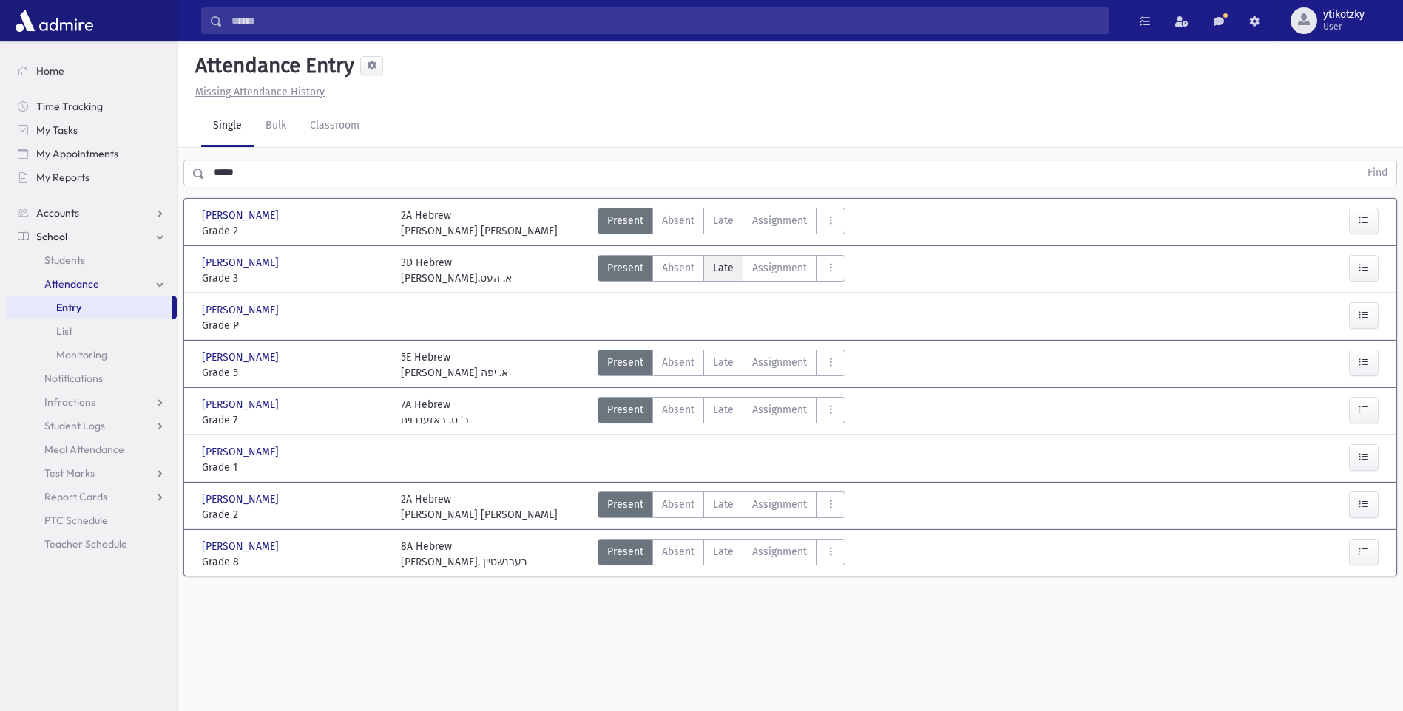
click at [729, 268] on span "Late" at bounding box center [723, 268] width 21 height 16
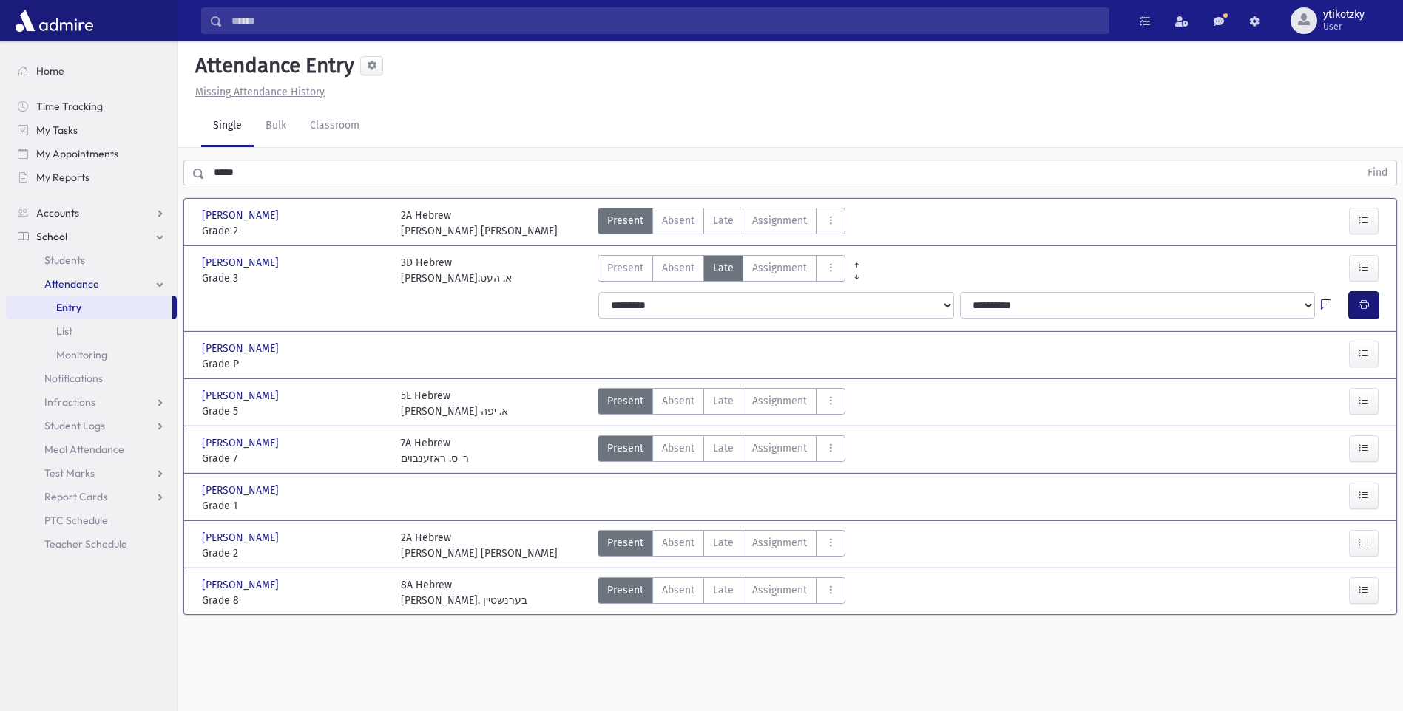
click at [1356, 300] on button "button" at bounding box center [1364, 305] width 30 height 27
click at [714, 223] on span "Late" at bounding box center [723, 221] width 21 height 16
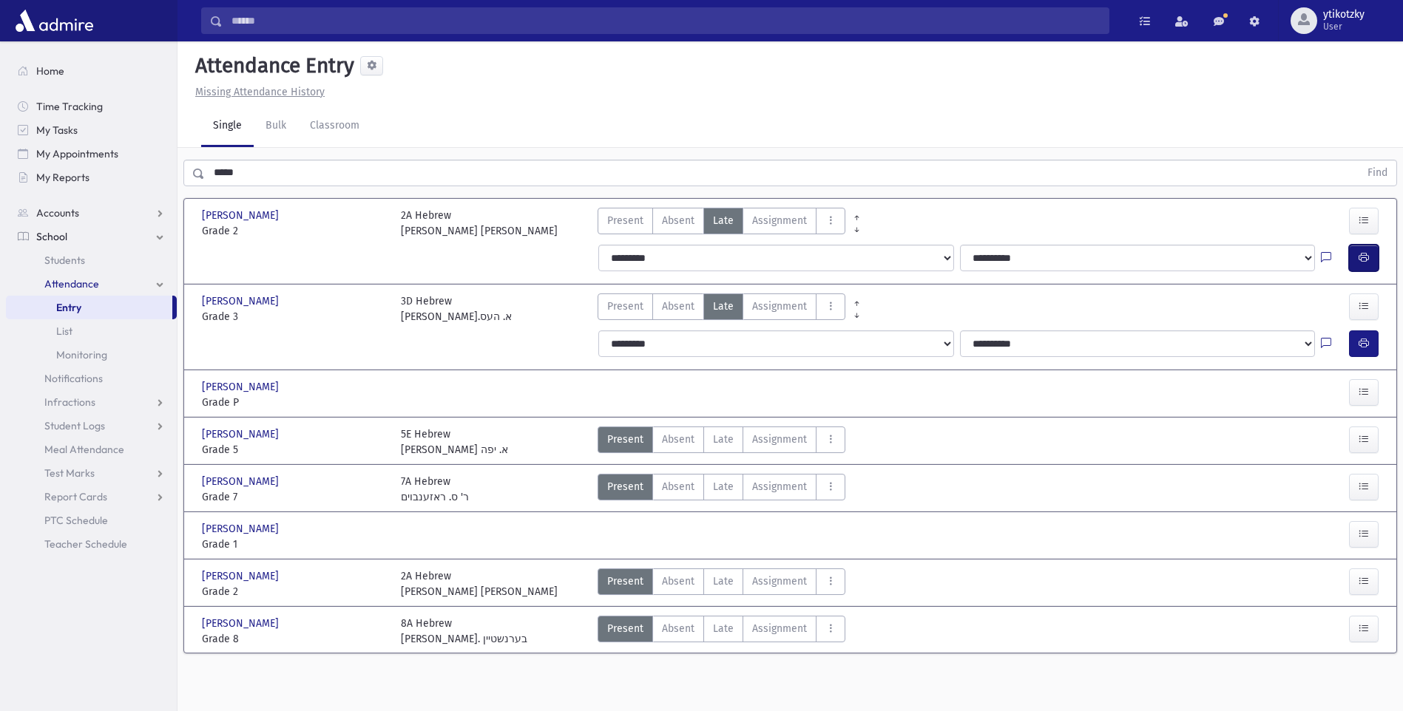
click at [1359, 259] on icon "button" at bounding box center [1364, 257] width 10 height 13
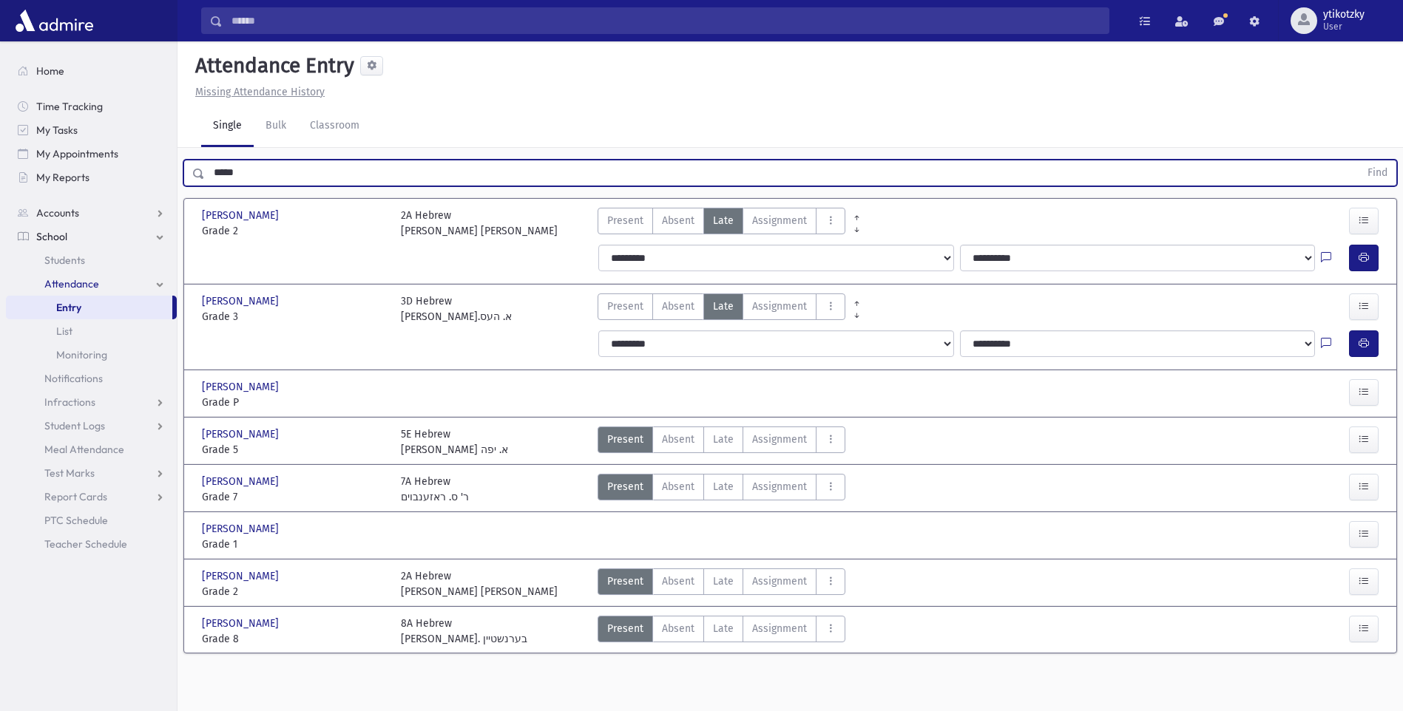
drag, startPoint x: 248, startPoint y: 175, endPoint x: 0, endPoint y: 158, distance: 248.4
click at [0, 170] on html "Search Results All Accounts Students" at bounding box center [701, 355] width 1403 height 711
click at [1359, 160] on button "Find" at bounding box center [1378, 172] width 38 height 25
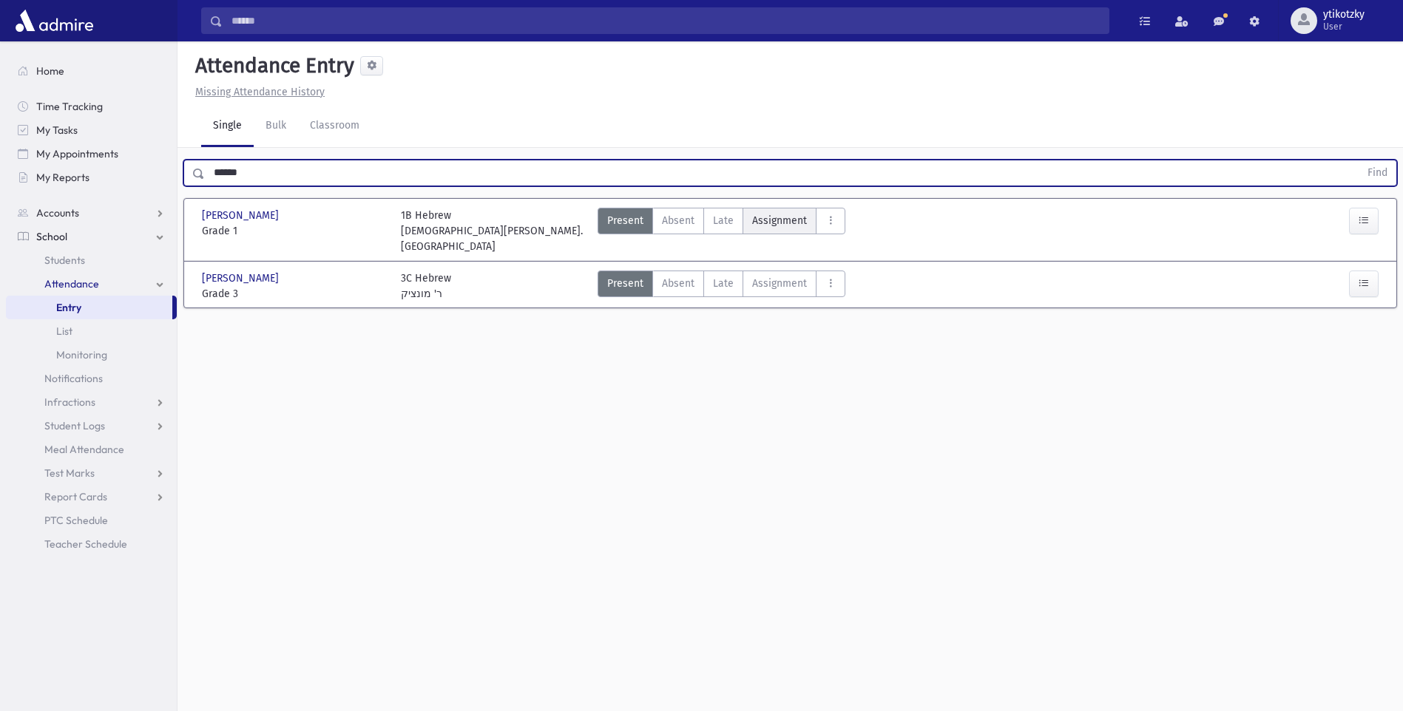
click at [738, 222] on label "Late Late" at bounding box center [723, 221] width 40 height 27
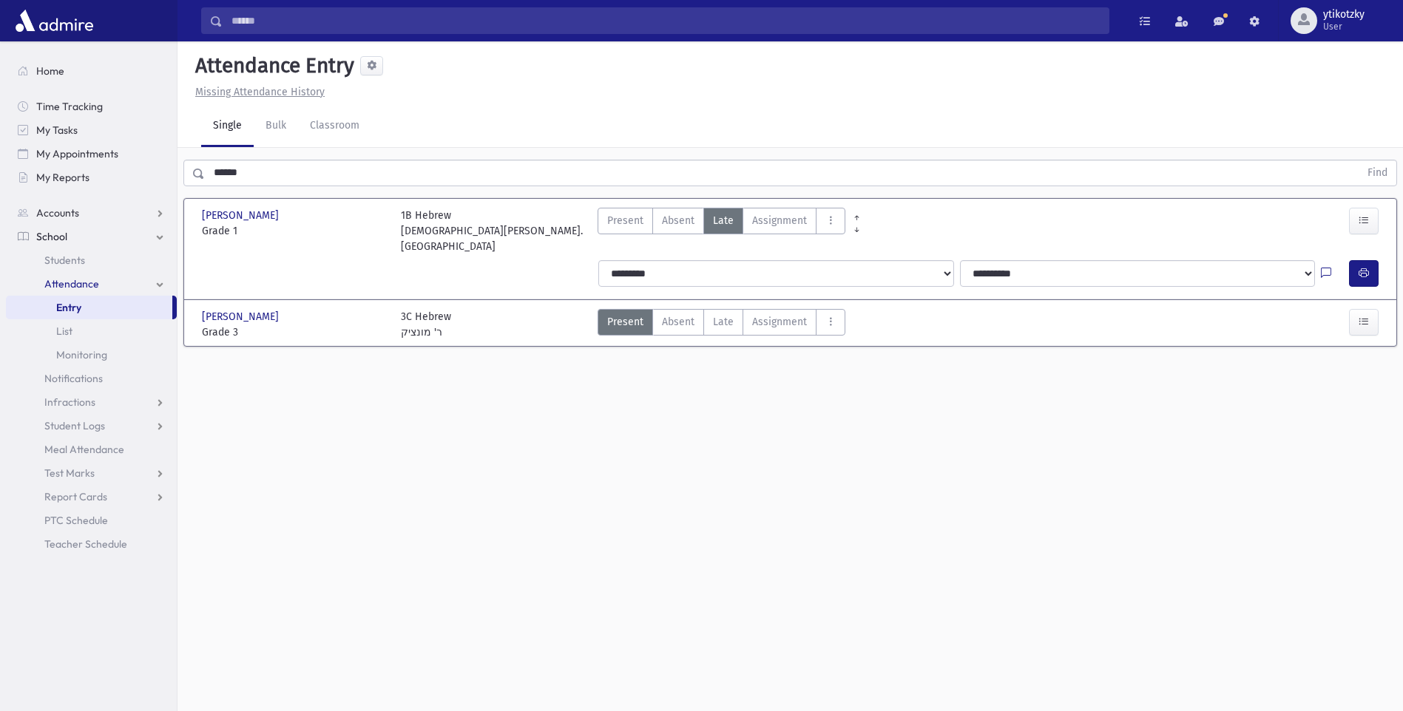
click at [1390, 256] on div "**********" at bounding box center [990, 273] width 802 height 38
click at [1379, 260] on div at bounding box center [1367, 273] width 36 height 27
click at [1378, 260] on button "button" at bounding box center [1364, 273] width 30 height 27
drag, startPoint x: 229, startPoint y: 166, endPoint x: 98, endPoint y: 166, distance: 130.9
click at [101, 166] on div "Search Results All Accounts" at bounding box center [701, 372] width 1403 height 745
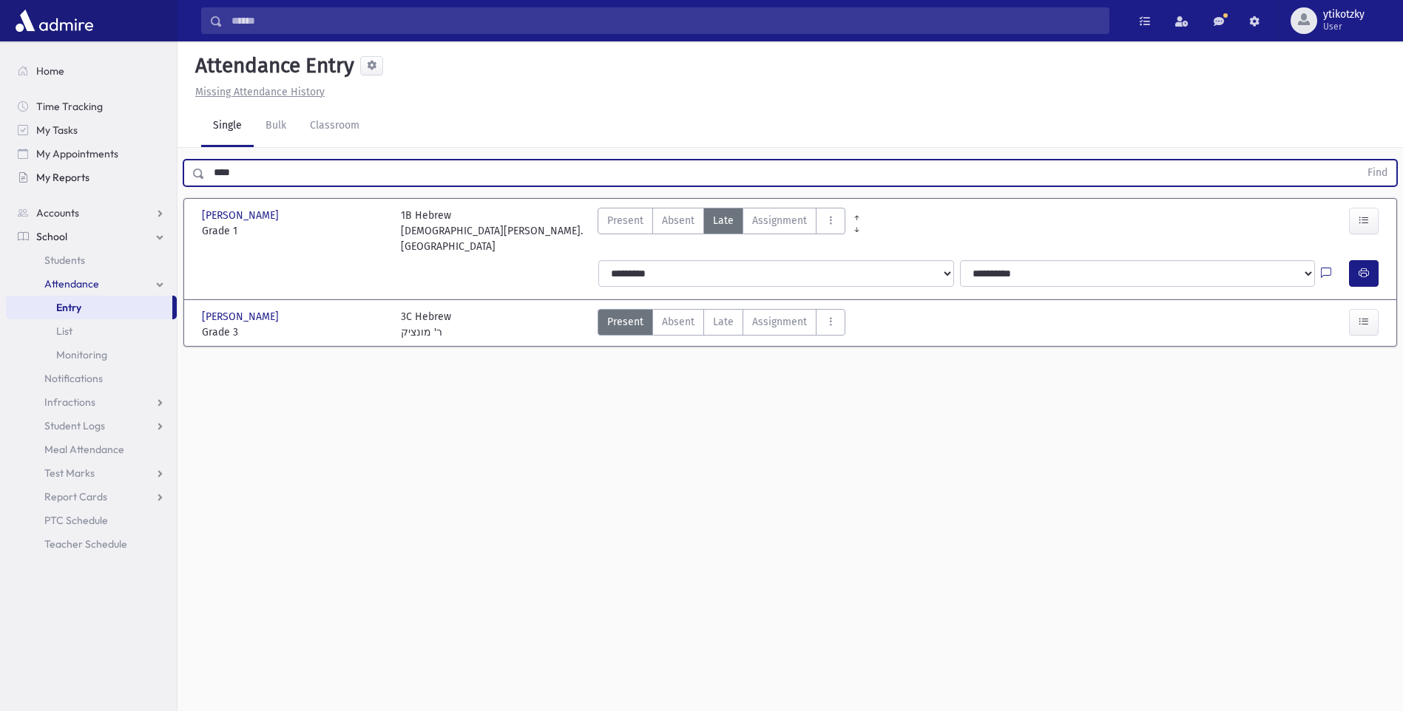
click at [1359, 160] on button "Find" at bounding box center [1378, 172] width 38 height 25
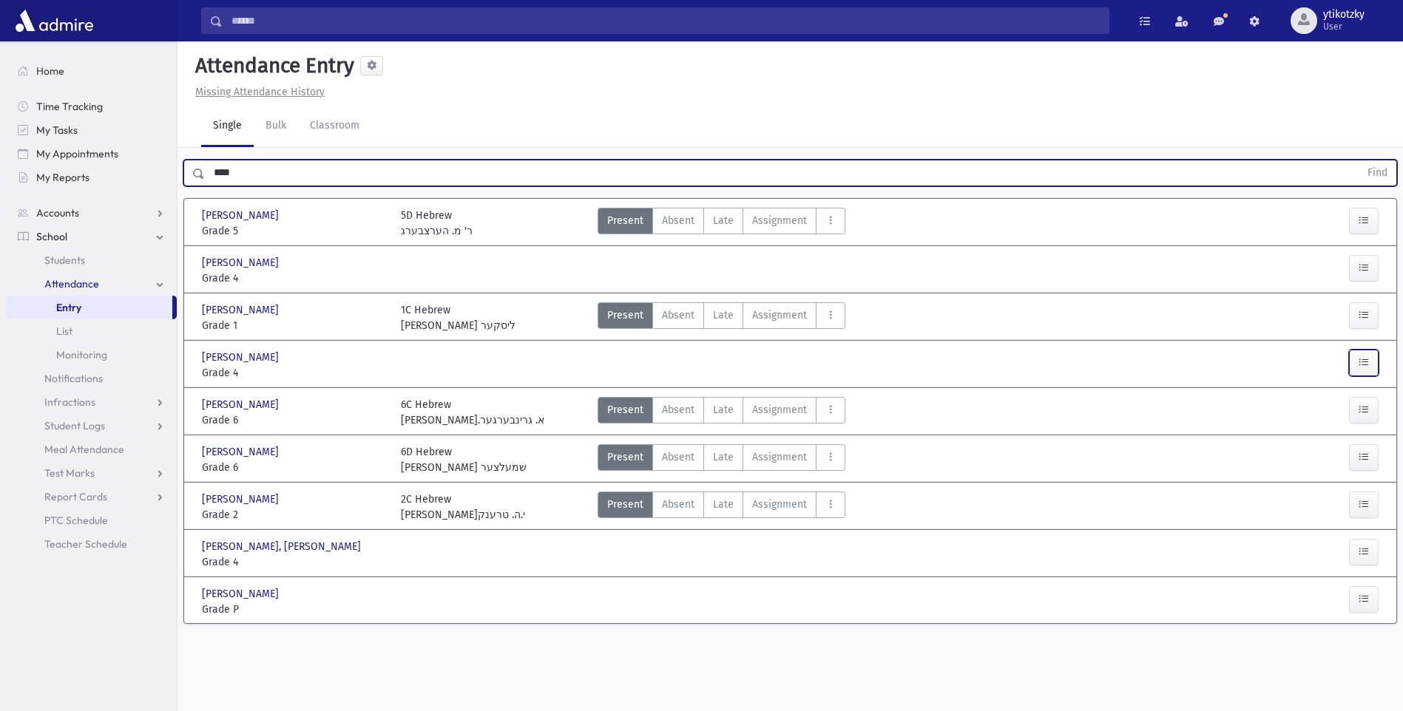
click at [1355, 365] on button "button" at bounding box center [1364, 363] width 30 height 27
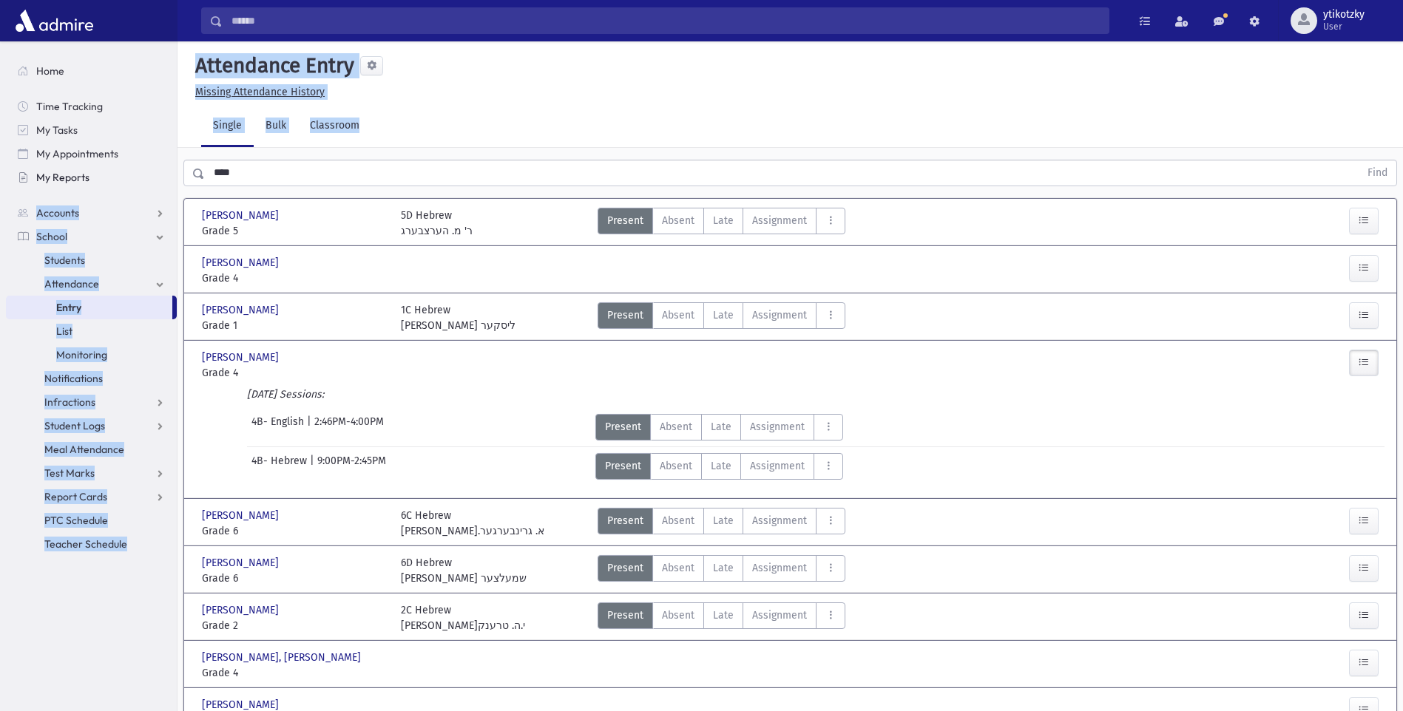
drag, startPoint x: 163, startPoint y: 175, endPoint x: 78, endPoint y: 175, distance: 85.8
click at [78, 175] on div "Search Results All Accounts" at bounding box center [701, 394] width 1403 height 789
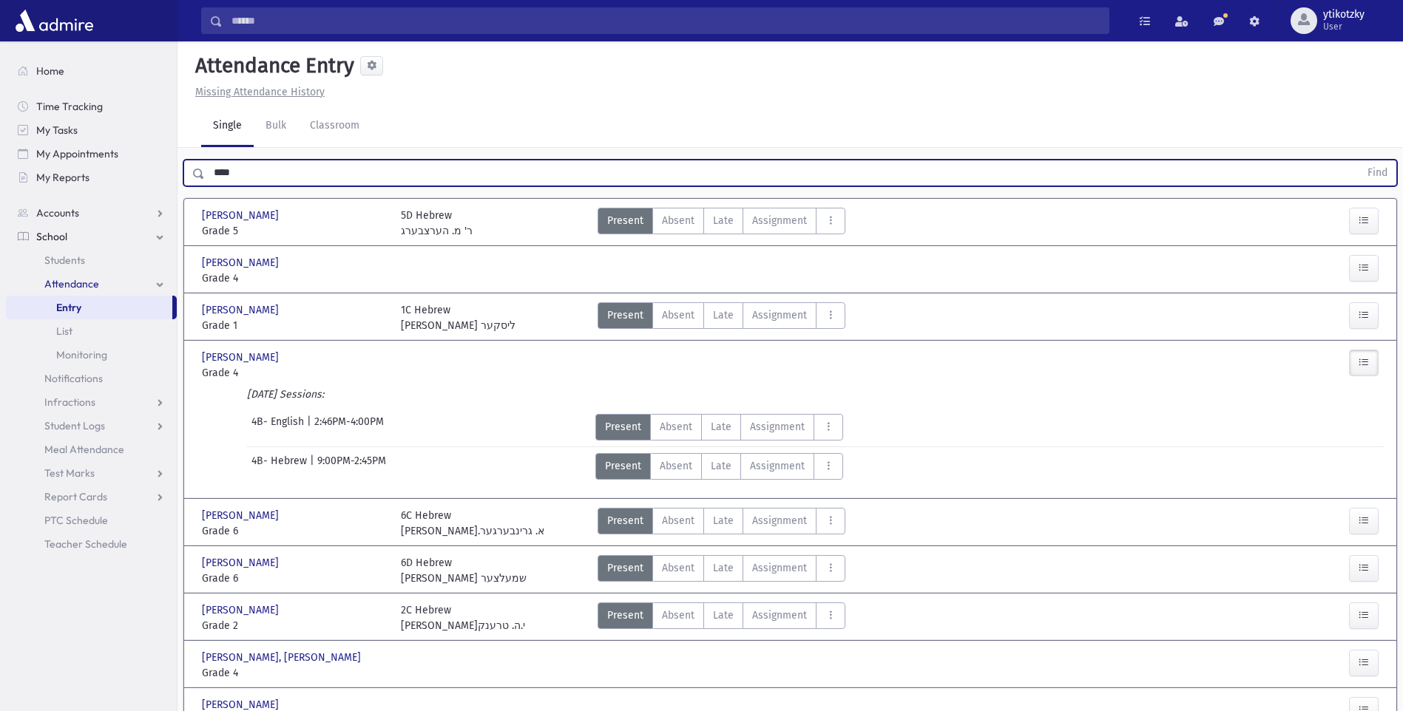
drag, startPoint x: 78, startPoint y: 175, endPoint x: 180, endPoint y: 168, distance: 102.3
click at [184, 168] on div "**** Find" at bounding box center [790, 173] width 1214 height 27
click at [1359, 160] on button "Find" at bounding box center [1378, 172] width 38 height 25
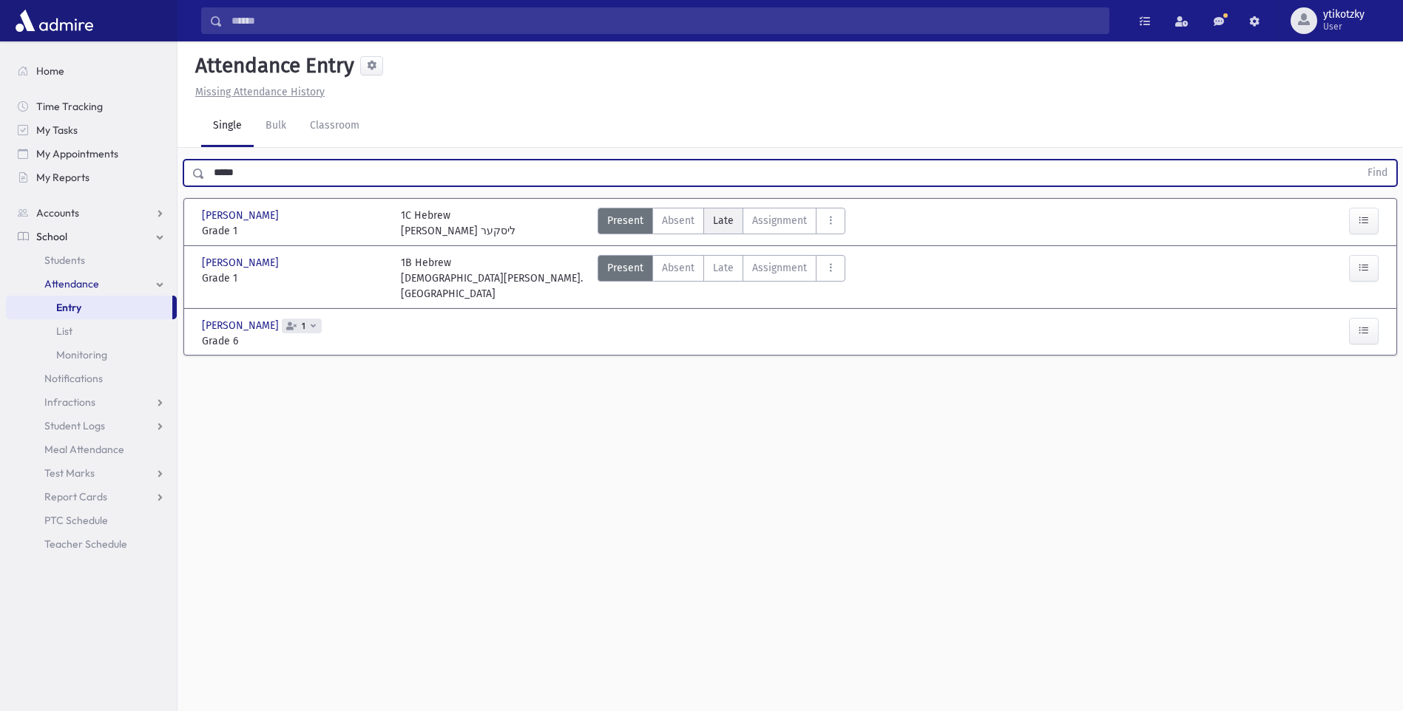
click at [721, 225] on span "Late" at bounding box center [723, 221] width 21 height 16
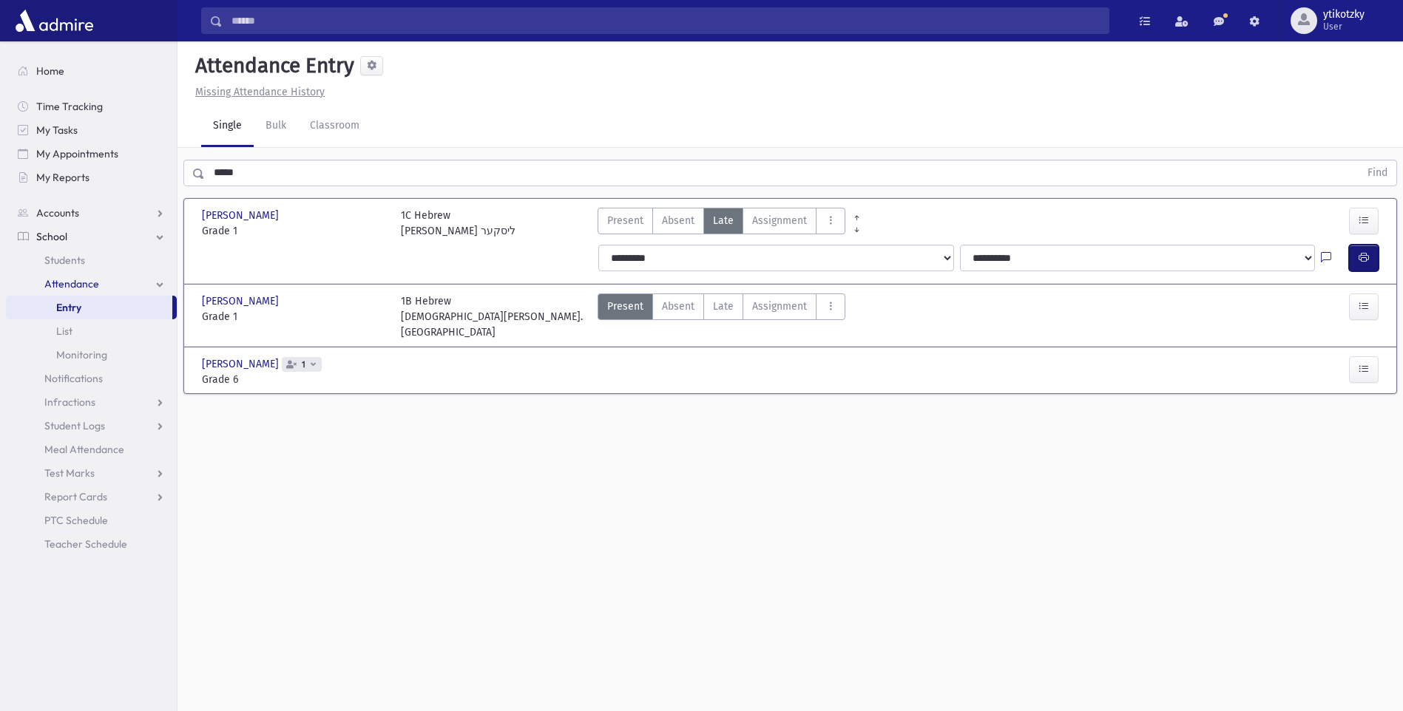
click at [1356, 257] on button "button" at bounding box center [1364, 258] width 30 height 27
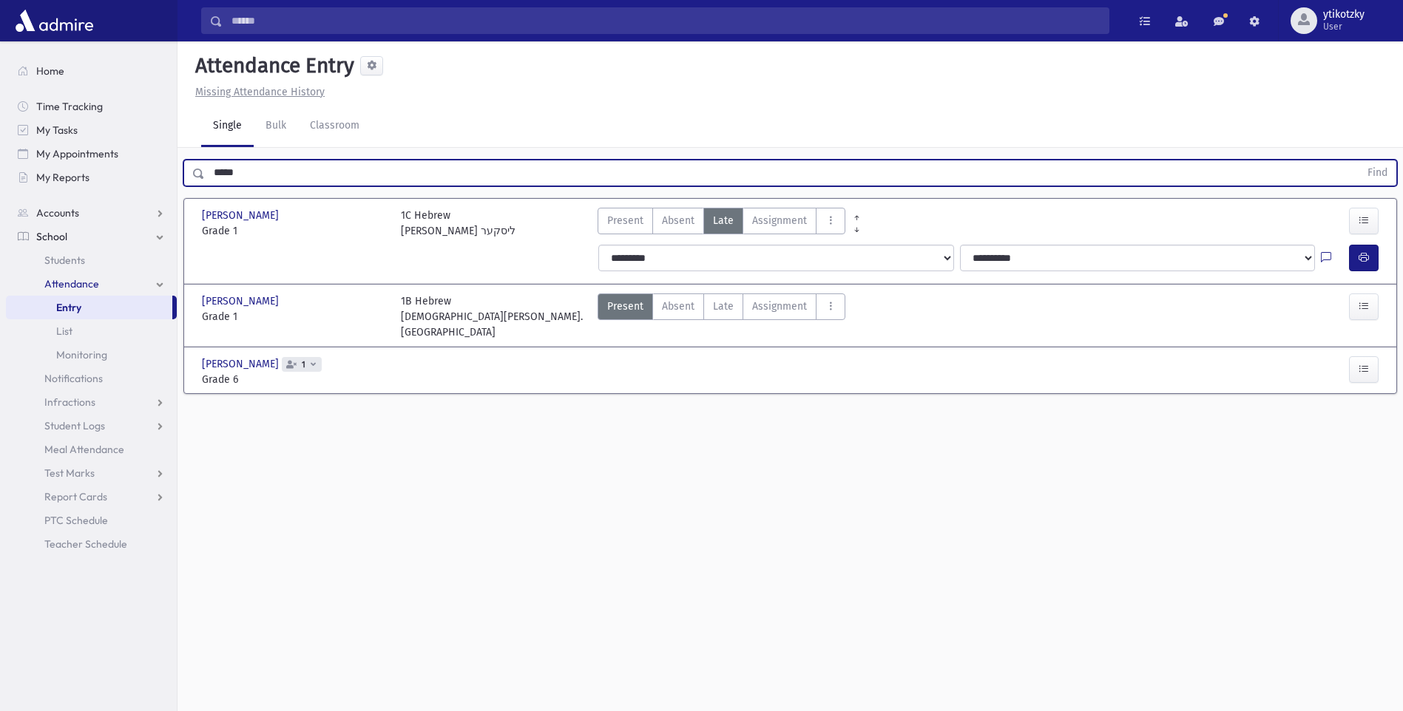
click at [237, 167] on input "*****" at bounding box center [782, 173] width 1155 height 27
drag, startPoint x: 251, startPoint y: 172, endPoint x: 158, endPoint y: 160, distance: 94.7
click at [158, 160] on div "Search Results All Accounts" at bounding box center [701, 372] width 1403 height 745
click at [1359, 160] on button "Find" at bounding box center [1378, 172] width 38 height 25
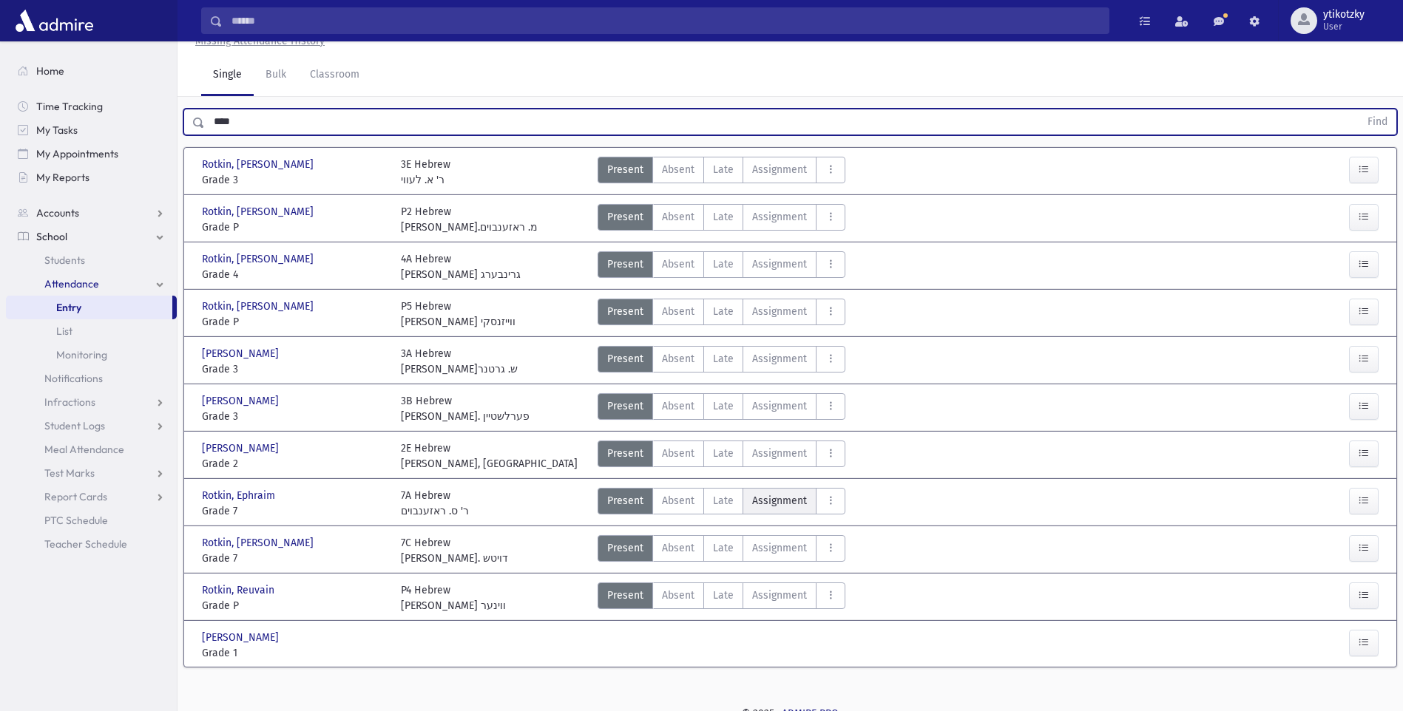
scroll to position [61, 0]
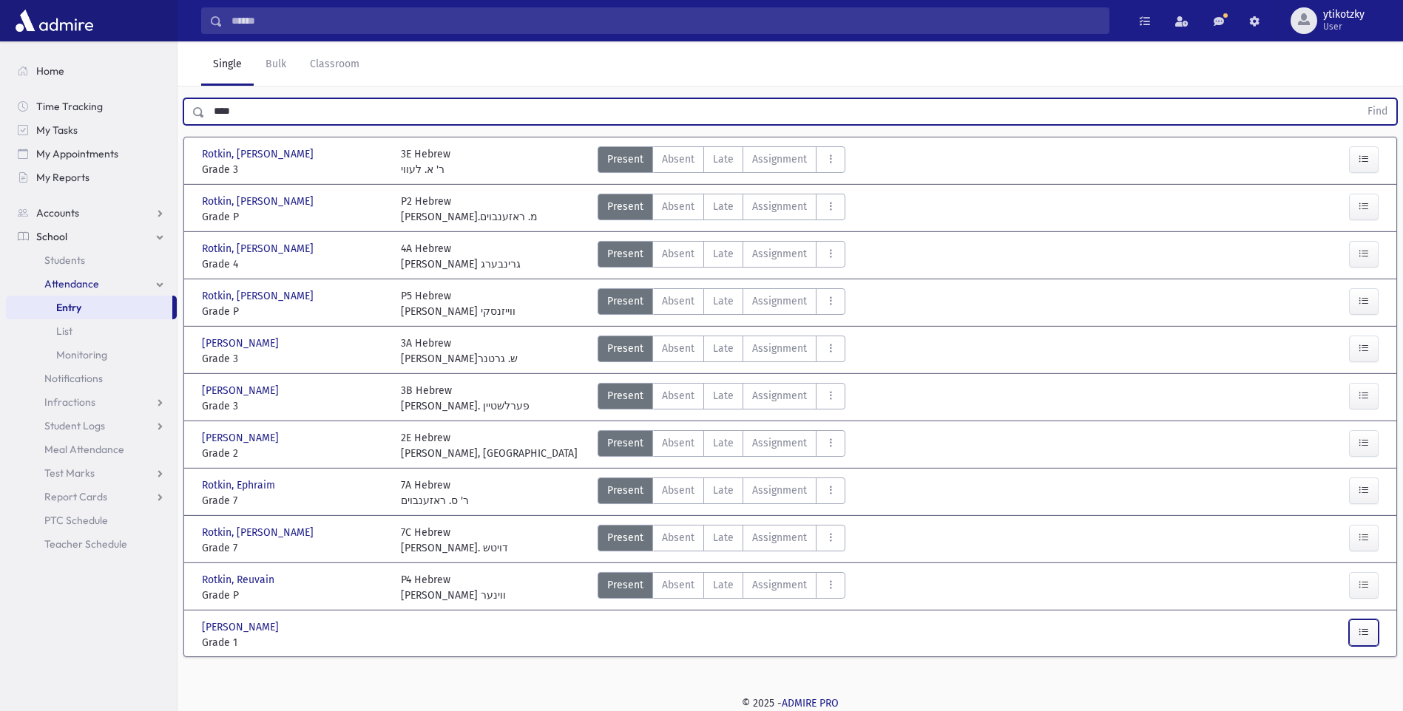
click at [1375, 632] on button "button" at bounding box center [1364, 633] width 30 height 27
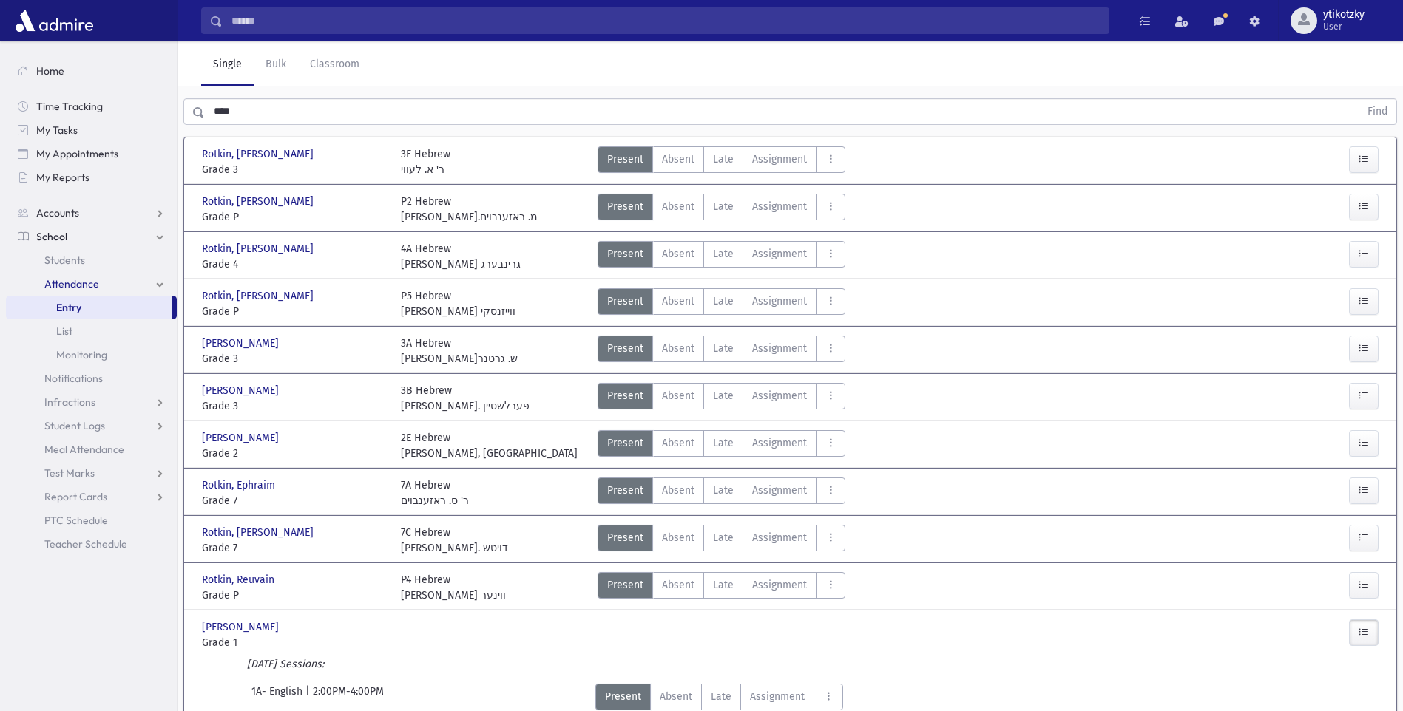
click at [726, 692] on icon at bounding box center [730, 693] width 10 height 10
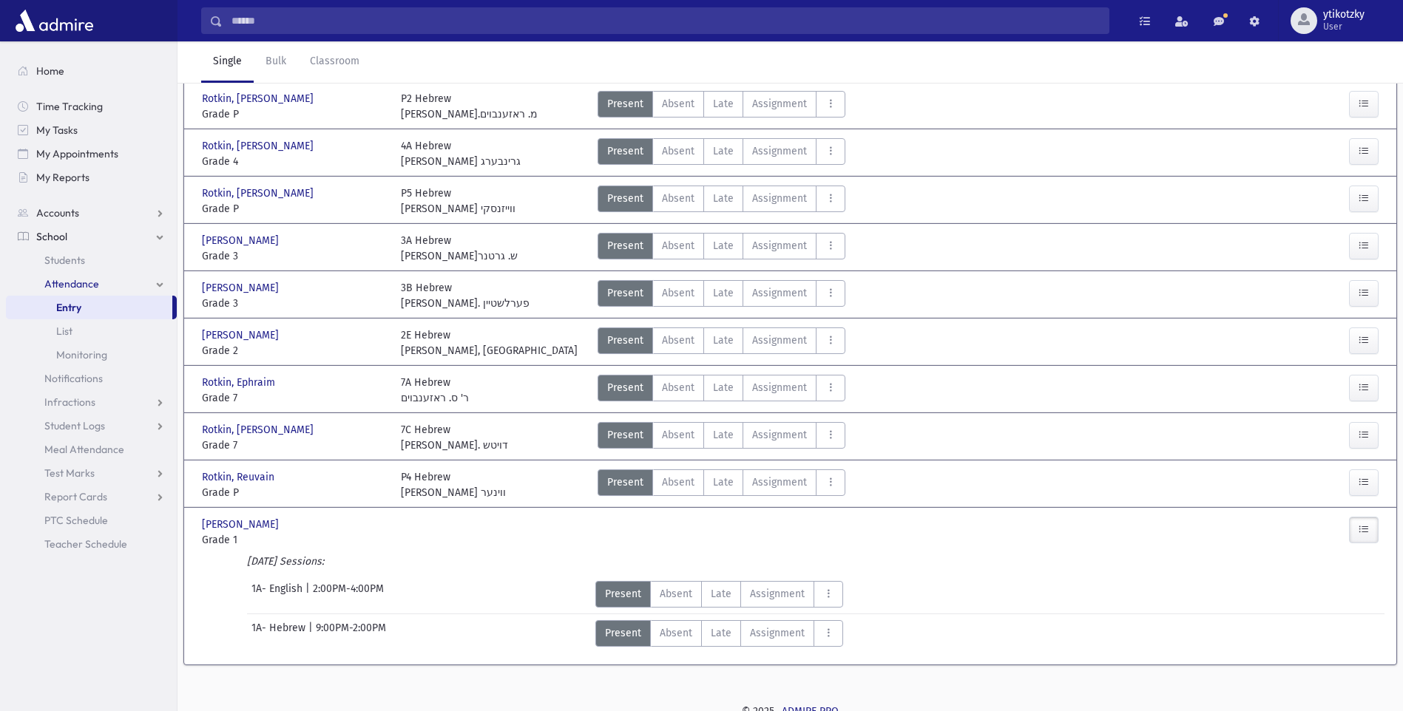
scroll to position [172, 0]
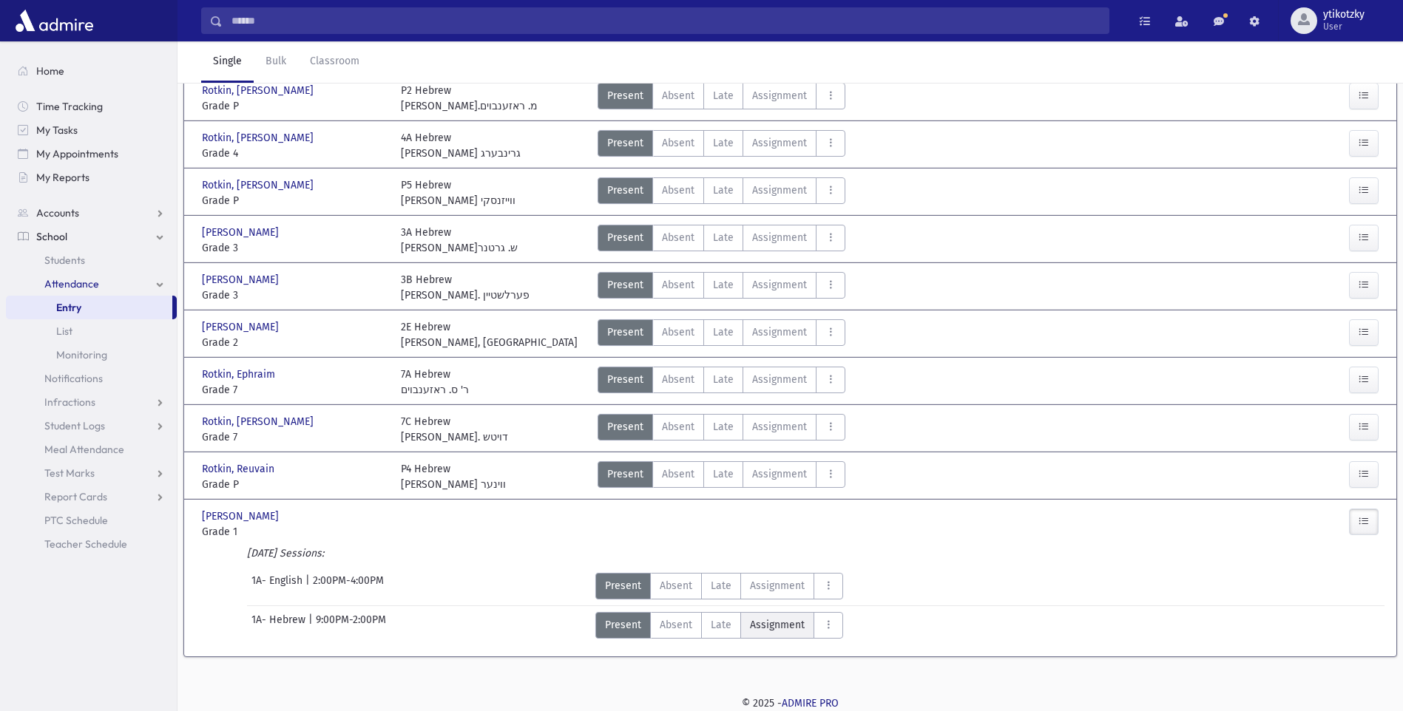
click at [743, 630] on label "Assignment Assignment" at bounding box center [777, 625] width 74 height 27
click at [720, 626] on span "Late" at bounding box center [721, 626] width 21 height 16
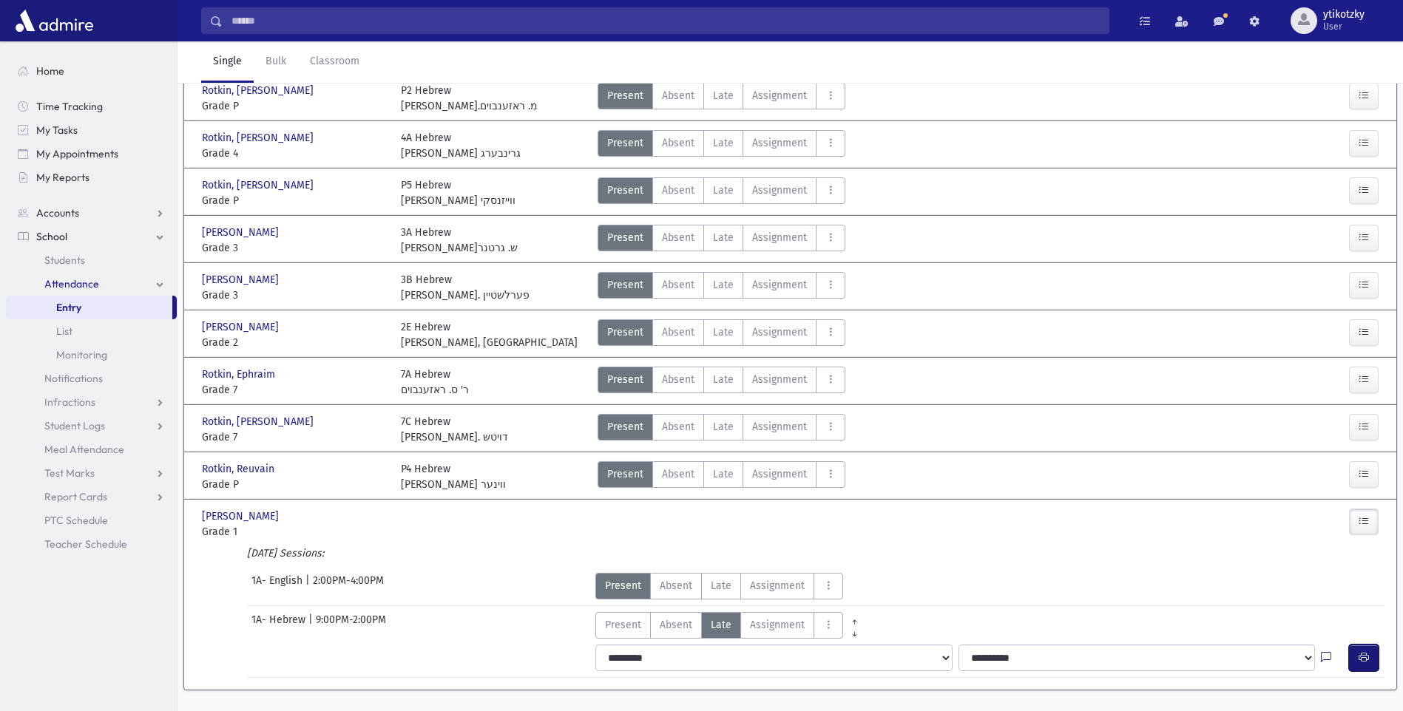
click at [1366, 660] on icon "button" at bounding box center [1364, 658] width 10 height 13
drag, startPoint x: 280, startPoint y: 181, endPoint x: 102, endPoint y: 154, distance: 180.3
click at [102, 154] on div "Search Results All Accounts" at bounding box center [701, 286] width 1403 height 917
click at [720, 62] on label "Late Late" at bounding box center [723, 49] width 40 height 27
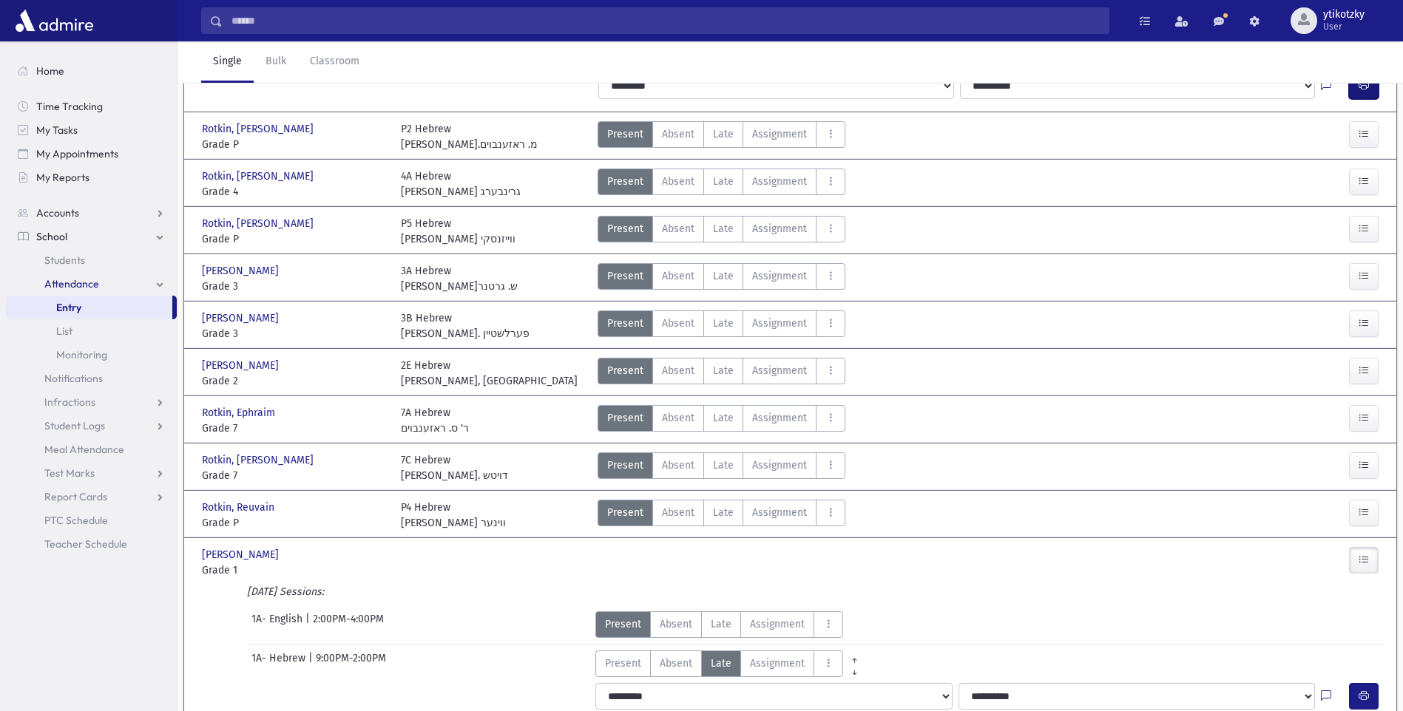
click at [1377, 99] on button "button" at bounding box center [1364, 85] width 30 height 27
drag, startPoint x: 234, startPoint y: 165, endPoint x: 110, endPoint y: 163, distance: 124.3
click at [119, 159] on div "Search Results All Accounts" at bounding box center [701, 306] width 1403 height 956
click at [1359, 0] on button "Find" at bounding box center [1378, 0] width 38 height 25
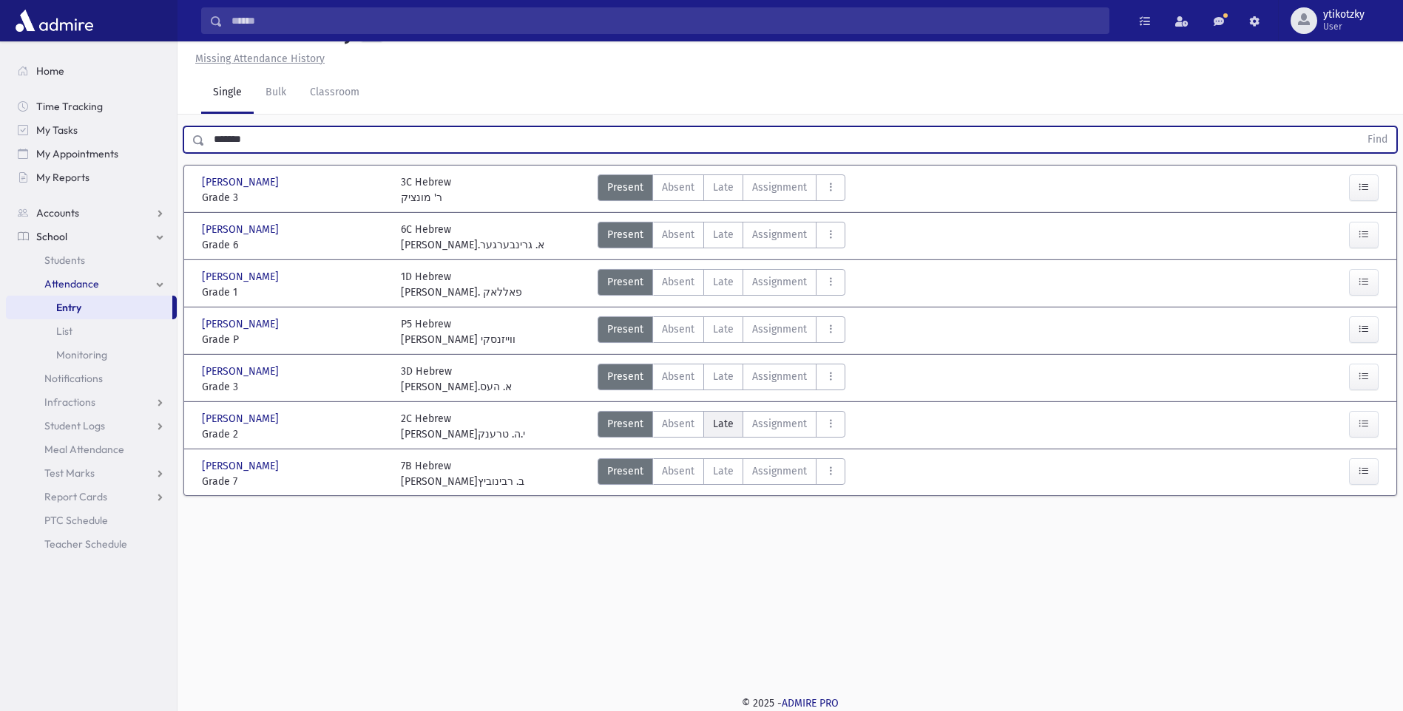
click at [724, 432] on span "Late" at bounding box center [723, 424] width 21 height 16
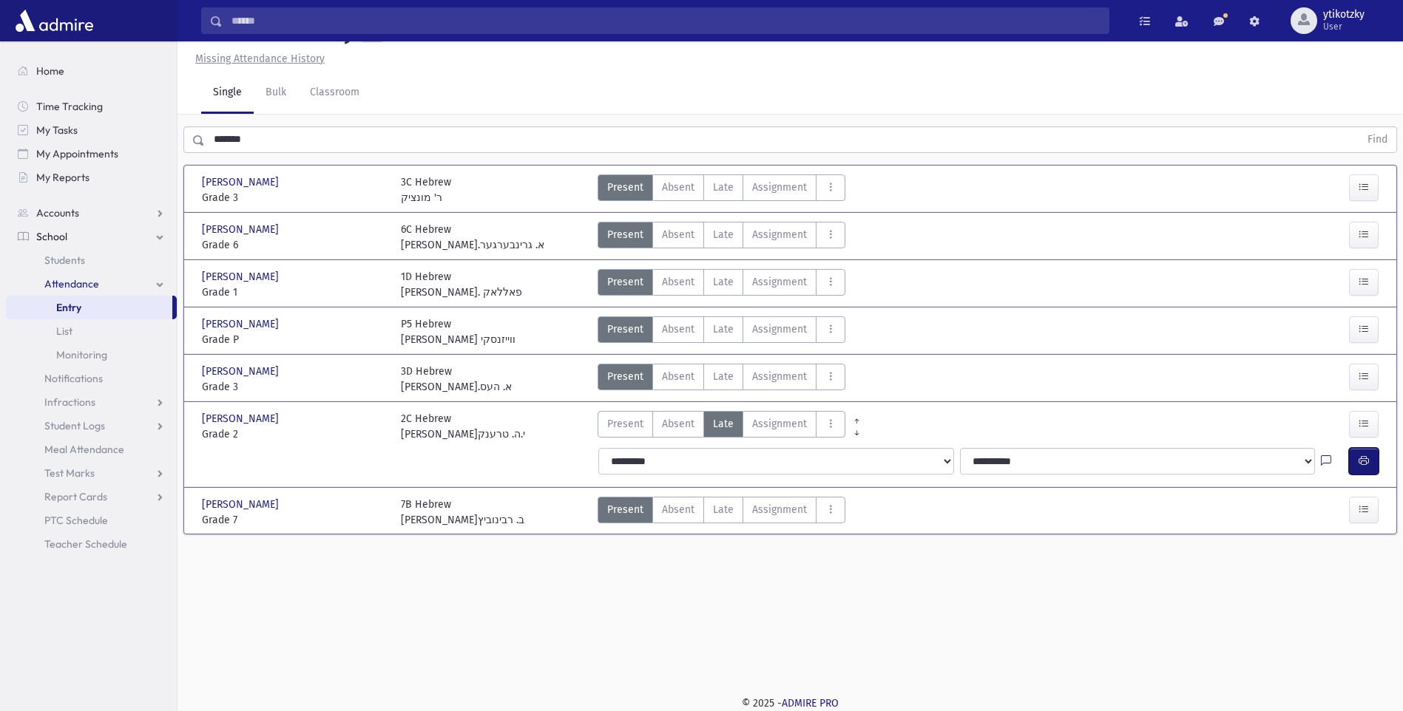
click at [1360, 467] on icon "button" at bounding box center [1364, 461] width 10 height 13
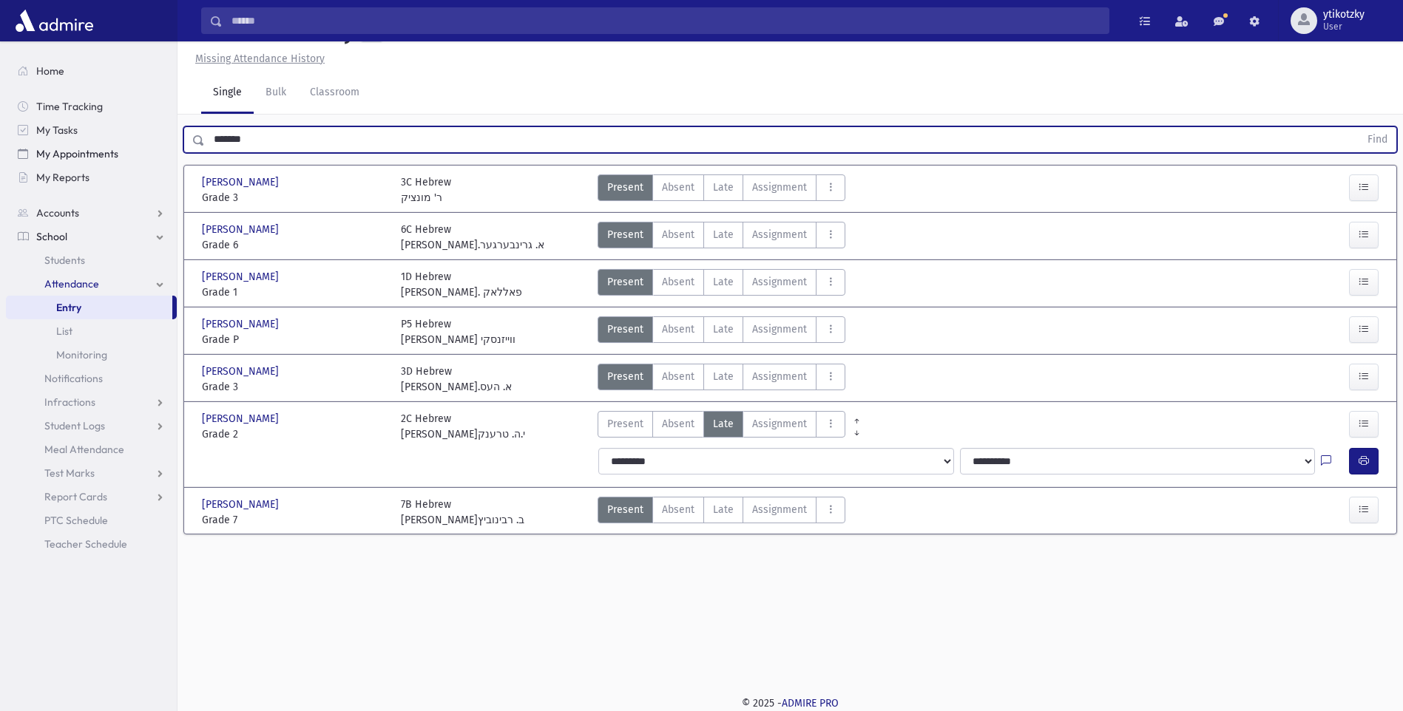
drag, startPoint x: 284, startPoint y: 176, endPoint x: 152, endPoint y: 162, distance: 133.1
click at [152, 162] on div "Search Results All Accounts" at bounding box center [701, 339] width 1403 height 745
click at [1359, 127] on button "Find" at bounding box center [1378, 139] width 38 height 25
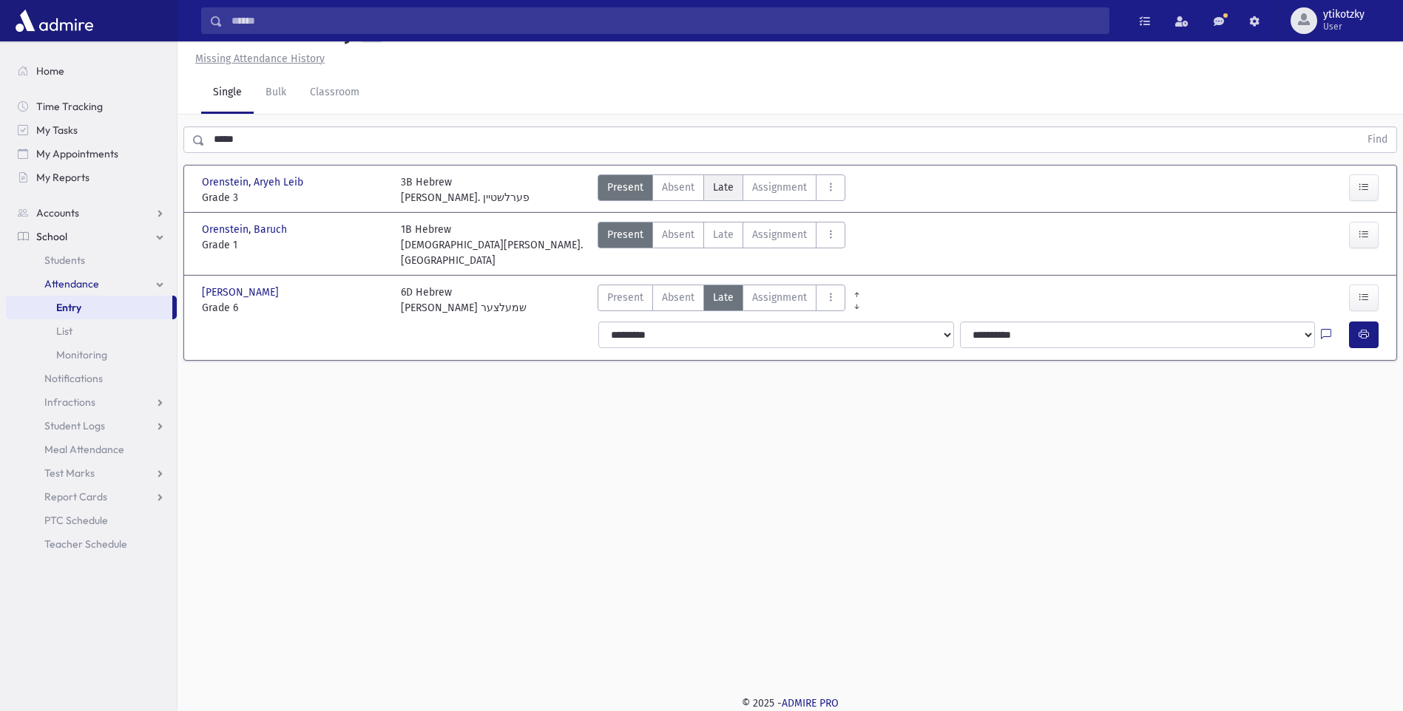
click at [723, 195] on span "Late" at bounding box center [723, 188] width 21 height 16
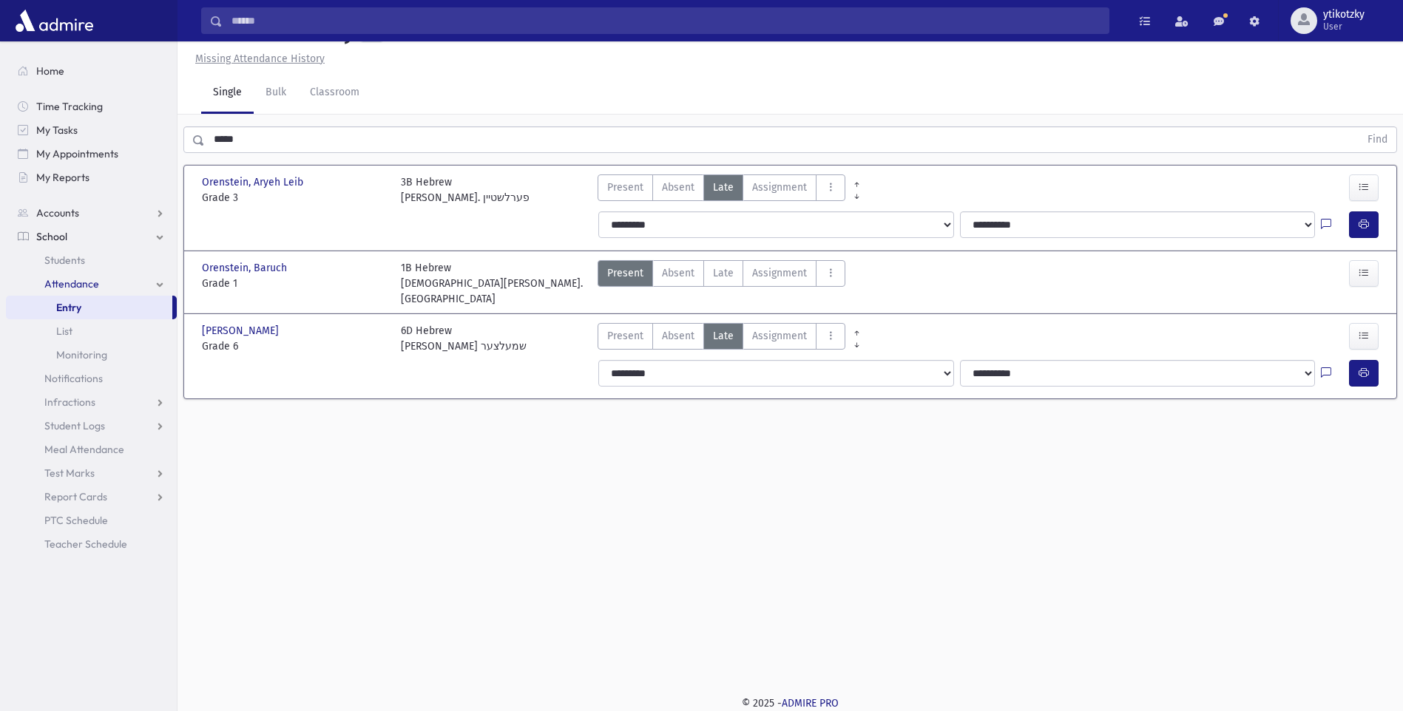
click at [1345, 238] on div at bounding box center [1335, 225] width 28 height 27
click at [1348, 238] on div at bounding box center [1335, 225] width 28 height 27
drag, startPoint x: 1348, startPoint y: 259, endPoint x: 1355, endPoint y: 260, distance: 7.4
click at [1356, 238] on button "button" at bounding box center [1364, 225] width 30 height 27
click at [714, 281] on span "Late" at bounding box center [723, 274] width 21 height 16
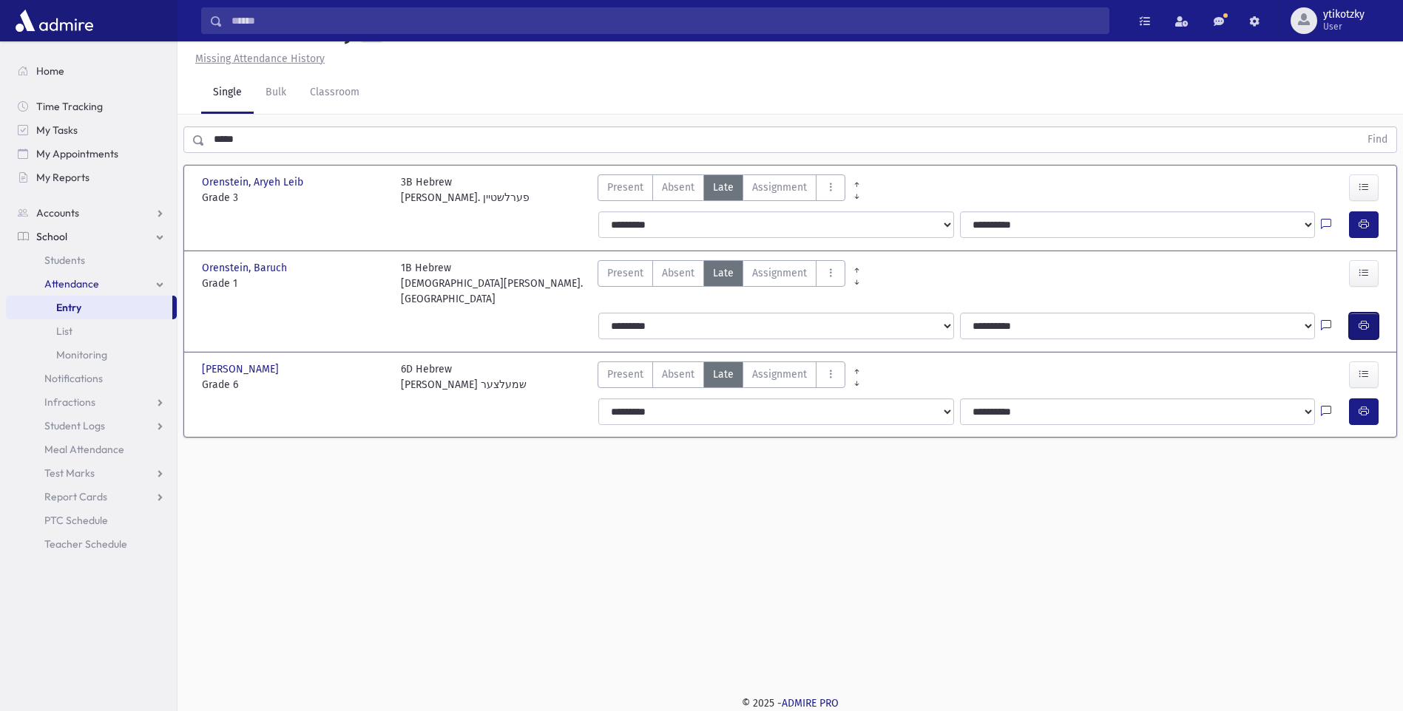
click at [1366, 335] on button "button" at bounding box center [1364, 326] width 30 height 27
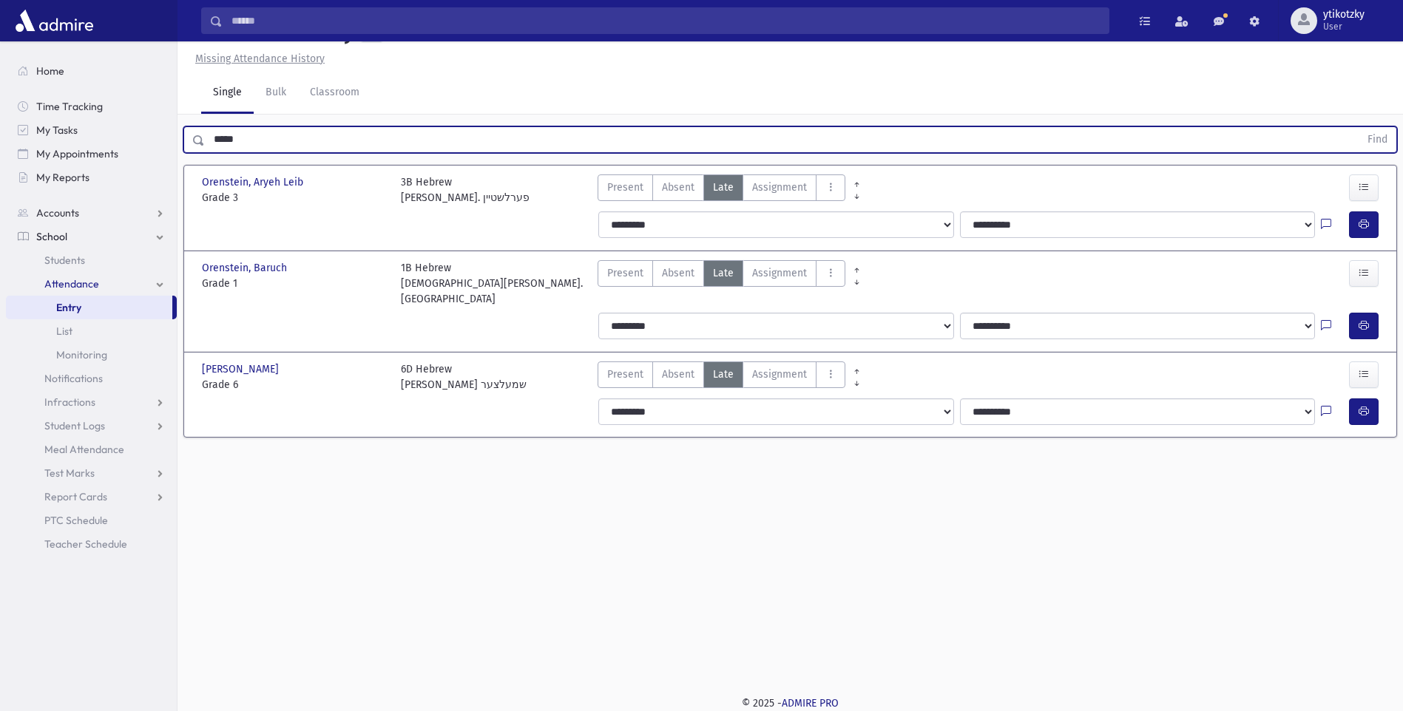
drag, startPoint x: 224, startPoint y: 181, endPoint x: 180, endPoint y: 189, distance: 45.0
click at [180, 159] on div "***** Find" at bounding box center [791, 137] width 1226 height 44
click at [1359, 127] on button "Find" at bounding box center [1378, 139] width 38 height 25
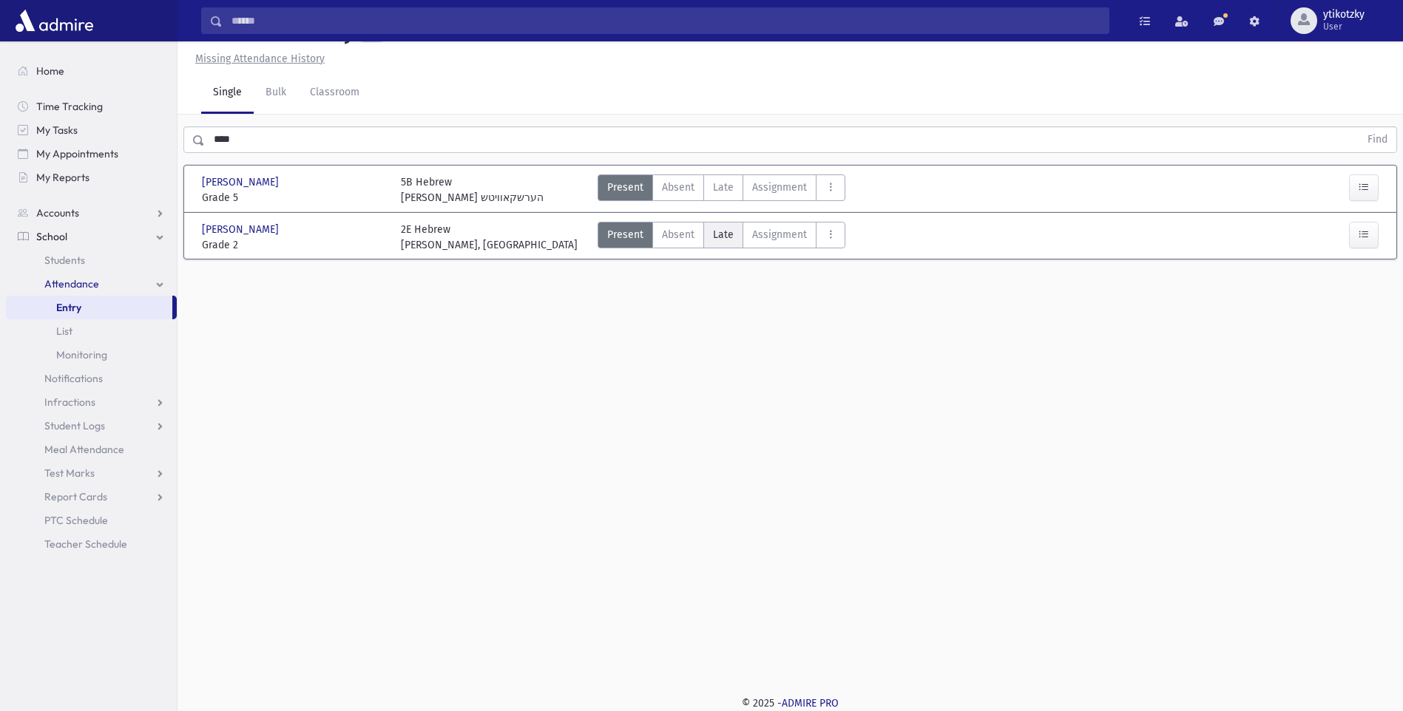
click at [720, 243] on span "Late" at bounding box center [723, 235] width 21 height 16
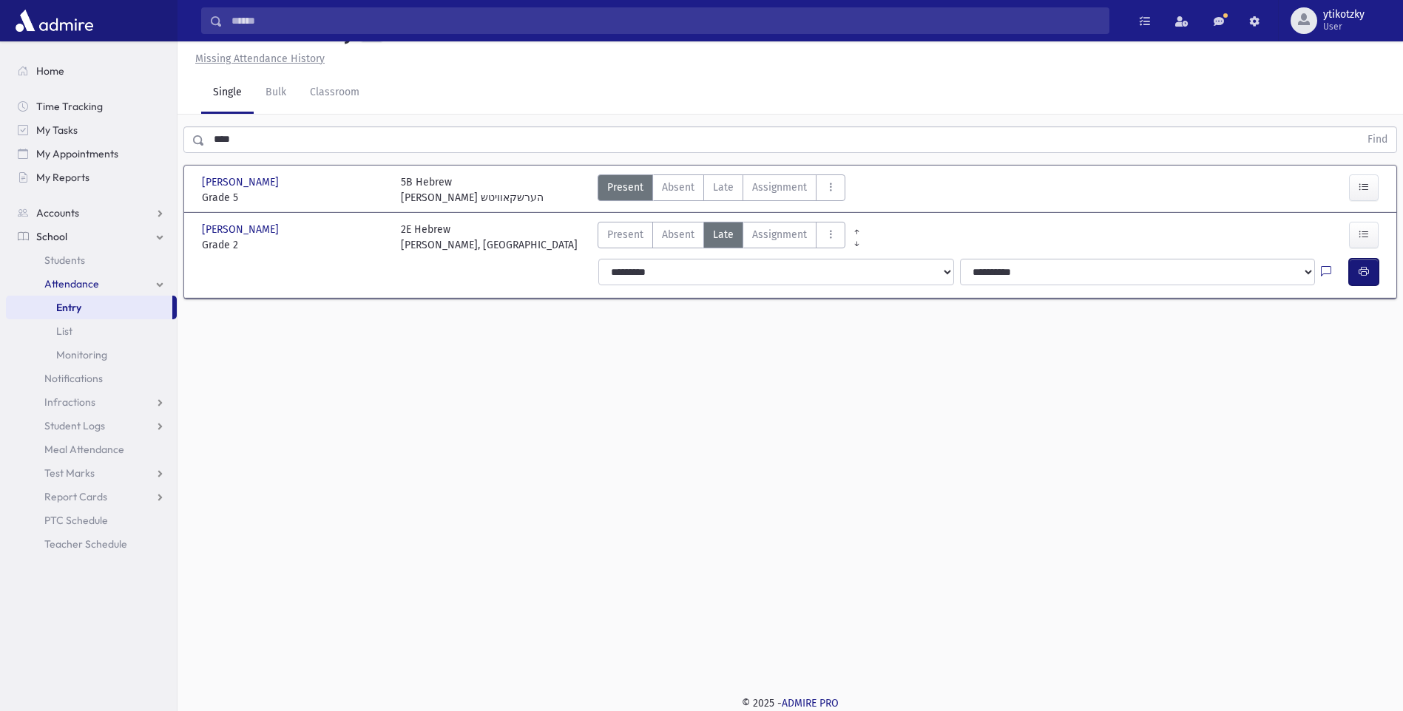
drag, startPoint x: 1356, startPoint y: 315, endPoint x: 1112, endPoint y: 375, distance: 252.0
click at [1126, 380] on div "Attendance Entry Missing Attendance History Single Bulk Classroom **** Find Plo…" at bounding box center [791, 343] width 1226 height 670
drag, startPoint x: 864, startPoint y: 296, endPoint x: 842, endPoint y: 306, distance: 24.5
click at [862, 285] on select "**********" at bounding box center [775, 272] width 355 height 27
click at [598, 285] on select "**********" at bounding box center [775, 272] width 355 height 27
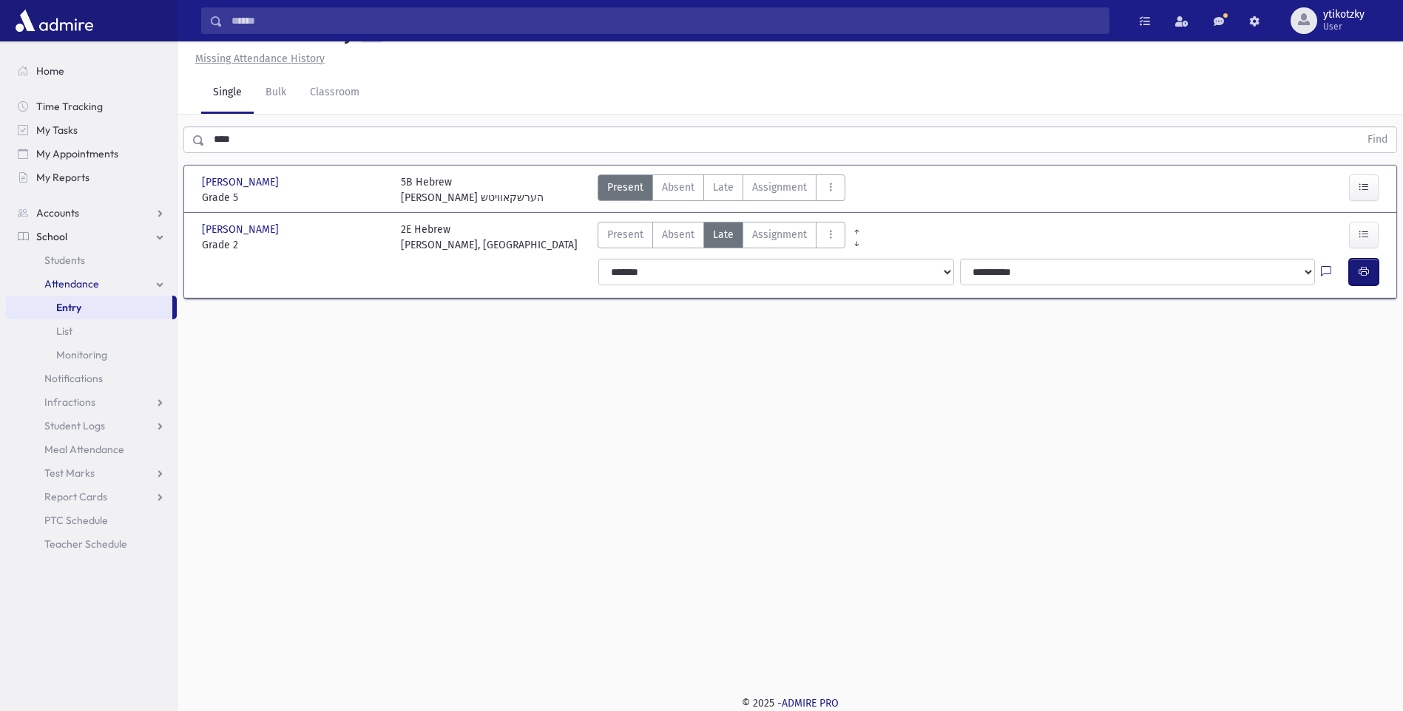
click at [1363, 278] on icon "button" at bounding box center [1364, 272] width 10 height 13
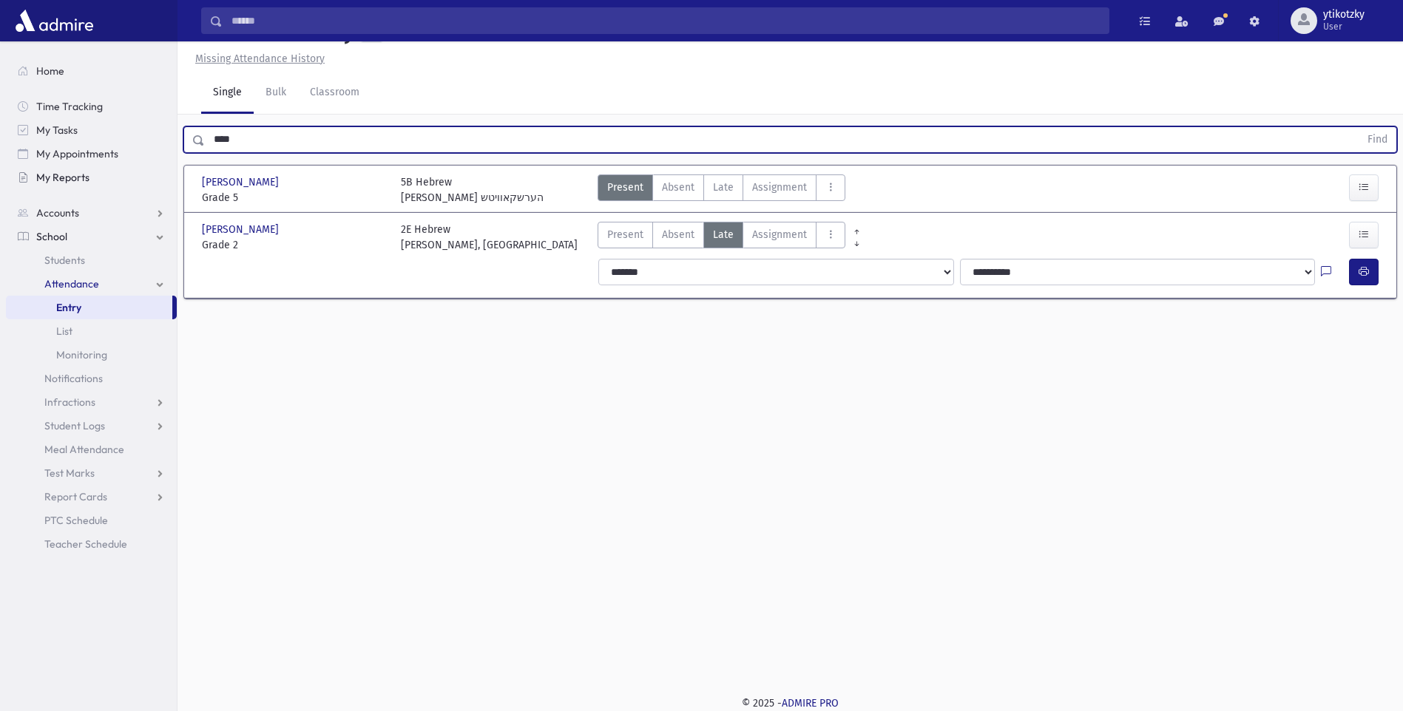
drag, startPoint x: 243, startPoint y: 181, endPoint x: 156, endPoint y: 181, distance: 86.5
click at [156, 181] on div "Search Results All Accounts" at bounding box center [701, 339] width 1403 height 745
click at [1359, 127] on button "Find" at bounding box center [1378, 139] width 38 height 25
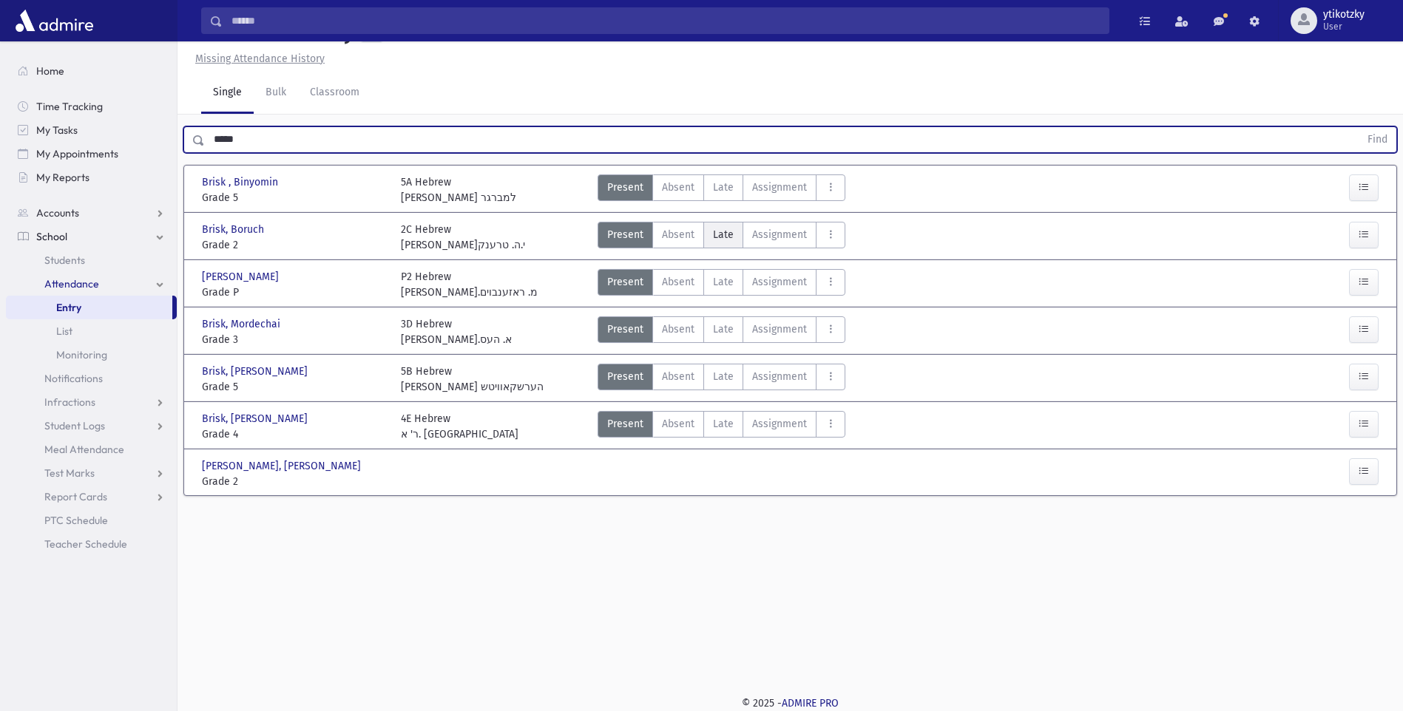
click at [704, 249] on label "Late Late" at bounding box center [723, 235] width 40 height 27
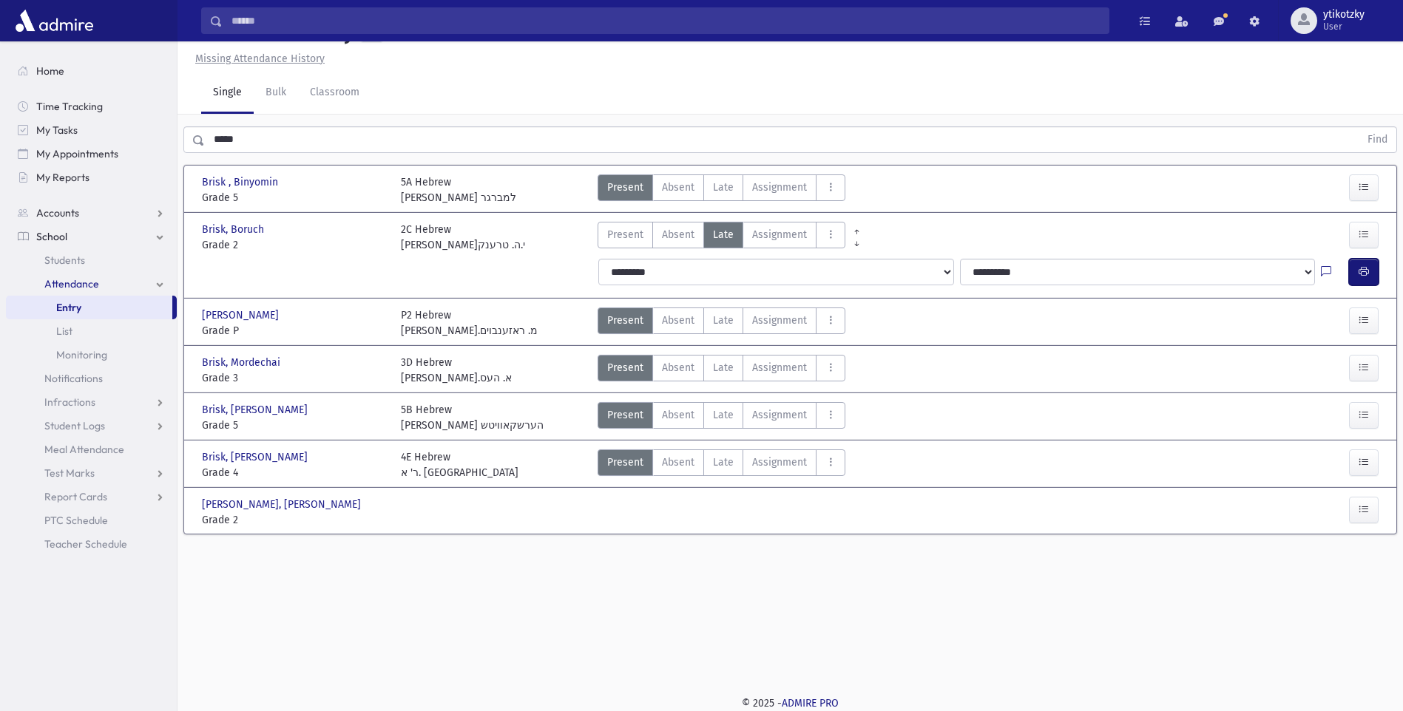
click at [1351, 285] on button "button" at bounding box center [1364, 272] width 30 height 27
click at [643, 285] on select "**********" at bounding box center [775, 272] width 355 height 27
click at [598, 285] on select "**********" at bounding box center [775, 272] width 355 height 27
click at [1015, 291] on div "**********" at bounding box center [990, 272] width 802 height 38
drag, startPoint x: 1007, startPoint y: 311, endPoint x: 1013, endPoint y: 319, distance: 10.1
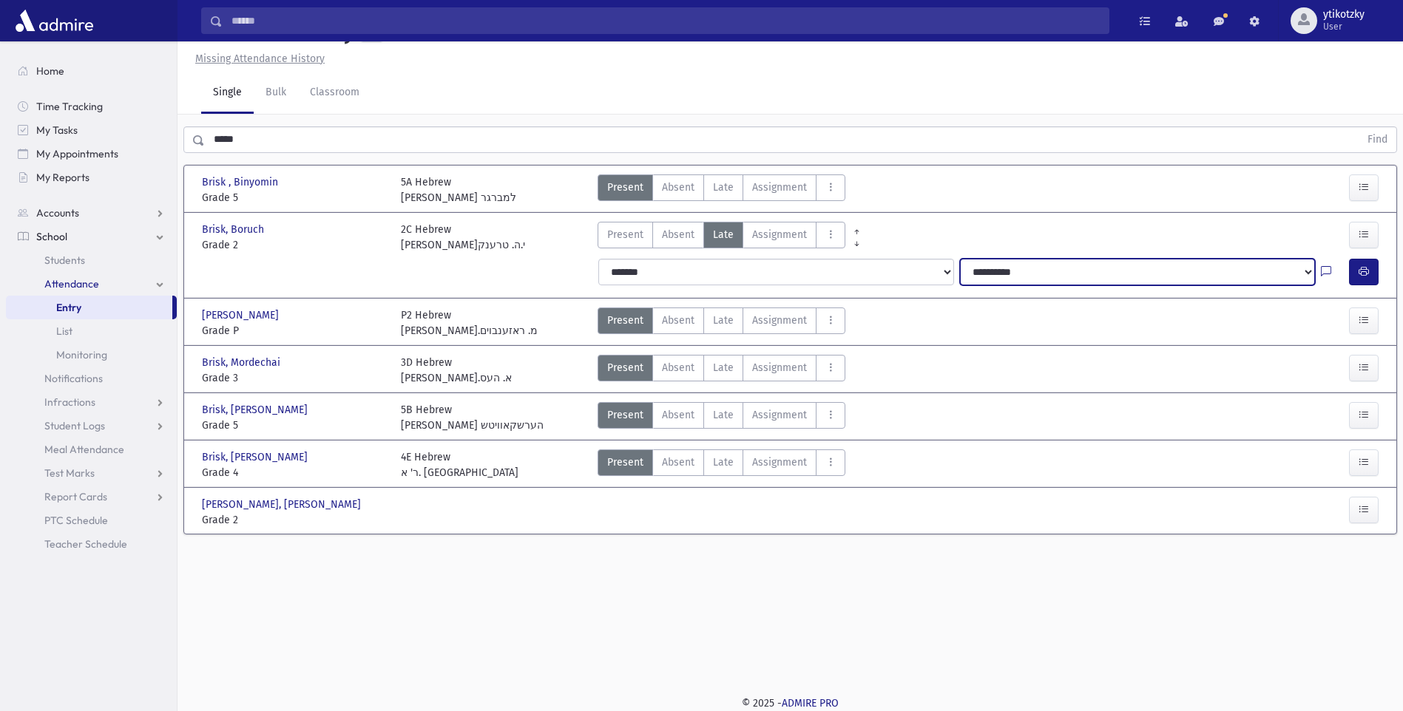
click at [1010, 285] on select "**********" at bounding box center [1137, 272] width 355 height 27
click at [960, 285] on select "**********" at bounding box center [1137, 272] width 355 height 27
click at [1363, 278] on icon "button" at bounding box center [1364, 272] width 10 height 13
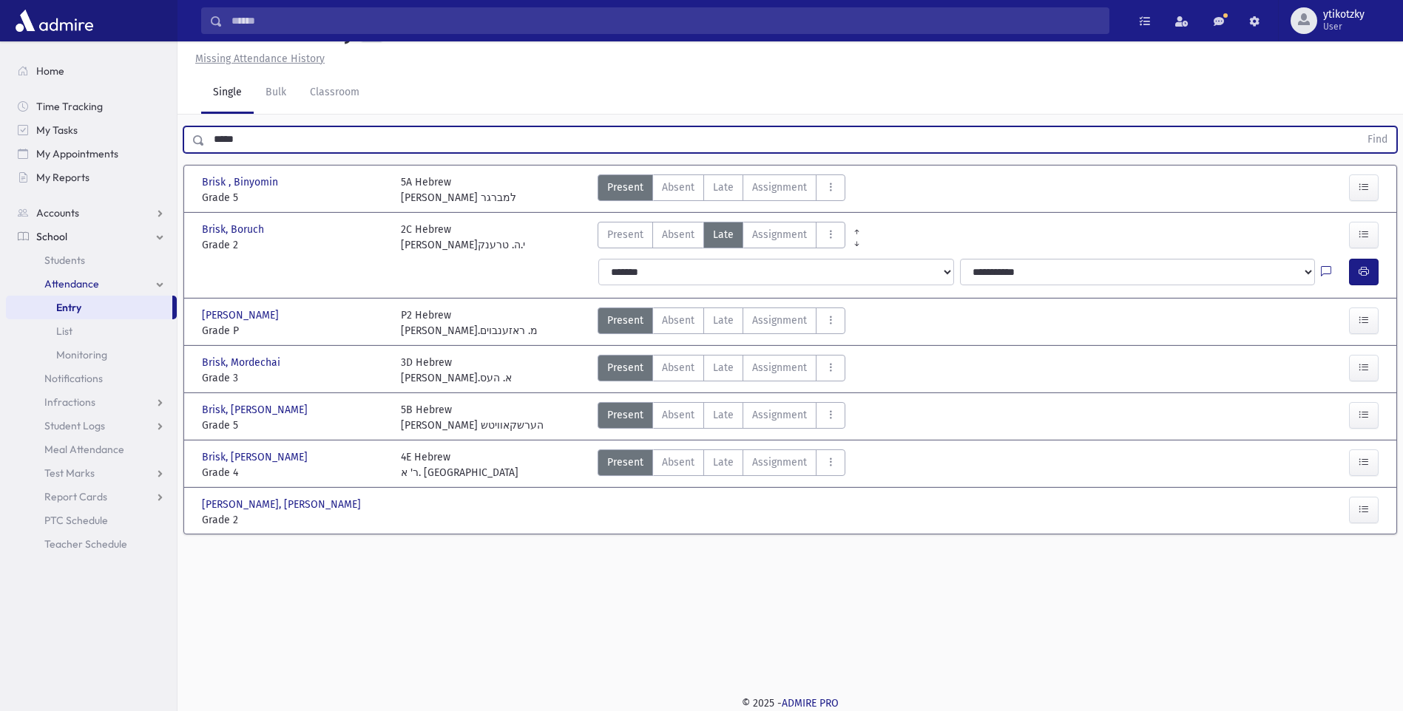
drag, startPoint x: 234, startPoint y: 168, endPoint x: 0, endPoint y: 77, distance: 251.5
click at [65, 162] on div "Search Results All Accounts" at bounding box center [701, 339] width 1403 height 745
click at [1359, 127] on button "Find" at bounding box center [1378, 139] width 38 height 25
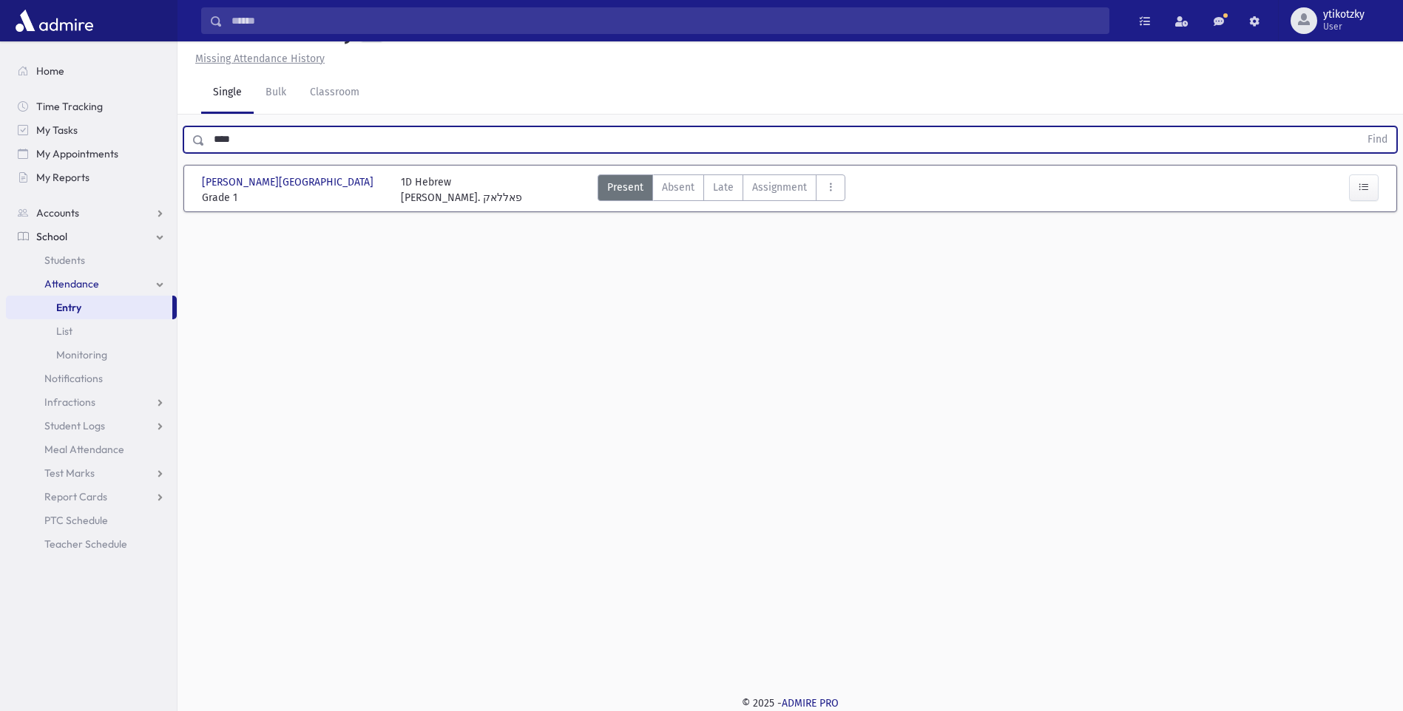
click at [1359, 127] on button "Find" at bounding box center [1378, 139] width 38 height 25
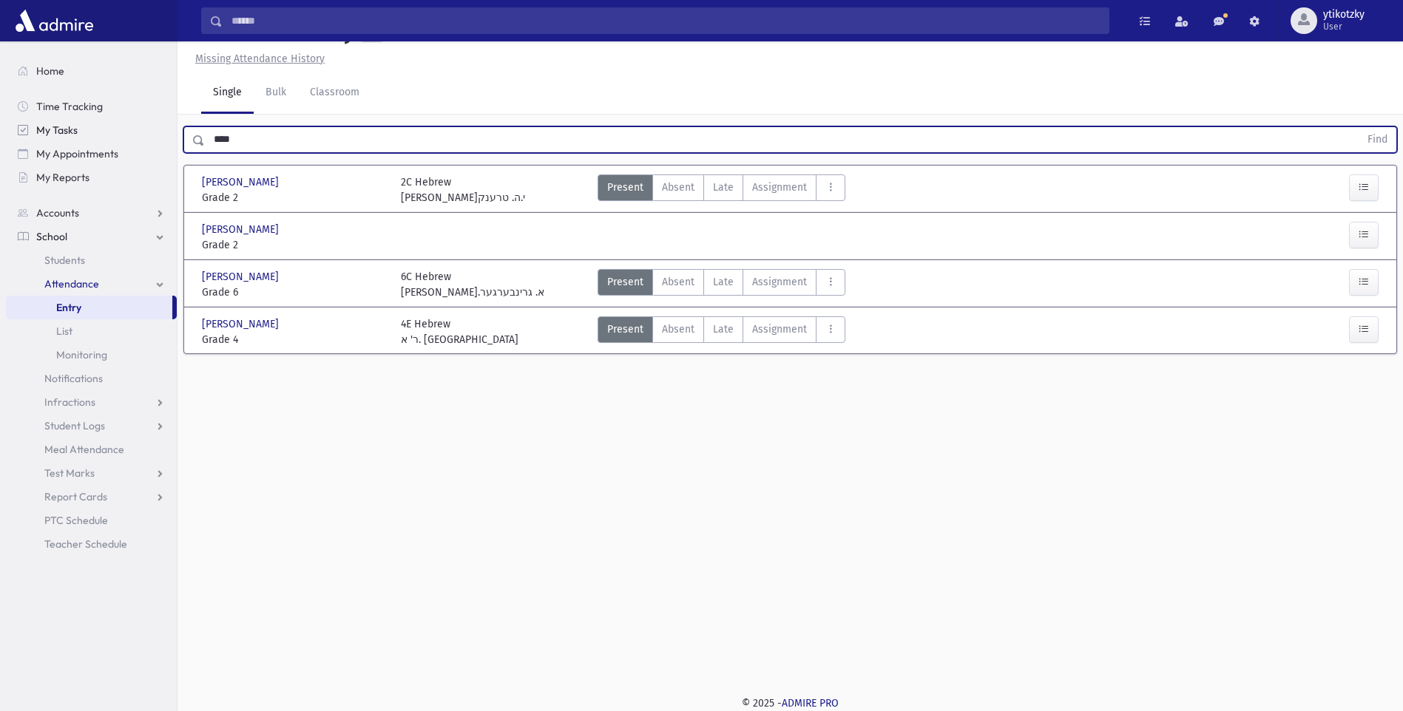
drag, startPoint x: 246, startPoint y: 164, endPoint x: 12, endPoint y: 122, distance: 238.2
click at [0, 122] on html "Search Results All Accounts Students" at bounding box center [701, 322] width 1403 height 711
click at [1359, 127] on button "Find" at bounding box center [1378, 139] width 38 height 25
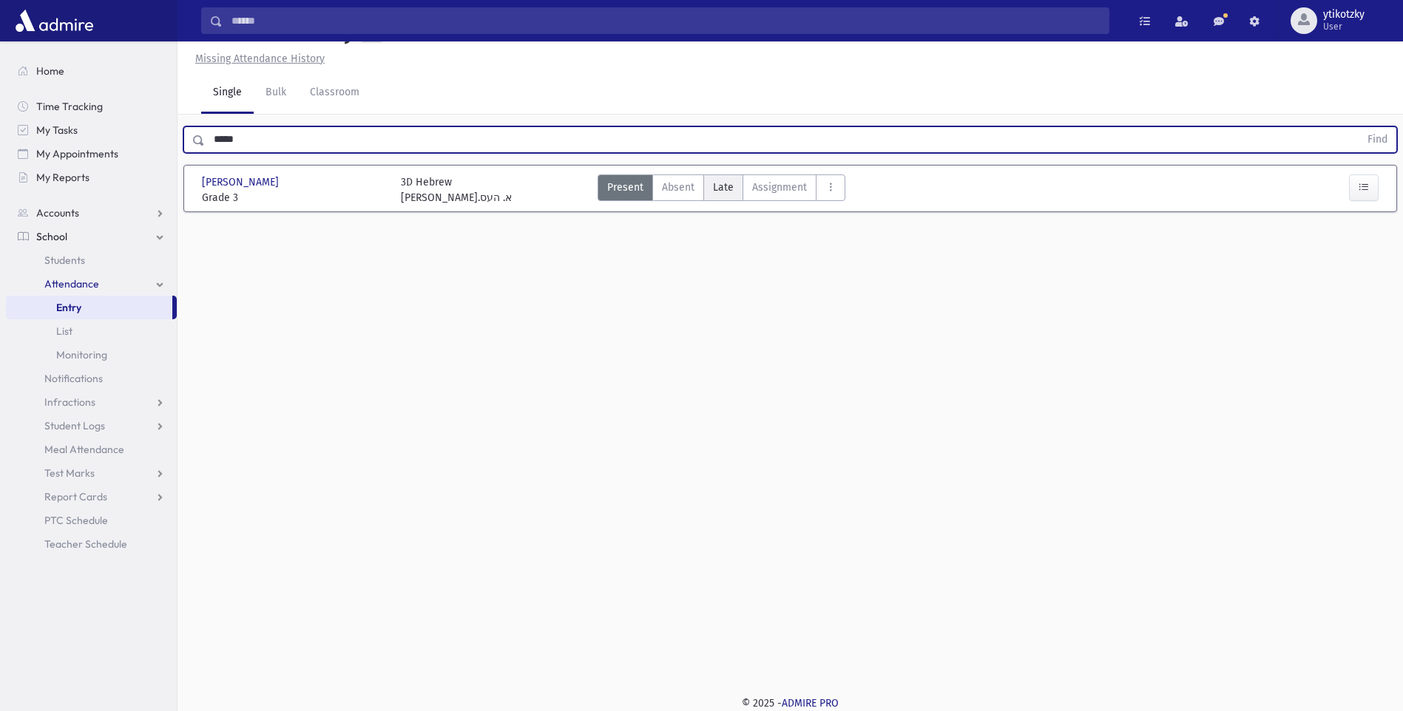
click at [729, 195] on span "Late" at bounding box center [723, 188] width 21 height 16
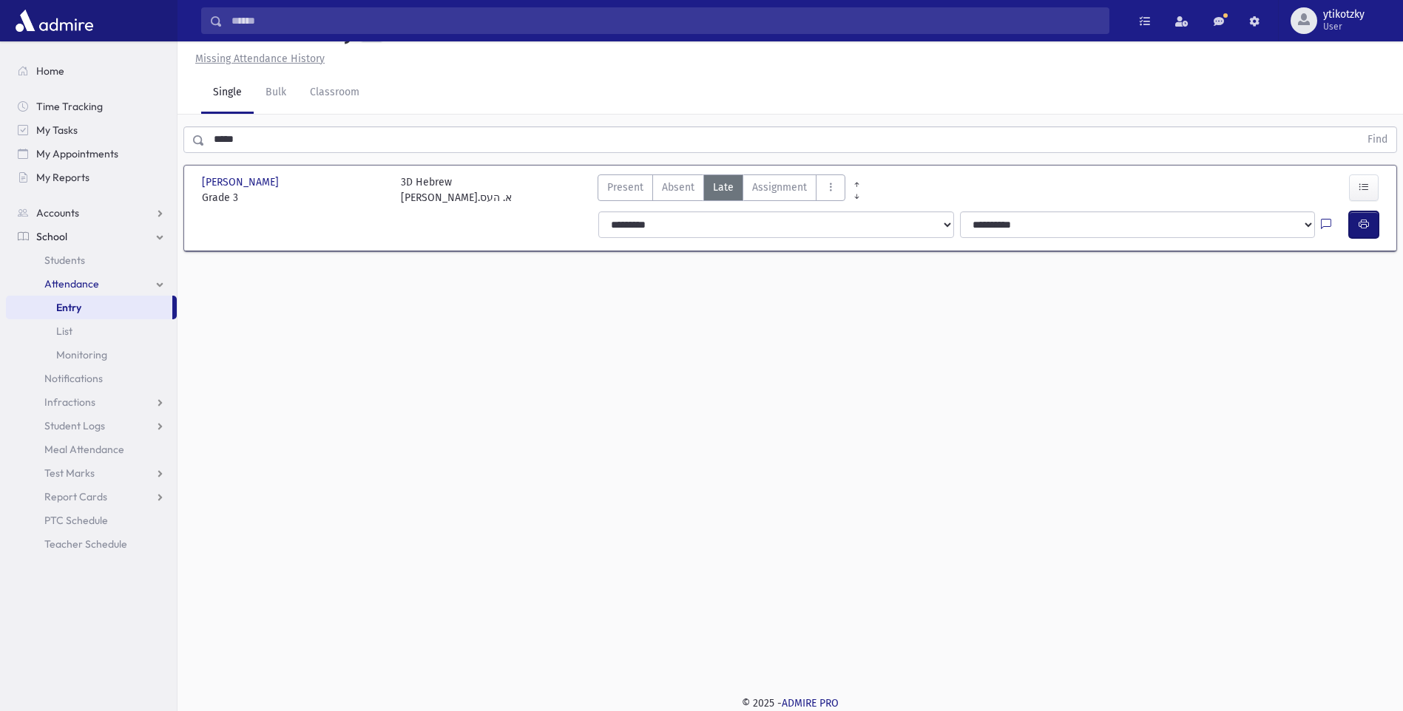
click at [1376, 238] on button "button" at bounding box center [1364, 225] width 30 height 27
drag, startPoint x: 53, startPoint y: 166, endPoint x: 36, endPoint y: 160, distance: 18.3
click at [43, 166] on div "Search Results All Accounts" at bounding box center [701, 339] width 1403 height 745
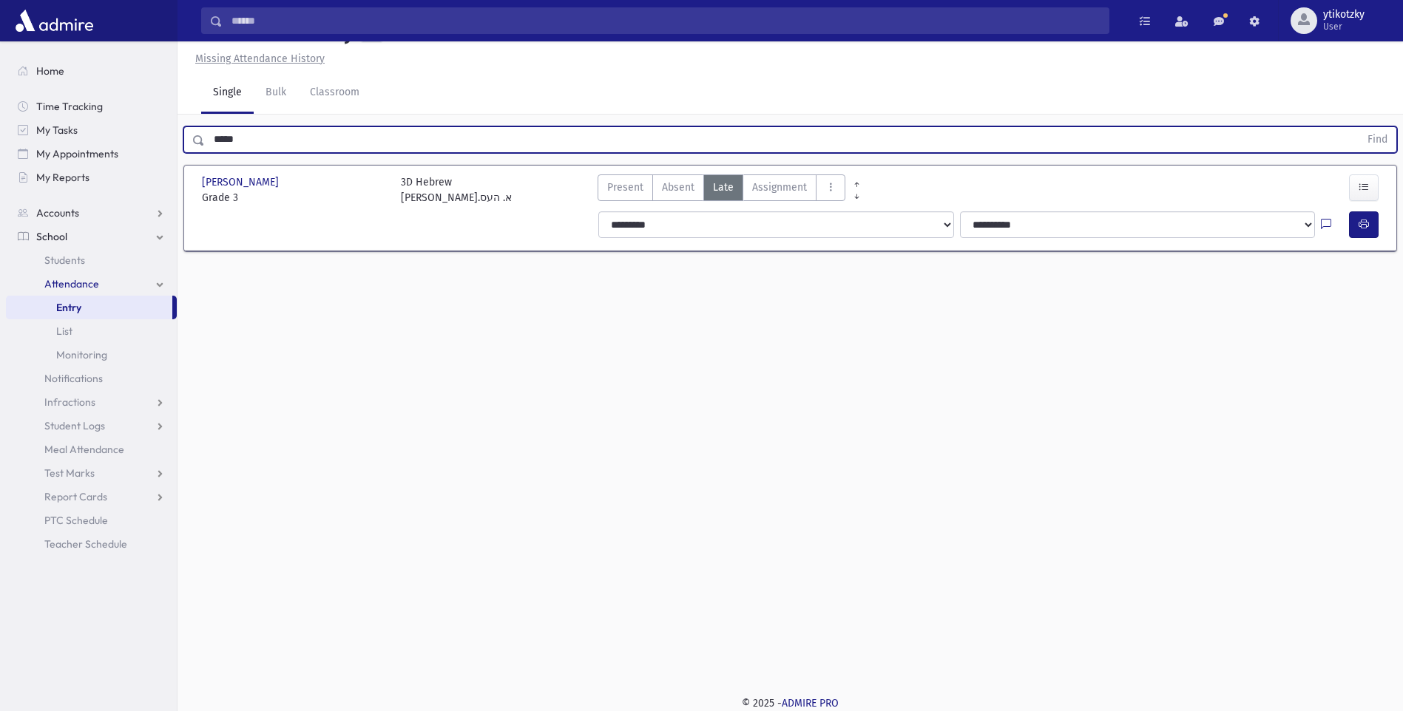
type input "*****"
click at [1359, 127] on button "Find" at bounding box center [1378, 139] width 38 height 25
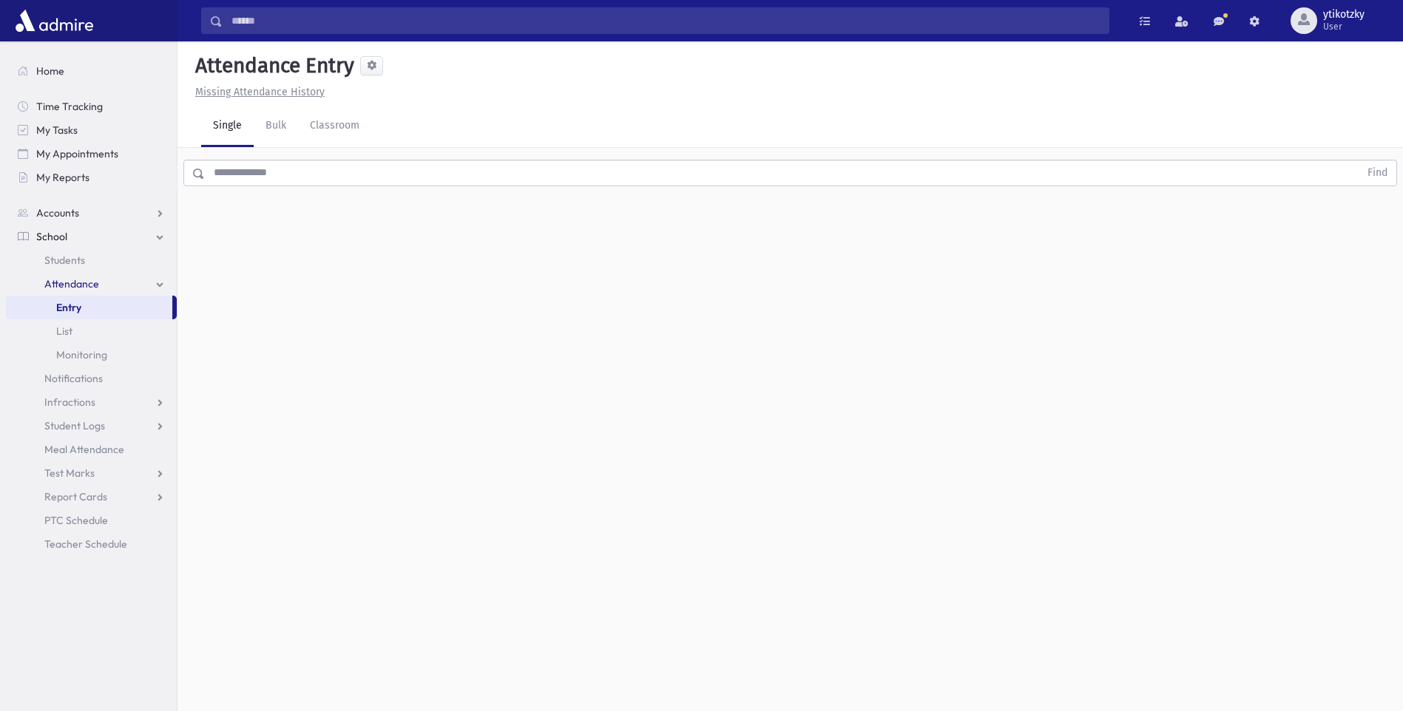
click at [421, 176] on input "text" at bounding box center [782, 173] width 1155 height 27
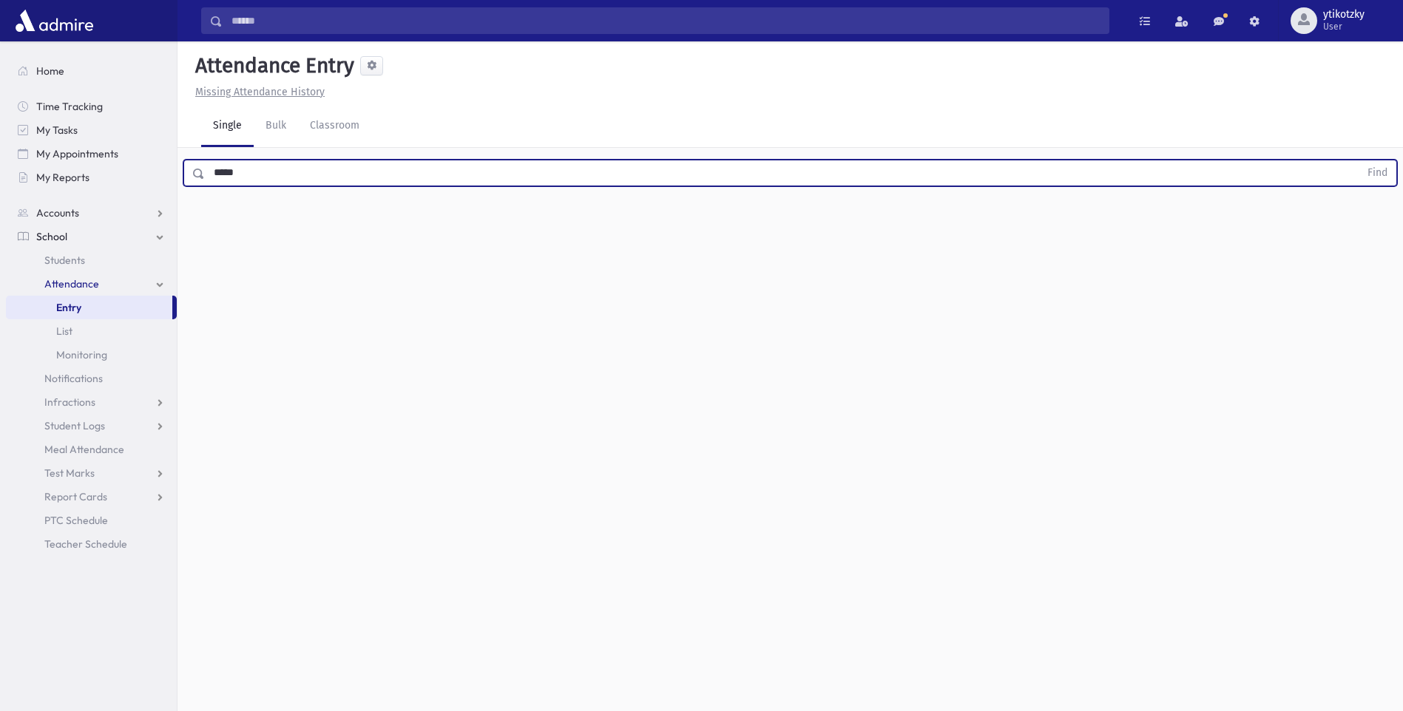
click at [1359, 160] on button "Find" at bounding box center [1378, 172] width 38 height 25
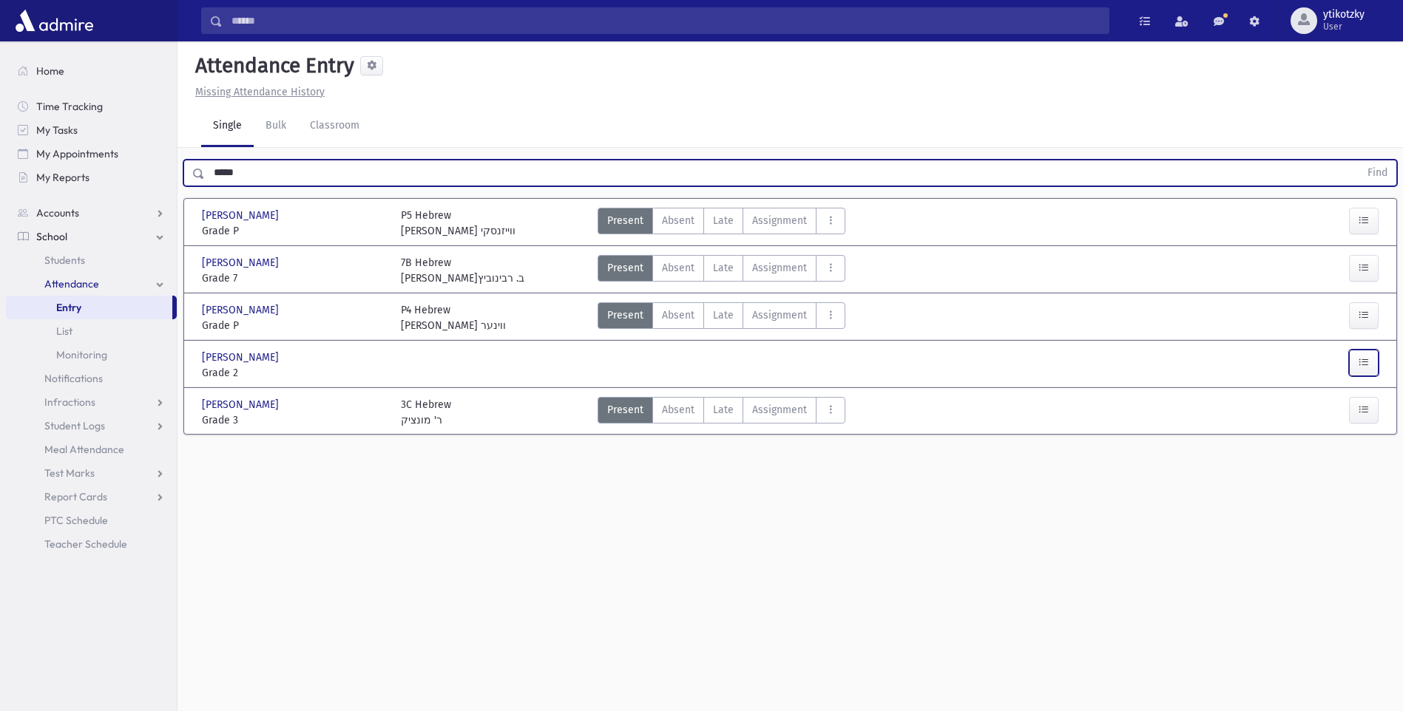
click at [1349, 359] on button "button" at bounding box center [1364, 363] width 30 height 27
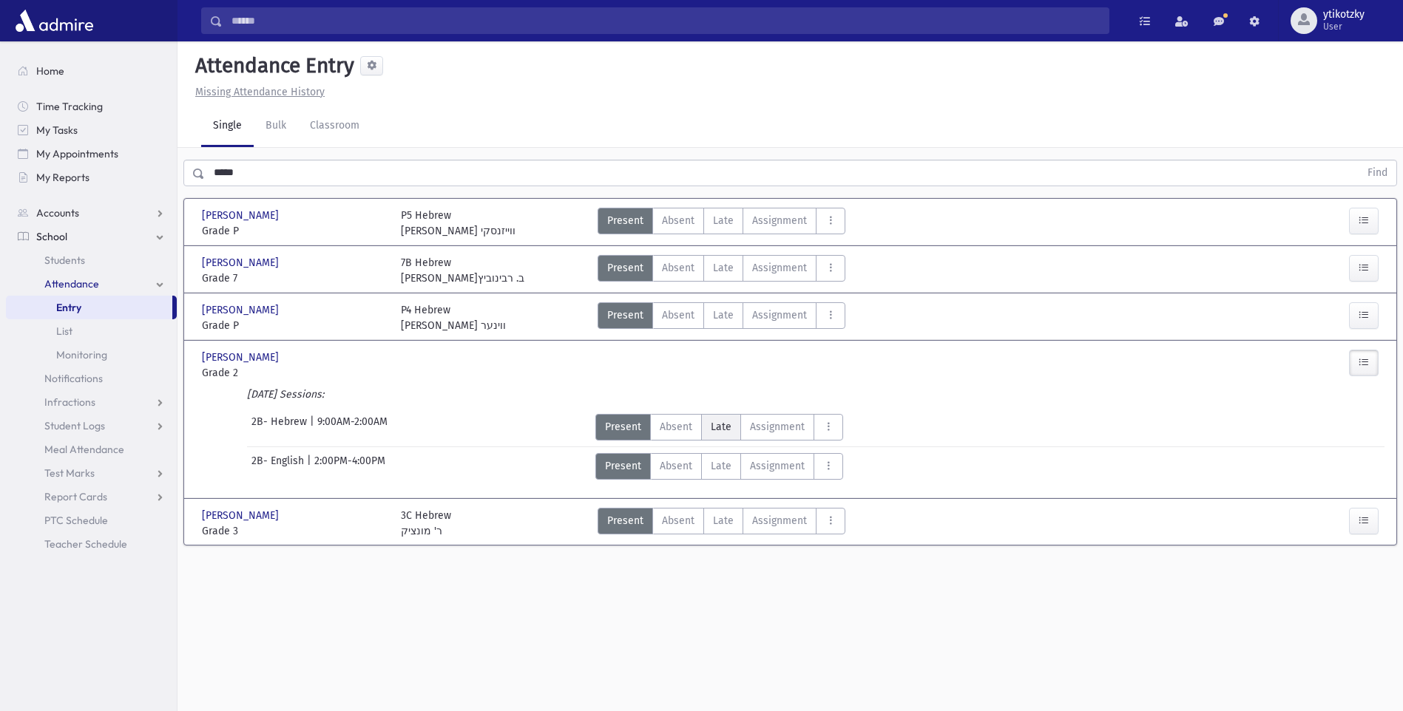
click at [737, 425] on label "Late Late" at bounding box center [721, 427] width 40 height 27
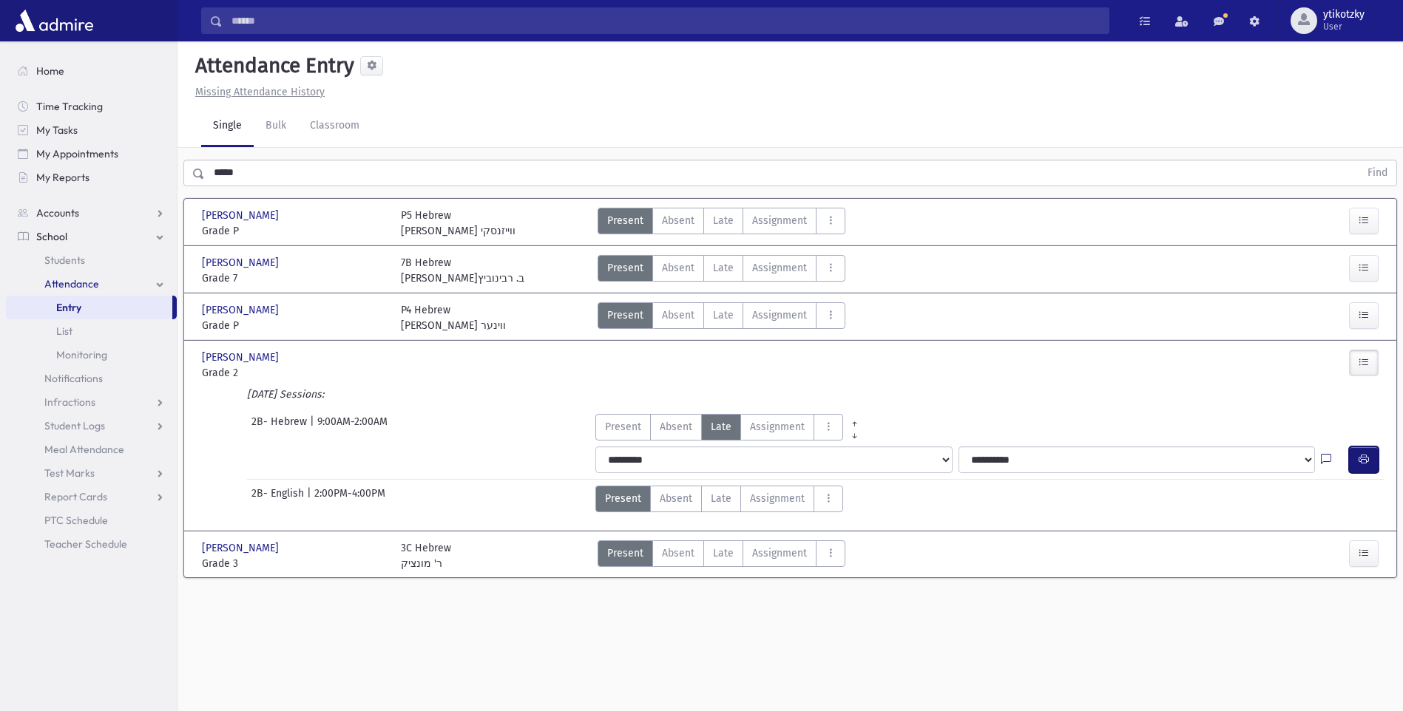
click at [1365, 461] on icon "button" at bounding box center [1364, 459] width 10 height 13
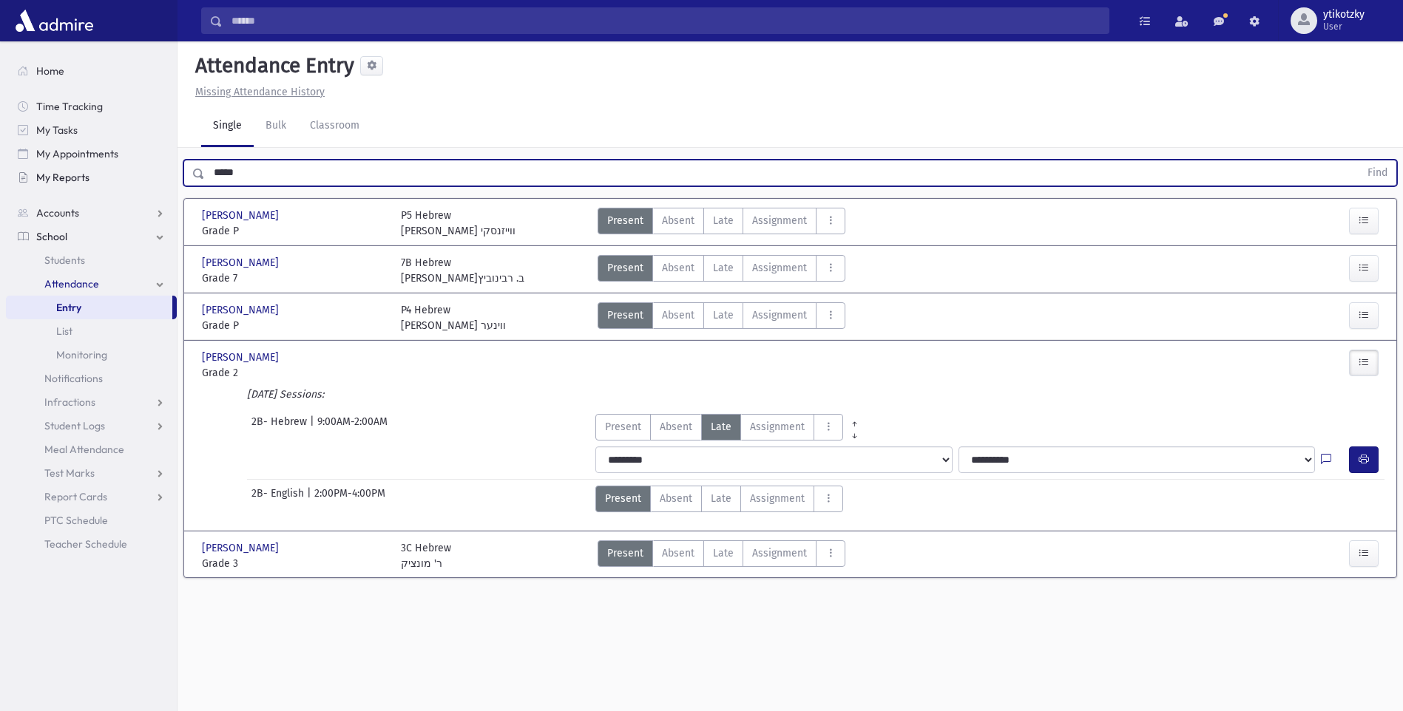
drag, startPoint x: 175, startPoint y: 170, endPoint x: 56, endPoint y: 170, distance: 118.3
click at [78, 170] on div "Search Results All Accounts" at bounding box center [701, 372] width 1403 height 745
click at [1359, 160] on button "Find" at bounding box center [1378, 172] width 38 height 25
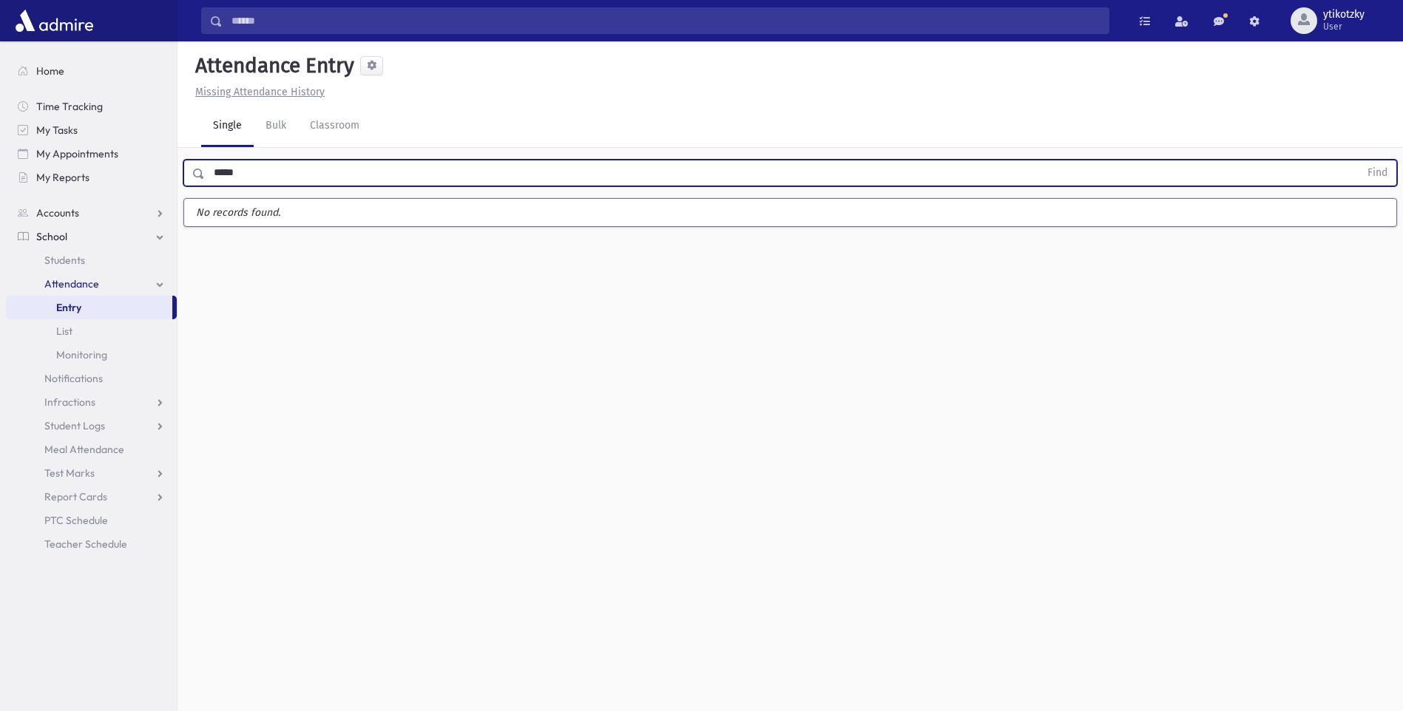
click at [1359, 160] on button "Find" at bounding box center [1378, 172] width 38 height 25
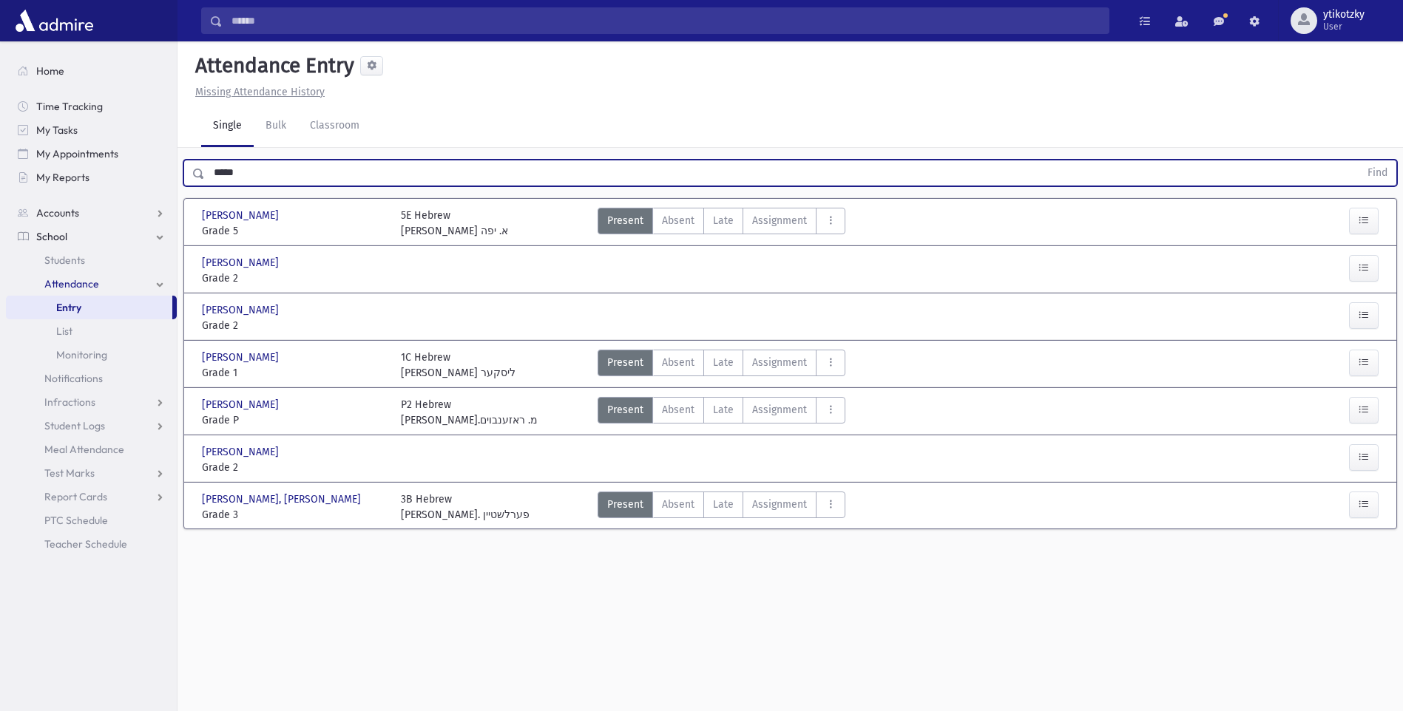
click at [1387, 459] on div "Horowitz, Yitzchak Horowitz, Yitzchak Grade 2 Grade 2 Present P Absent A Late L…" at bounding box center [790, 459] width 1203 height 34
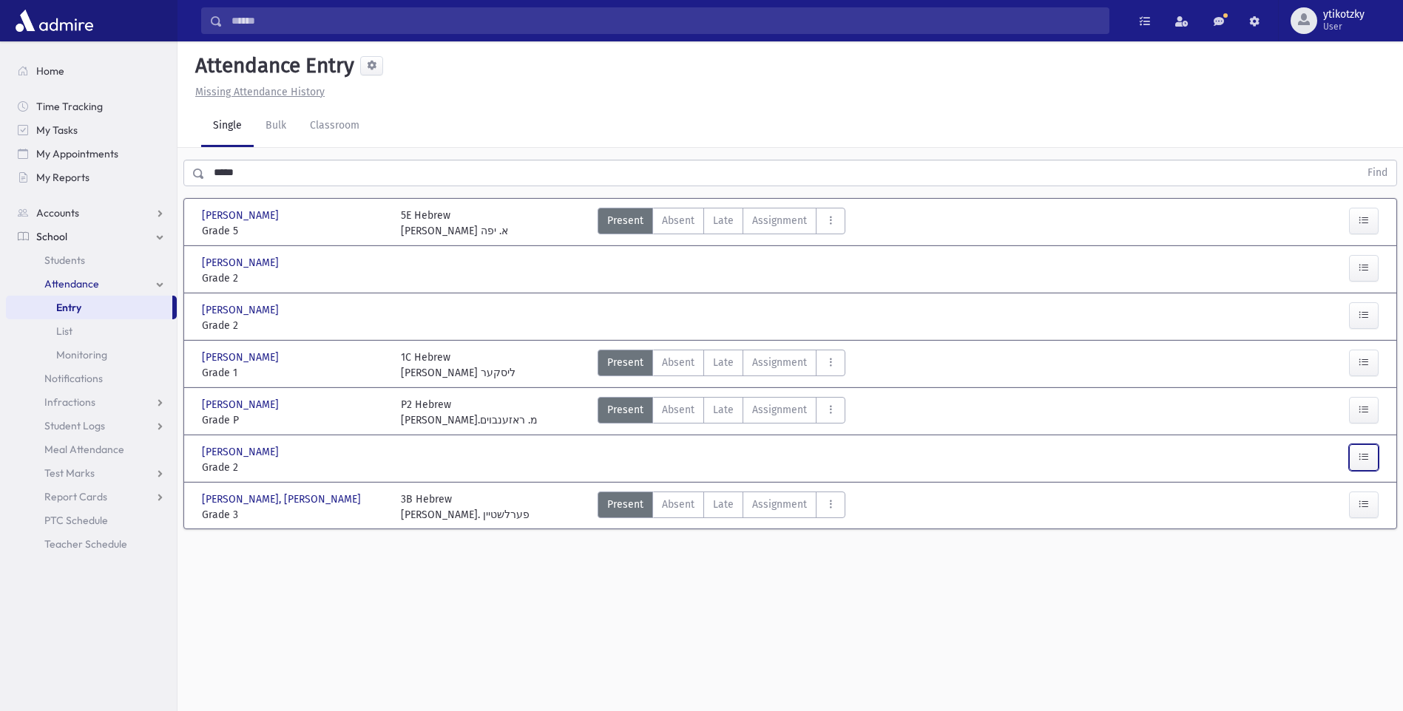
click at [1364, 460] on icon "button" at bounding box center [1364, 457] width 10 height 13
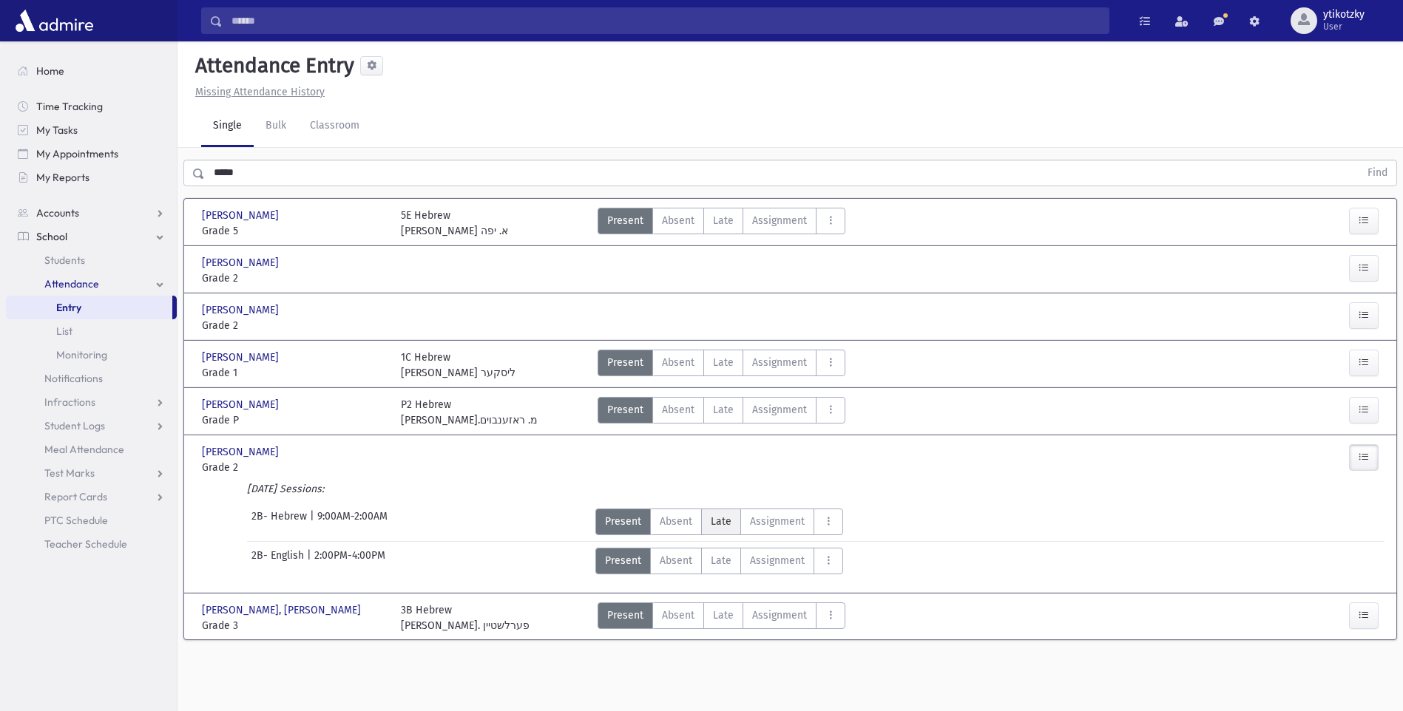
click at [719, 524] on span "Late" at bounding box center [721, 522] width 21 height 16
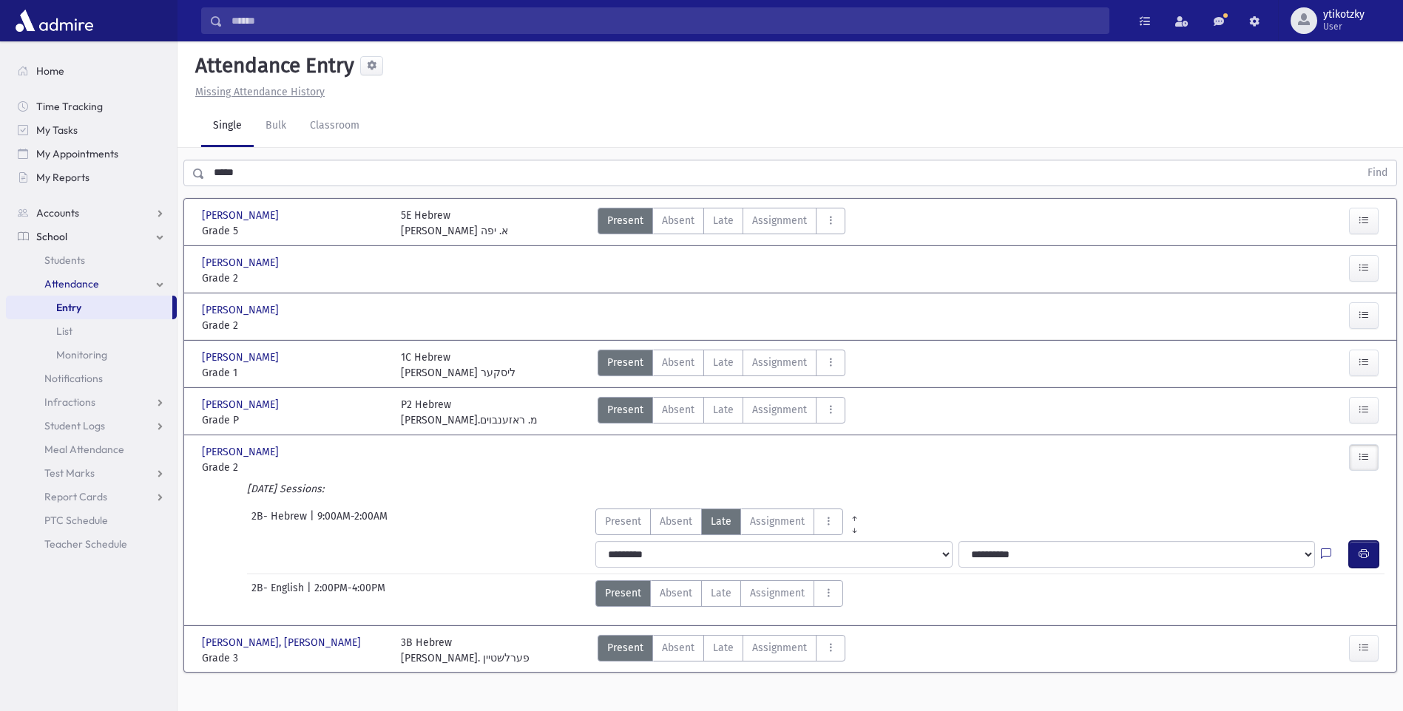
click at [1363, 547] on button "button" at bounding box center [1364, 554] width 30 height 27
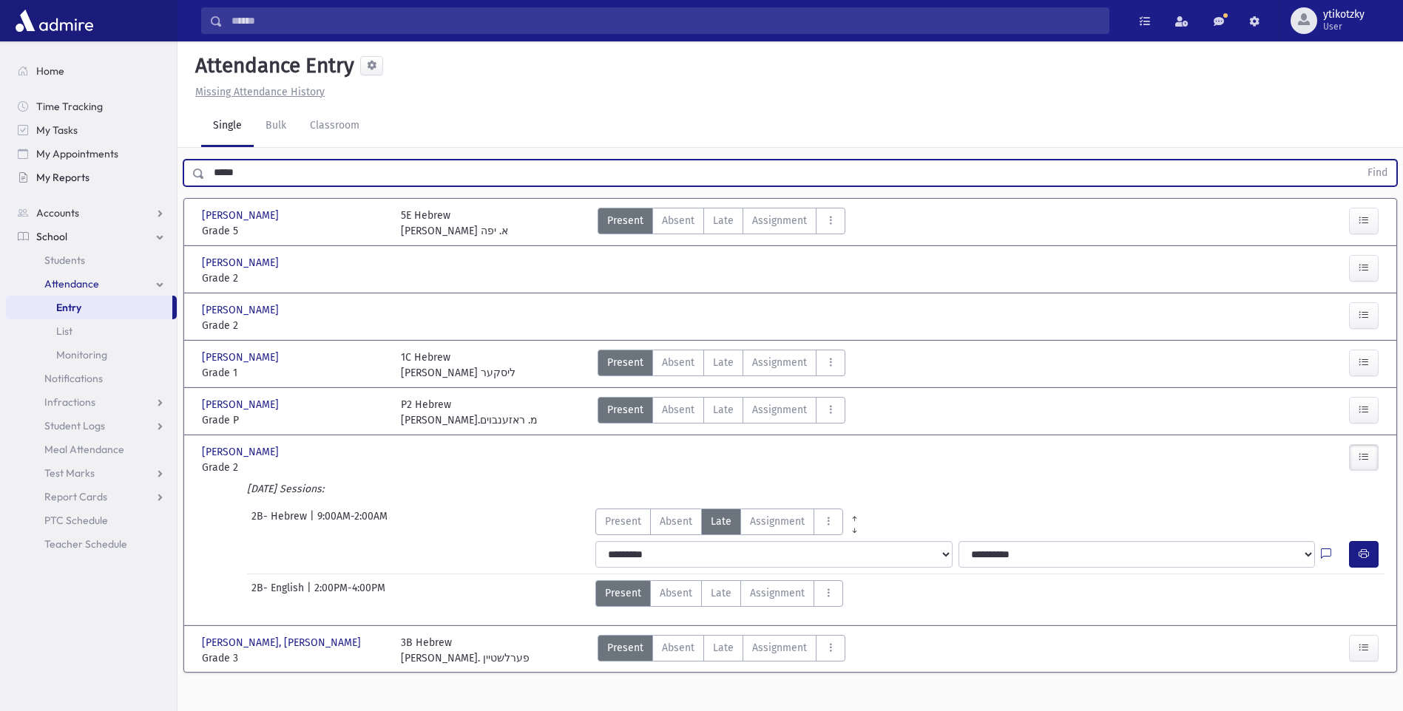
drag, startPoint x: 228, startPoint y: 180, endPoint x: 123, endPoint y: 186, distance: 105.2
click at [146, 183] on div "Search Results All Accounts" at bounding box center [701, 372] width 1403 height 745
type input "*"
click at [1359, 160] on button "Find" at bounding box center [1378, 172] width 38 height 25
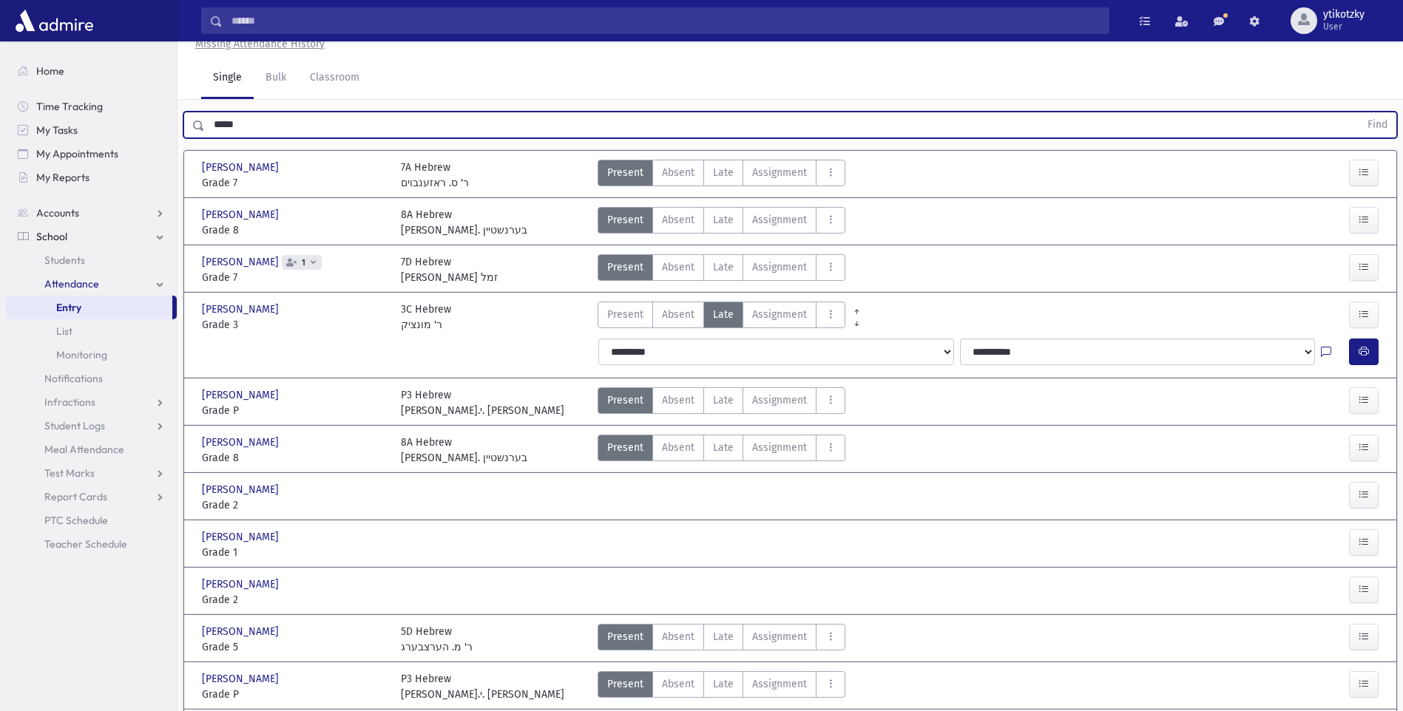
scroll to position [74, 0]
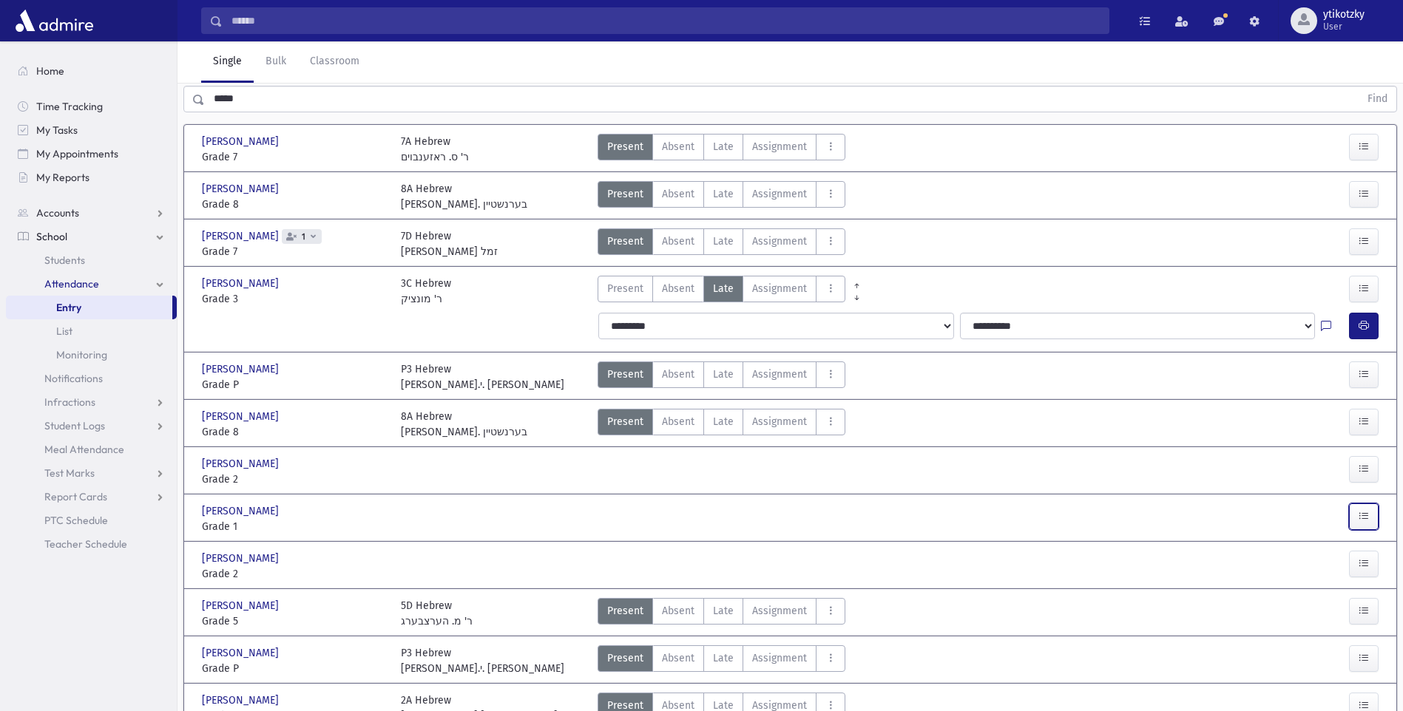
click at [1353, 518] on button "button" at bounding box center [1364, 517] width 30 height 27
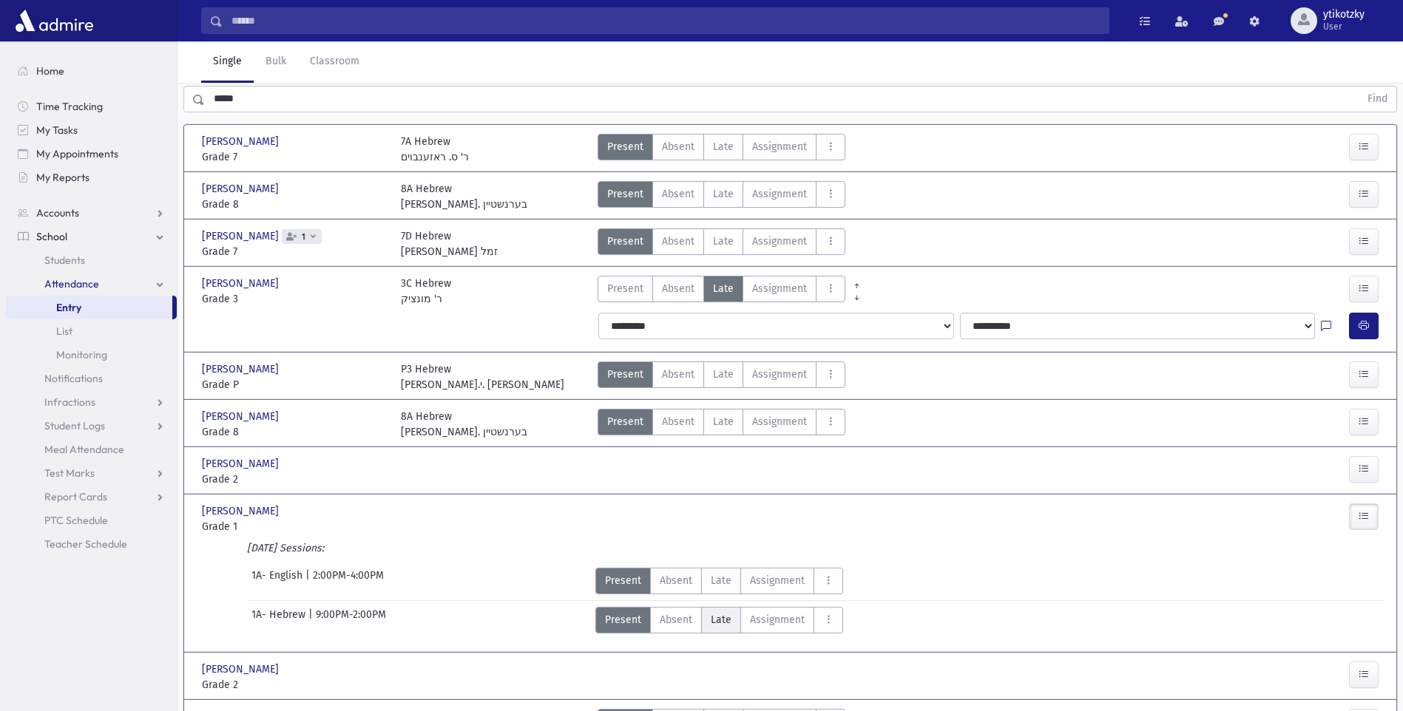
click at [730, 620] on label "Late Late" at bounding box center [721, 620] width 40 height 27
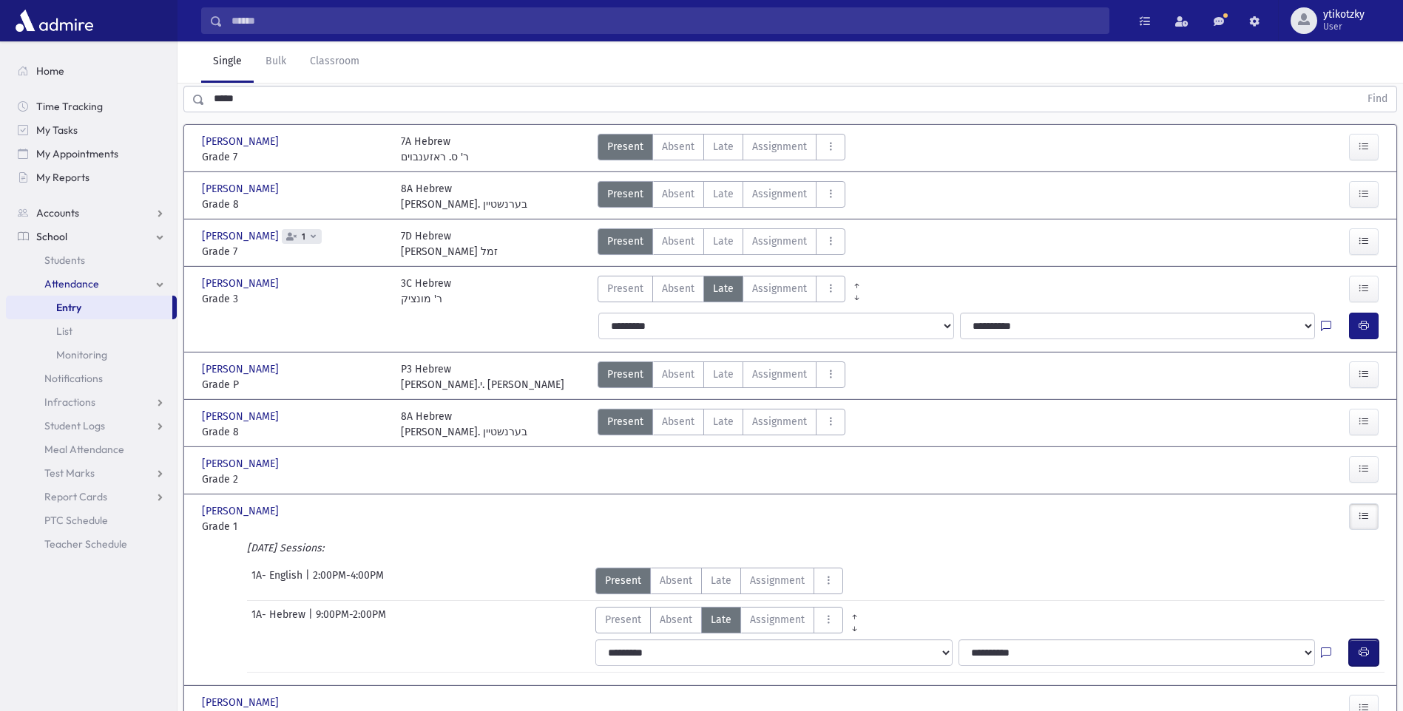
click at [1351, 642] on button "button" at bounding box center [1364, 653] width 30 height 27
drag, startPoint x: 126, startPoint y: 96, endPoint x: 81, endPoint y: 75, distance: 49.3
click at [103, 89] on div "Search Results All Accounts" at bounding box center [701, 546] width 1403 height 1240
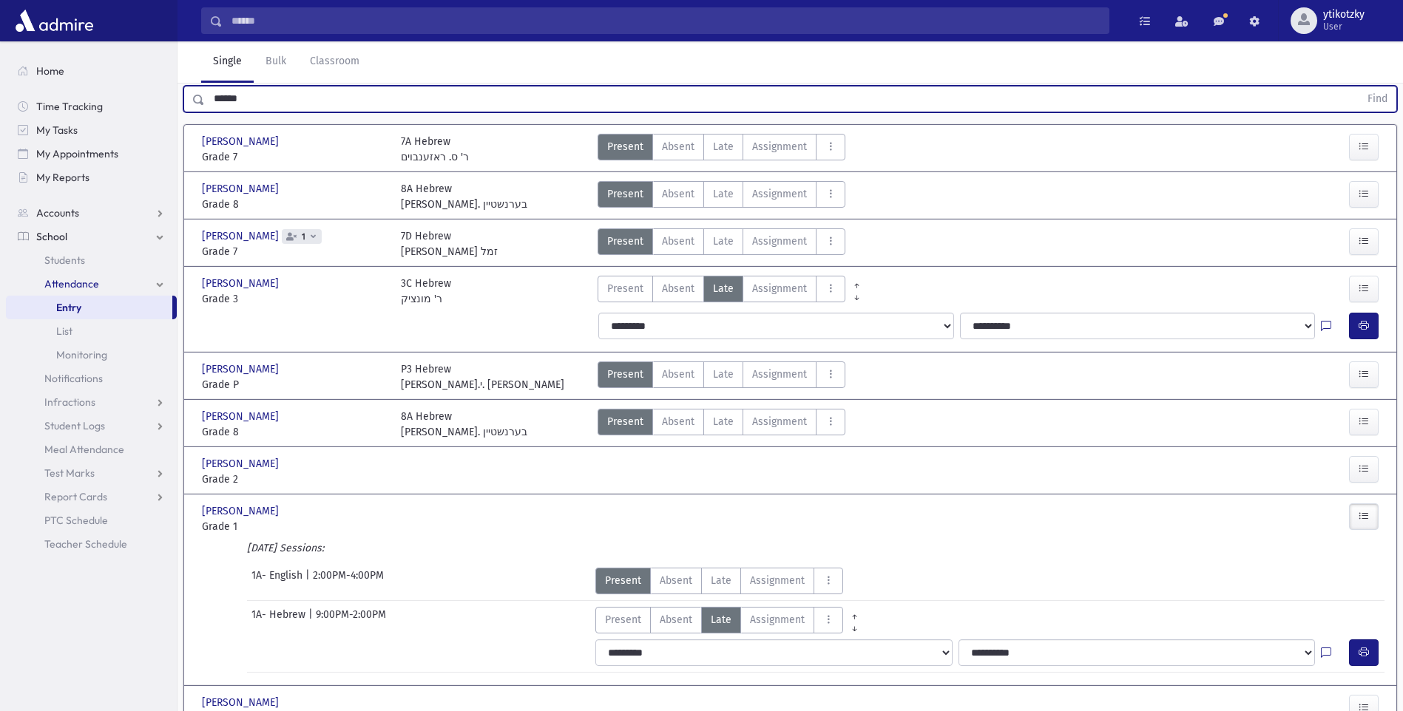
type input "******"
click at [1359, 87] on button "Find" at bounding box center [1378, 99] width 38 height 25
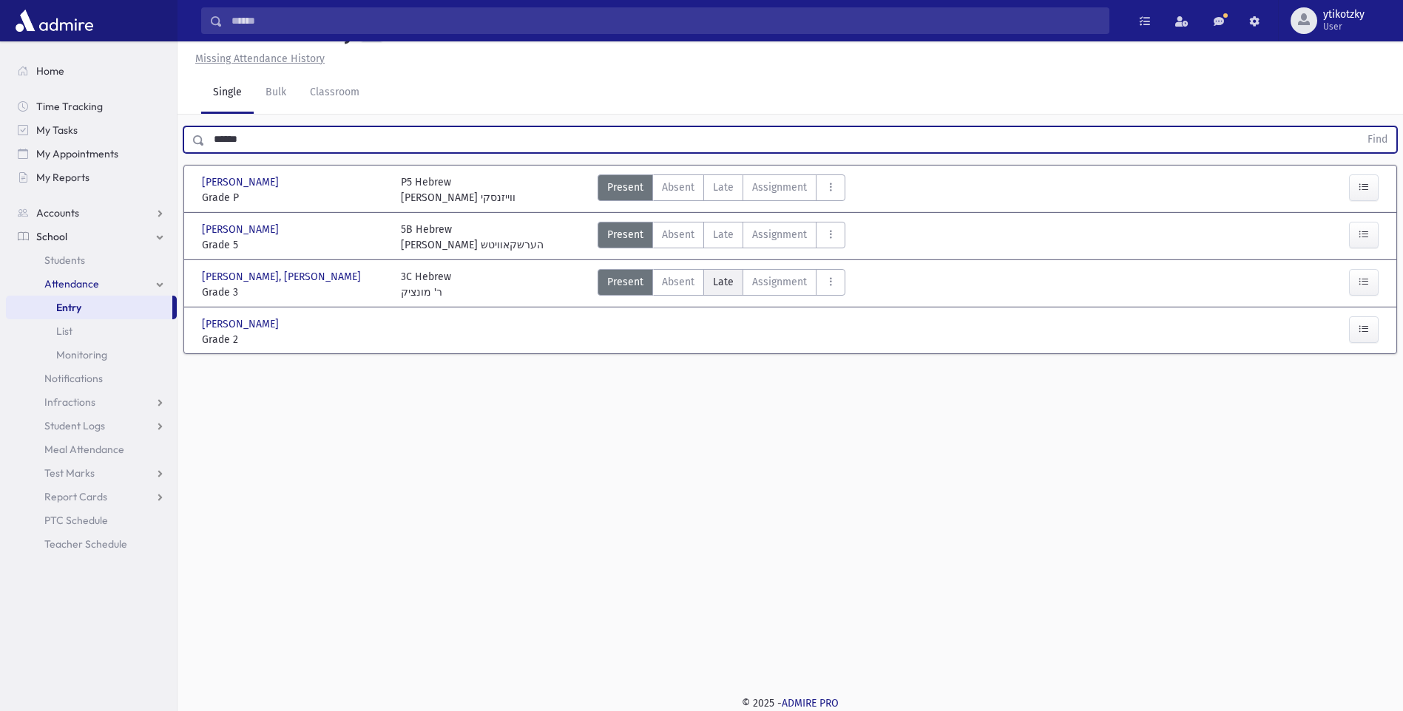
click at [733, 287] on label "Late Late" at bounding box center [723, 282] width 40 height 27
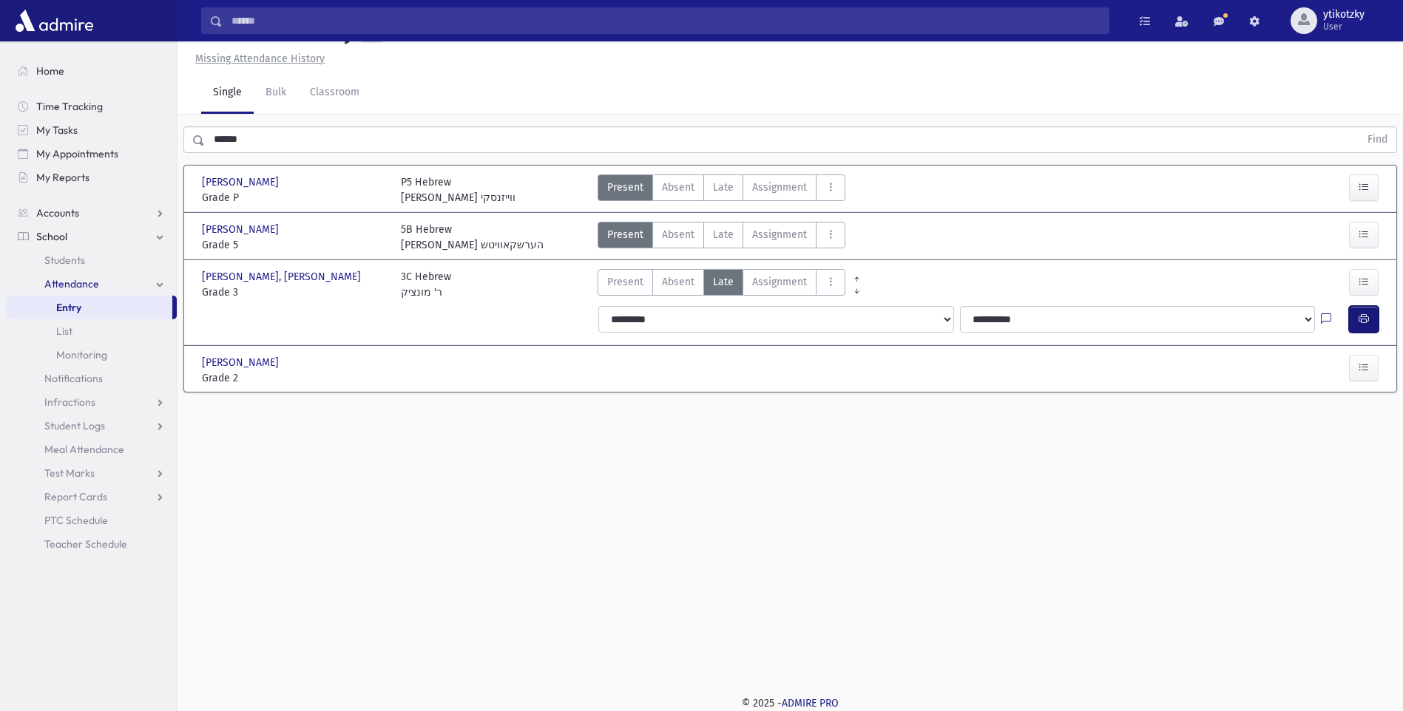
click at [1365, 327] on button "button" at bounding box center [1364, 319] width 30 height 27
